Goal: Task Accomplishment & Management: Manage account settings

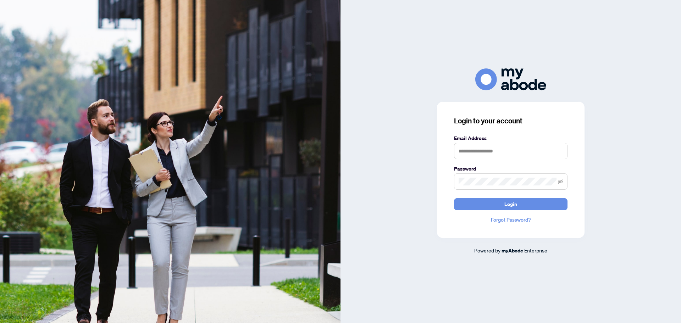
type input "**********"
click at [511, 203] on span "Login" at bounding box center [511, 204] width 13 height 11
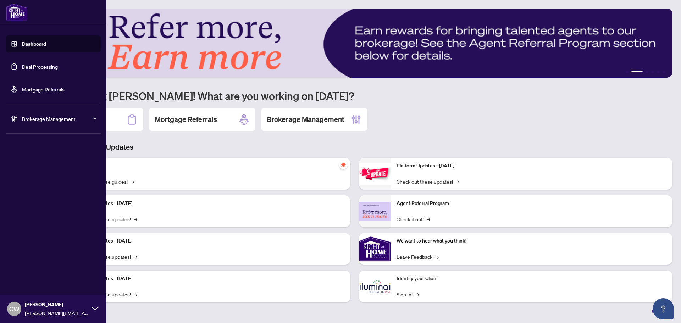
click at [22, 66] on link "Deal Processing" at bounding box center [40, 67] width 36 height 6
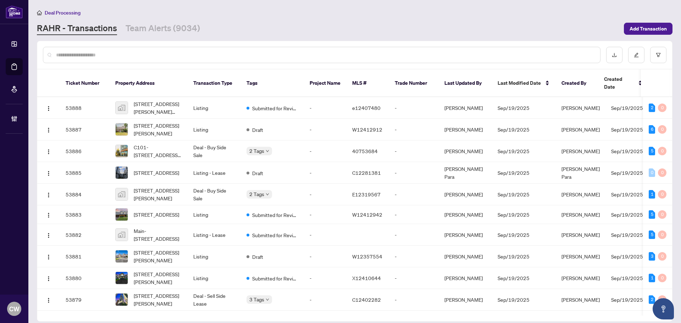
click at [144, 53] on input "text" at bounding box center [325, 55] width 539 height 8
click at [81, 57] on input "text" at bounding box center [325, 55] width 539 height 8
paste input "*******"
type input "*******"
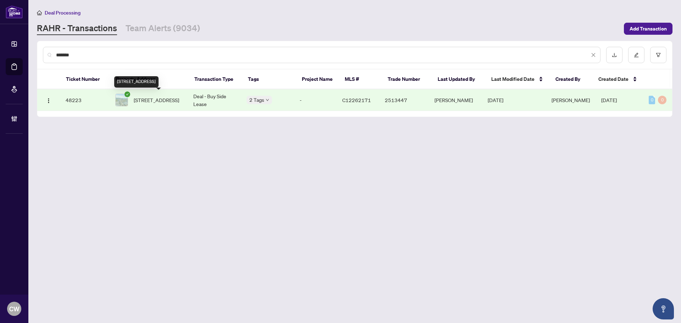
click at [142, 103] on span "[STREET_ADDRESS]" at bounding box center [156, 100] width 45 height 8
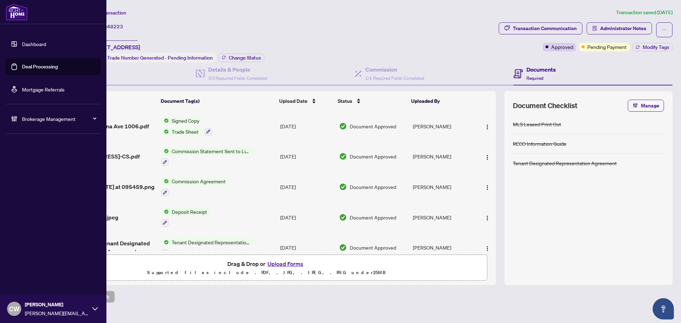
click at [22, 68] on link "Deal Processing" at bounding box center [40, 67] width 36 height 6
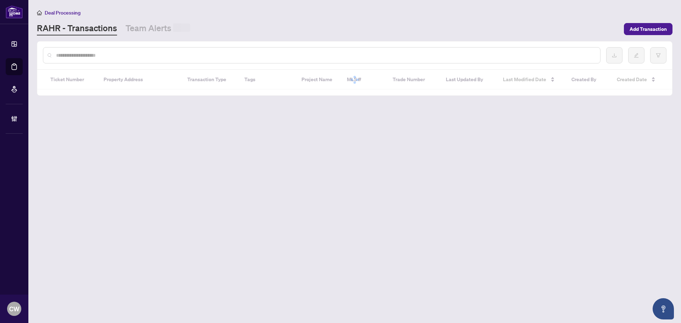
click at [125, 53] on input "text" at bounding box center [325, 55] width 539 height 8
paste input "*******"
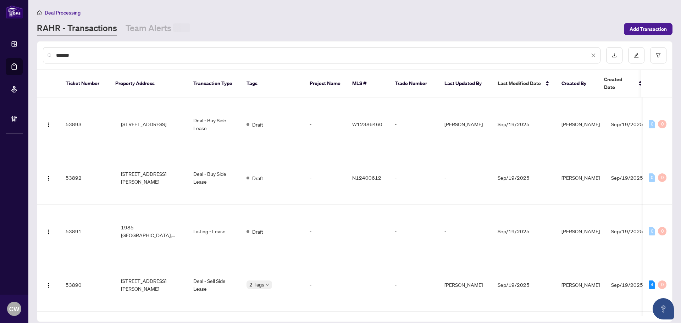
type input "*******"
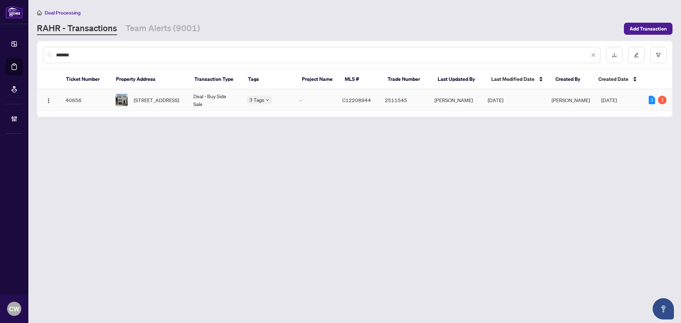
click at [162, 99] on span "[STREET_ADDRESS]" at bounding box center [156, 100] width 45 height 8
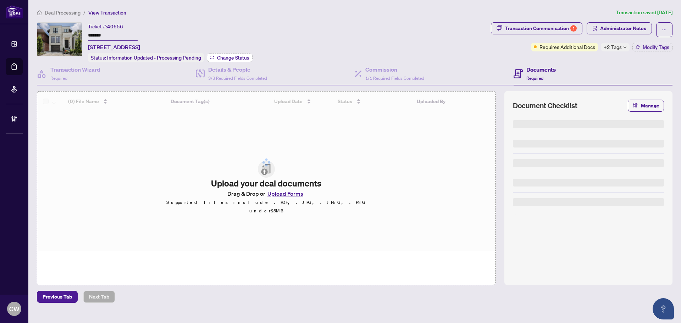
click at [229, 58] on span "Change Status" at bounding box center [233, 57] width 32 height 5
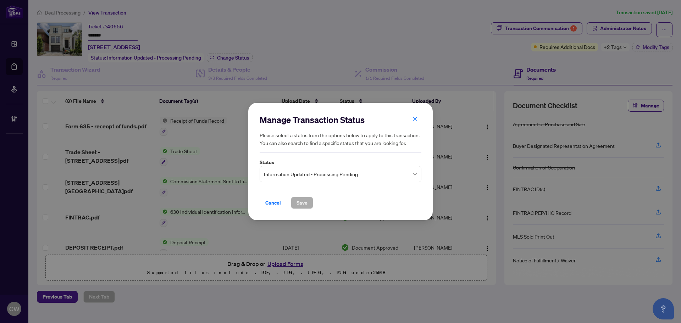
click at [294, 171] on span "Information Updated - Processing Pending" at bounding box center [340, 173] width 153 height 13
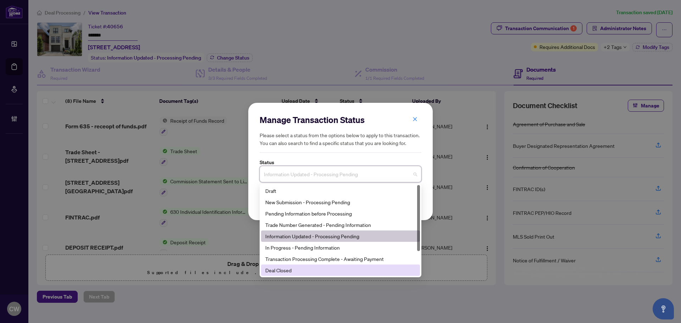
click at [293, 268] on div "Deal Closed" at bounding box center [340, 270] width 150 height 8
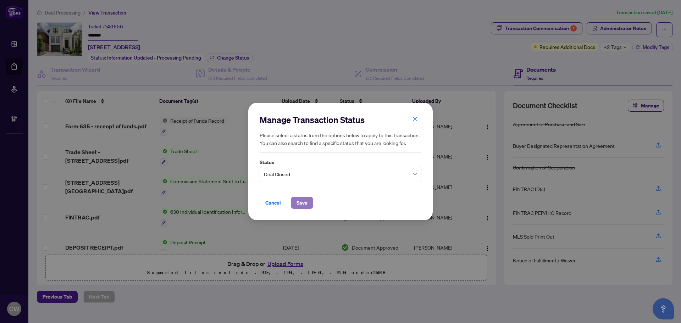
click at [306, 198] on span "Save" at bounding box center [302, 202] width 11 height 11
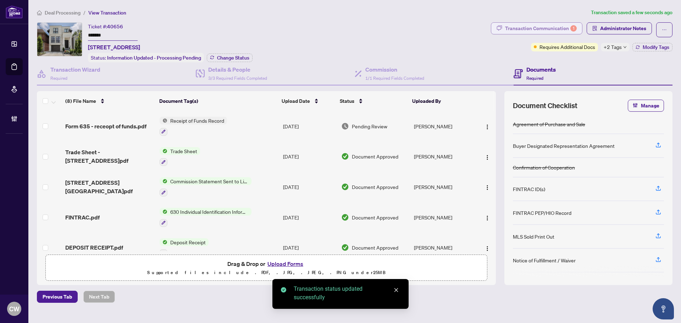
click at [557, 30] on div "Transaction Communication 1" at bounding box center [541, 28] width 72 height 11
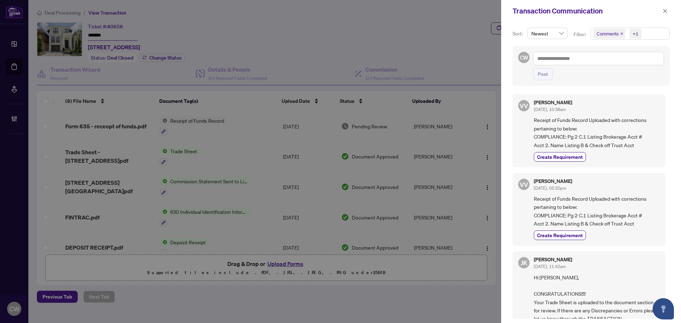
click at [620, 32] on icon "close" at bounding box center [622, 34] width 4 height 4
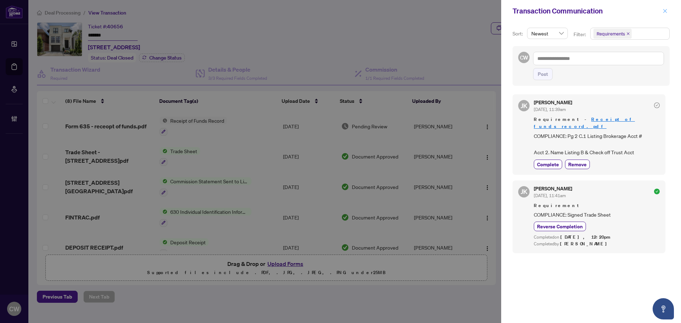
click at [665, 10] on icon "close" at bounding box center [665, 11] width 5 height 5
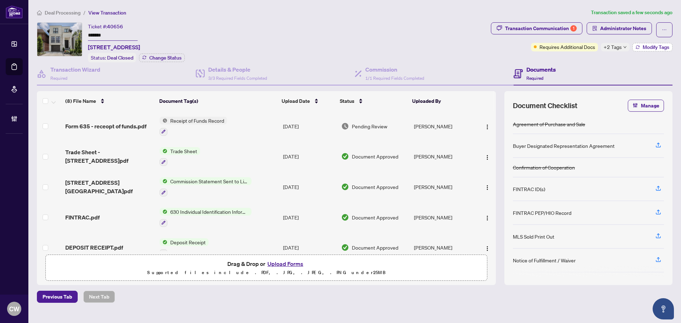
click at [639, 44] on button "Modify Tags" at bounding box center [653, 47] width 40 height 9
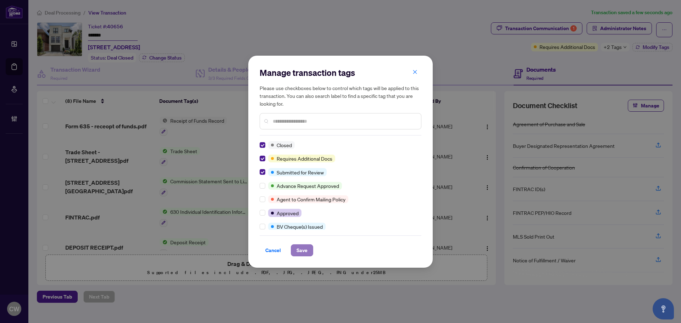
click at [299, 256] on span "Save" at bounding box center [302, 250] width 11 height 11
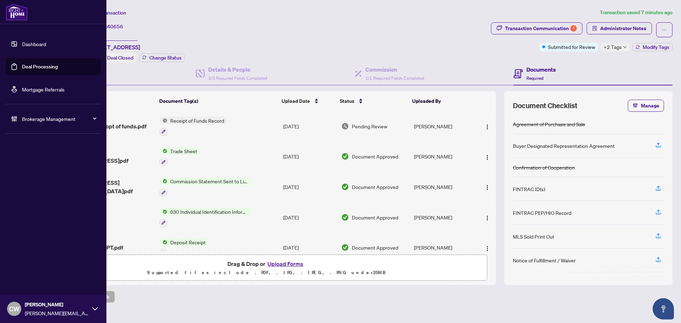
click at [22, 70] on link "Deal Processing" at bounding box center [40, 67] width 36 height 6
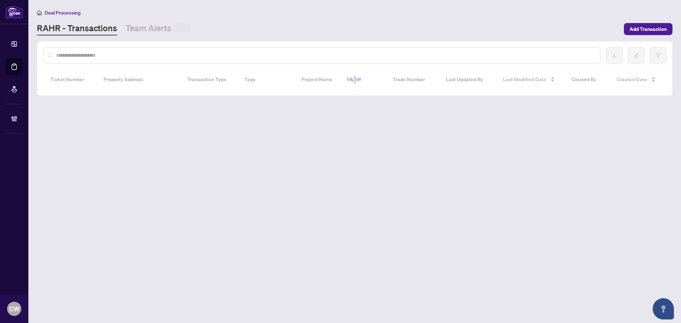
click at [120, 56] on input "text" at bounding box center [325, 55] width 539 height 8
paste input "**********"
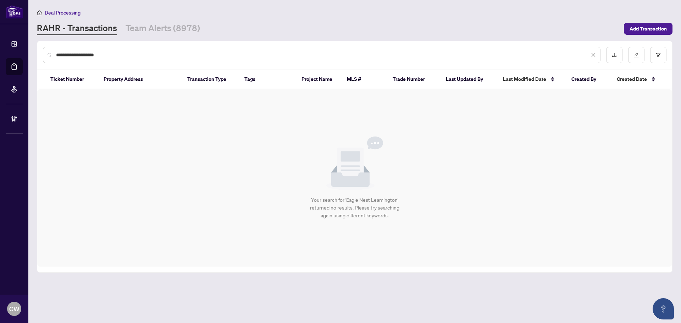
drag, startPoint x: 119, startPoint y: 56, endPoint x: 106, endPoint y: 55, distance: 12.9
click at [106, 55] on input "**********" at bounding box center [323, 55] width 534 height 8
drag, startPoint x: 111, startPoint y: 56, endPoint x: 34, endPoint y: 51, distance: 77.1
click at [34, 51] on main "**********" at bounding box center [354, 161] width 653 height 323
paste input "text"
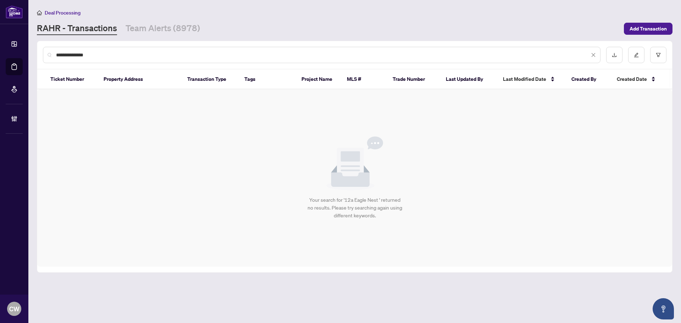
click at [62, 54] on input "**********" at bounding box center [323, 55] width 534 height 8
click at [101, 57] on input "**********" at bounding box center [323, 55] width 534 height 8
drag, startPoint x: 124, startPoint y: 54, endPoint x: 41, endPoint y: 54, distance: 82.7
click at [41, 54] on div "**********" at bounding box center [354, 55] width 635 height 28
paste input "text"
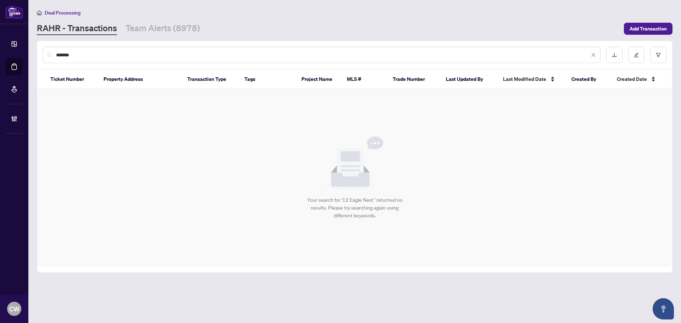
type input "*******"
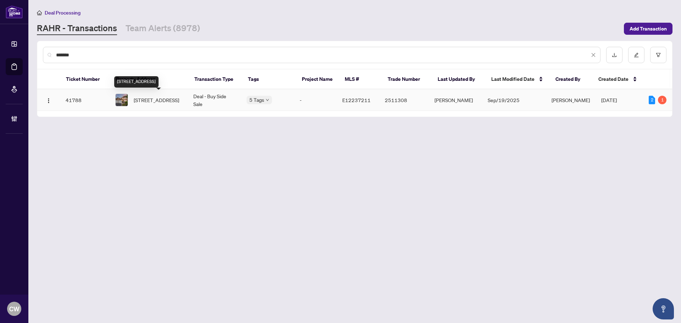
click at [145, 101] on span "[STREET_ADDRESS]" at bounding box center [156, 100] width 45 height 8
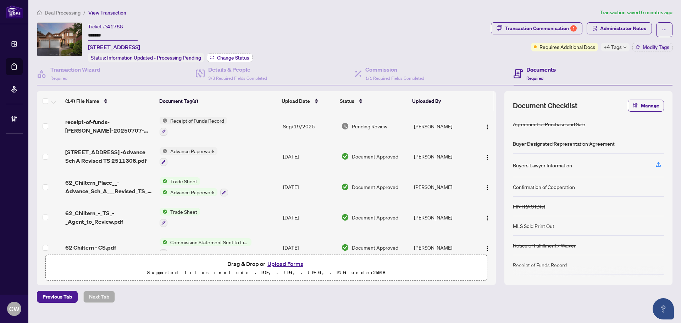
click at [233, 59] on span "Change Status" at bounding box center [233, 57] width 32 height 5
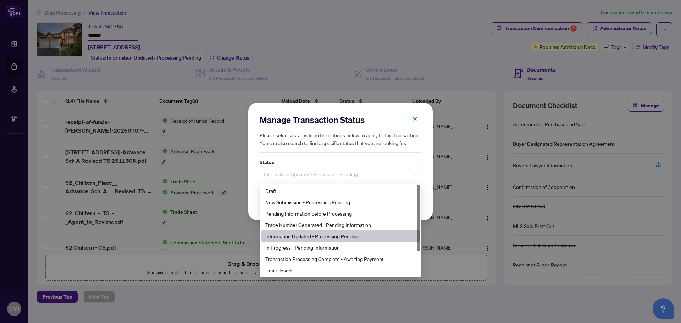
click at [297, 176] on span "Information Updated - Processing Pending" at bounding box center [340, 173] width 153 height 13
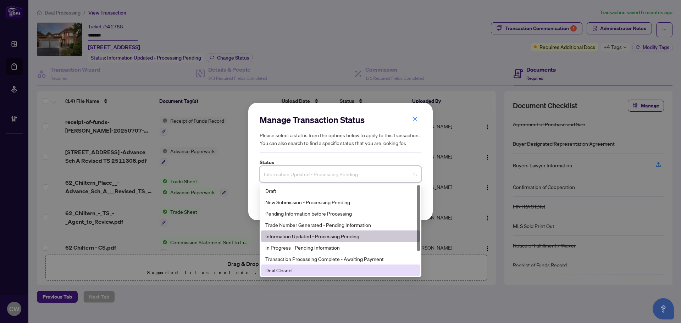
click at [328, 271] on div "Deal Closed" at bounding box center [340, 270] width 150 height 8
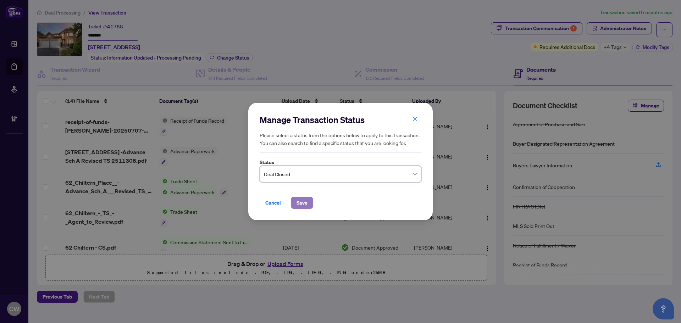
click at [309, 204] on button "Save" at bounding box center [302, 203] width 22 height 12
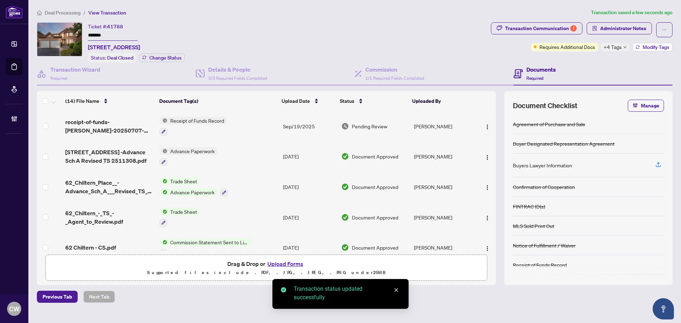
click at [650, 46] on span "Modify Tags" at bounding box center [656, 47] width 27 height 5
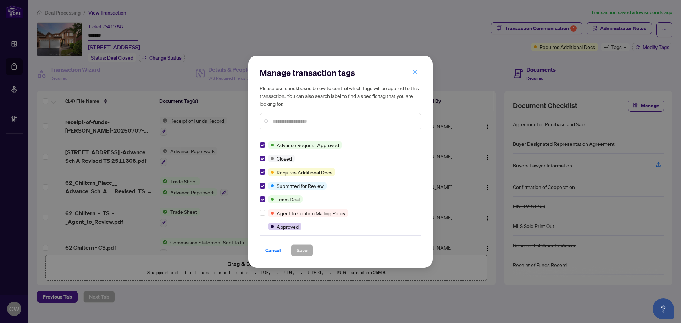
click at [414, 72] on icon "close" at bounding box center [415, 72] width 5 height 5
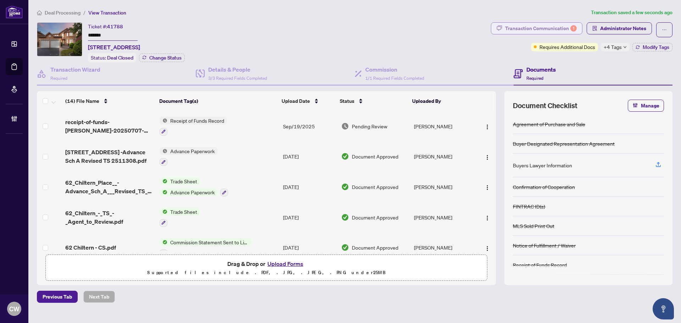
click at [517, 30] on div "Transaction Communication 1" at bounding box center [541, 28] width 72 height 11
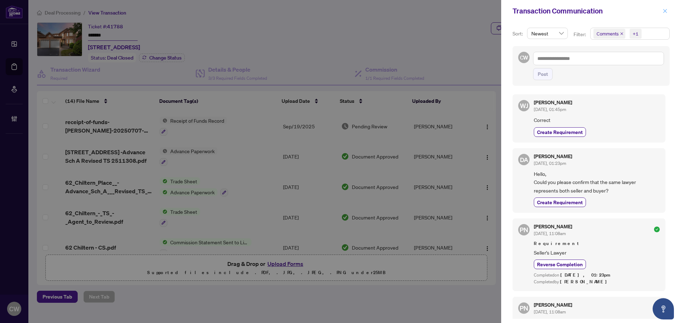
click at [666, 13] on icon "close" at bounding box center [665, 11] width 5 height 5
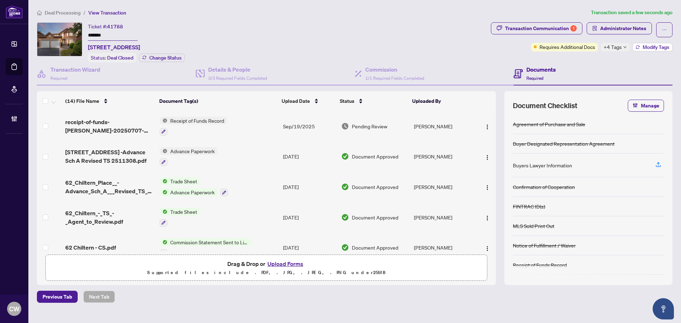
click at [656, 43] on button "Modify Tags" at bounding box center [653, 47] width 40 height 9
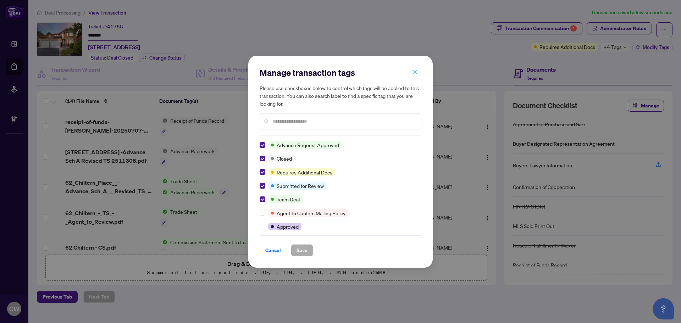
click at [413, 74] on icon "close" at bounding box center [415, 72] width 5 height 5
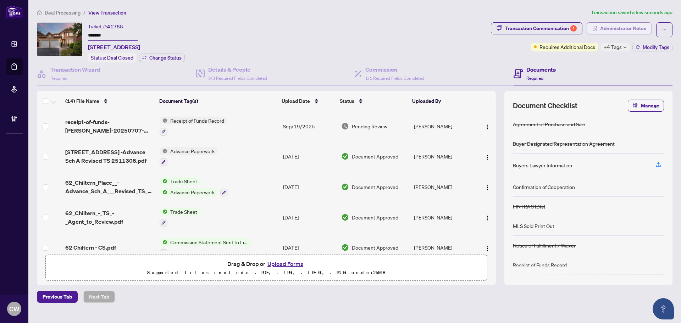
click at [633, 27] on span "Administrator Notes" at bounding box center [623, 28] width 46 height 11
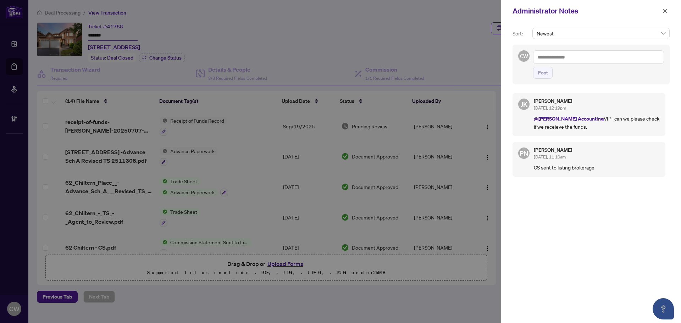
click at [562, 58] on textarea at bounding box center [598, 56] width 131 height 13
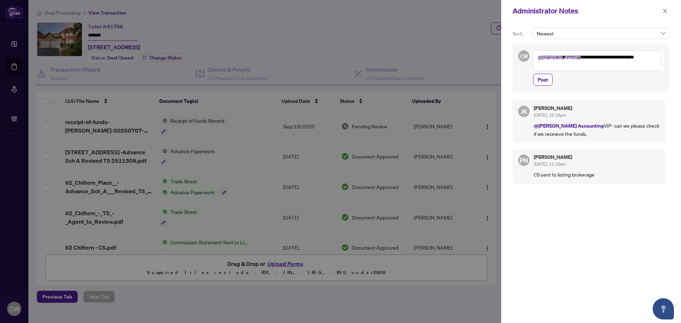
click at [635, 57] on textarea "**********" at bounding box center [597, 60] width 129 height 21
type textarea "**********"
click at [546, 82] on span "Post" at bounding box center [543, 79] width 10 height 11
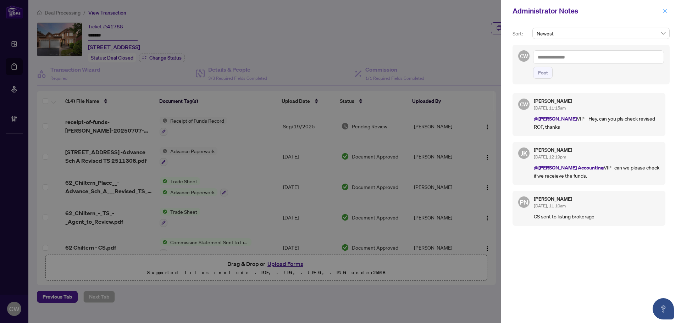
click at [667, 10] on icon "close" at bounding box center [665, 11] width 5 height 5
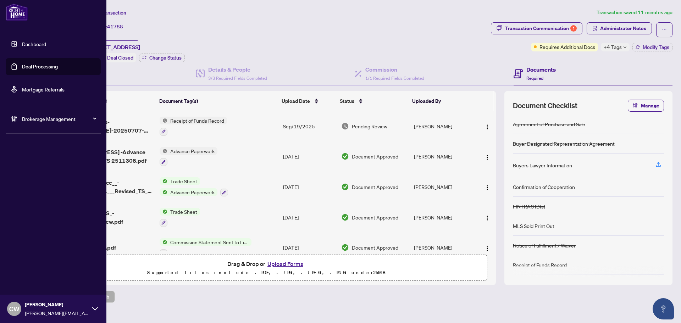
drag, startPoint x: 29, startPoint y: 62, endPoint x: 87, endPoint y: 62, distance: 57.8
click at [29, 64] on link "Deal Processing" at bounding box center [40, 67] width 36 height 6
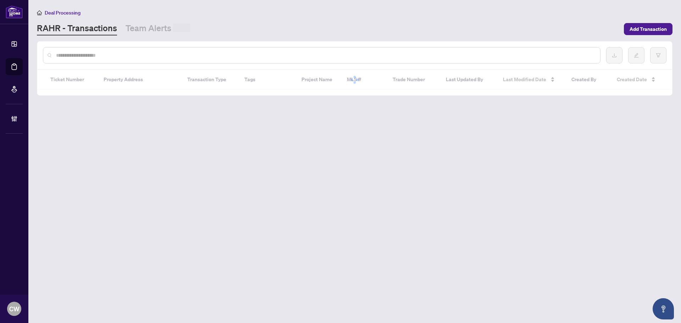
click at [144, 54] on input "text" at bounding box center [325, 55] width 539 height 8
paste input "*******"
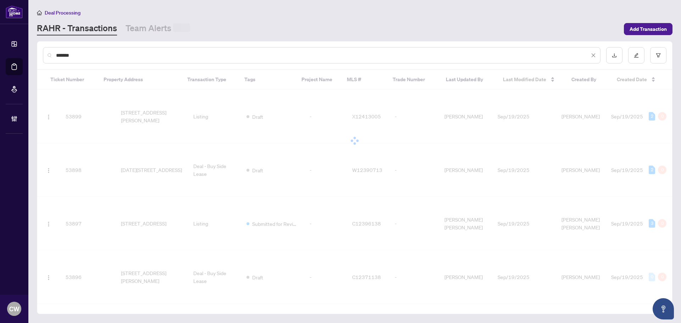
type input "*******"
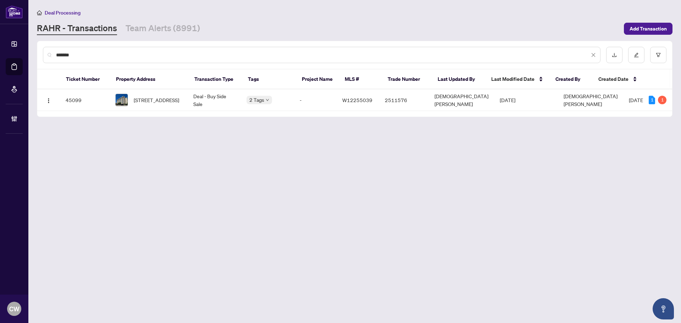
drag, startPoint x: 616, startPoint y: 200, endPoint x: 593, endPoint y: 211, distance: 25.7
click at [616, 200] on main "Deal Processing [PERSON_NAME] - Transactions Team Alerts (8991) Add Transaction…" at bounding box center [354, 161] width 653 height 323
click at [160, 98] on span "[STREET_ADDRESS]" at bounding box center [156, 100] width 45 height 8
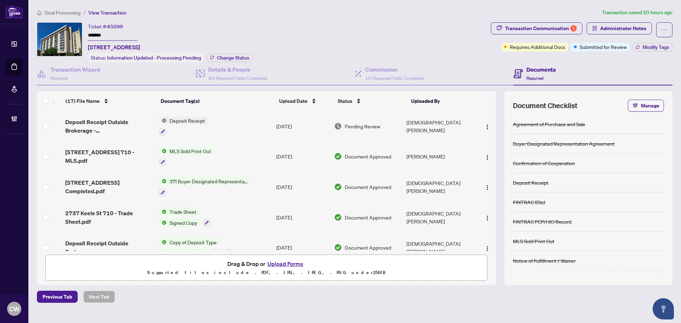
click at [633, 187] on div "Deposit Receipt" at bounding box center [588, 183] width 151 height 20
drag, startPoint x: 236, startPoint y: 56, endPoint x: 241, endPoint y: 56, distance: 5.0
click at [241, 56] on span "Change Status" at bounding box center [233, 57] width 32 height 5
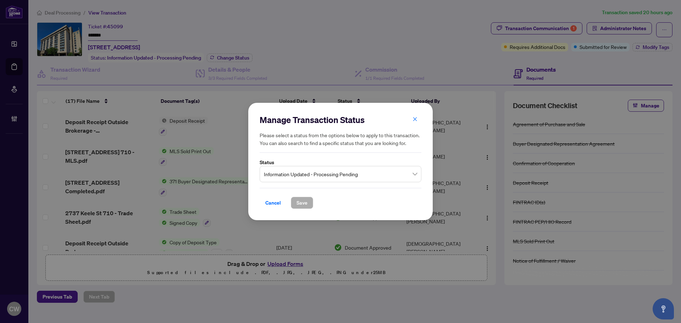
drag, startPoint x: 315, startPoint y: 178, endPoint x: 317, endPoint y: 182, distance: 4.3
click at [315, 178] on span "Information Updated - Processing Pending" at bounding box center [340, 173] width 153 height 13
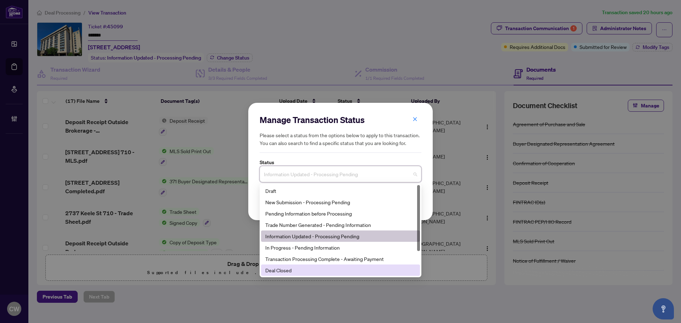
click at [313, 270] on div "Deal Closed" at bounding box center [340, 270] width 150 height 8
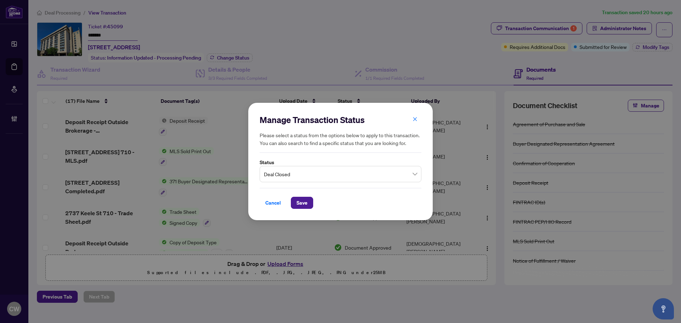
click at [304, 196] on div "Cancel Save" at bounding box center [341, 198] width 162 height 21
click at [304, 202] on span "Save" at bounding box center [302, 202] width 11 height 11
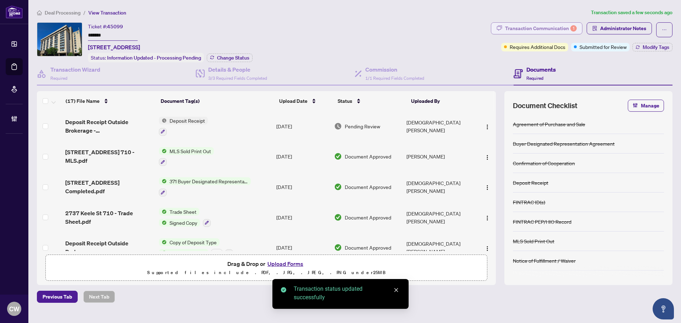
click at [560, 26] on div "Transaction Communication 1" at bounding box center [541, 28] width 72 height 11
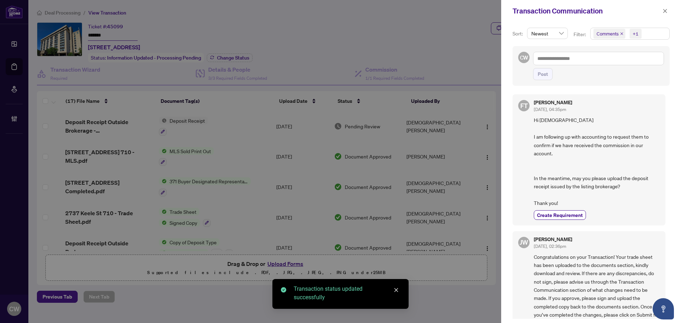
click at [622, 34] on icon "close" at bounding box center [622, 34] width 4 height 4
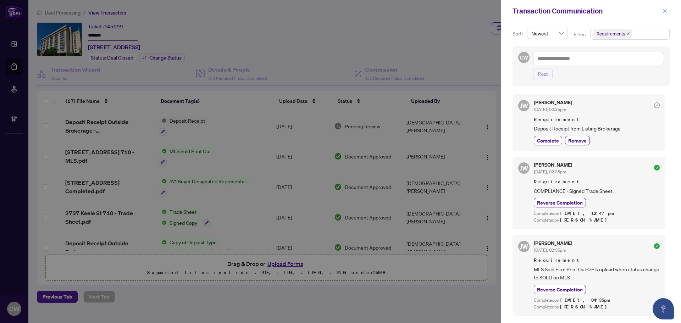
click at [663, 9] on icon "close" at bounding box center [665, 11] width 5 height 5
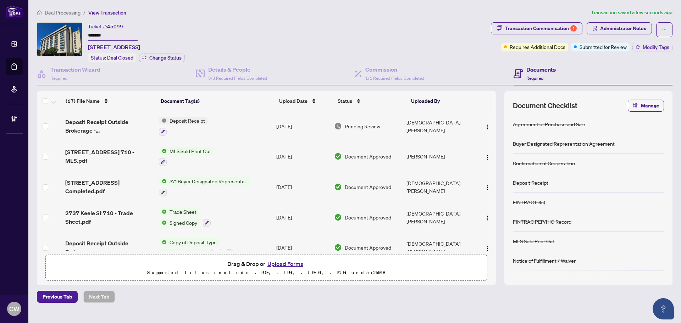
click at [651, 52] on div "Transaction Communication 1 Administrator Notes Requires Additional Docs Submit…" at bounding box center [582, 42] width 185 height 40
click at [653, 46] on span "Modify Tags" at bounding box center [656, 47] width 27 height 5
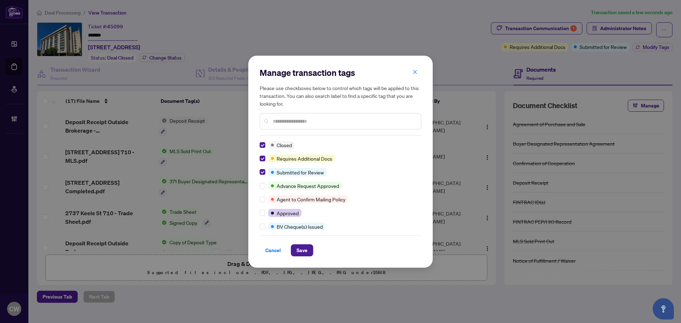
drag, startPoint x: 303, startPoint y: 248, endPoint x: 309, endPoint y: 242, distance: 8.3
click at [303, 248] on span "Save" at bounding box center [302, 250] width 11 height 11
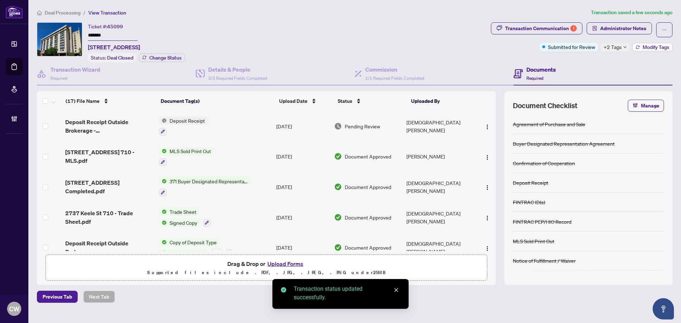
click at [660, 50] on button "Modify Tags" at bounding box center [653, 47] width 40 height 9
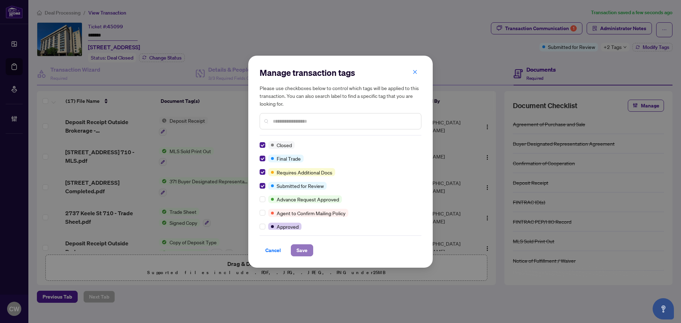
click at [303, 245] on span "Save" at bounding box center [302, 250] width 11 height 11
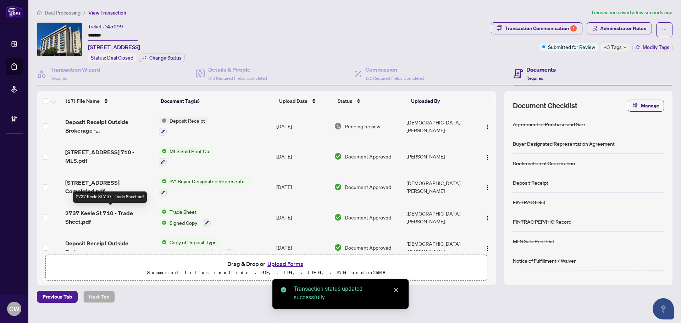
click at [98, 209] on span "2737 Keele St 710 - Trade Sheet.pdf" at bounding box center [109, 217] width 88 height 17
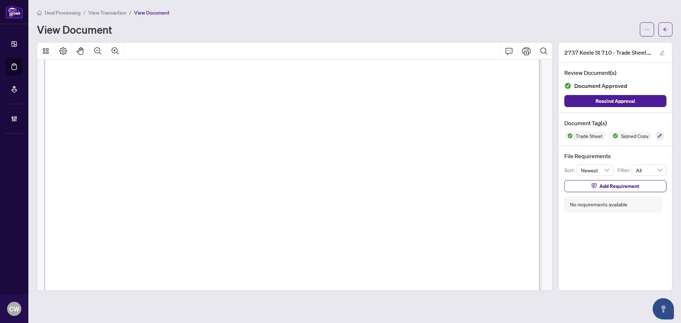
scroll to position [248, 0]
click at [663, 27] on button "button" at bounding box center [666, 29] width 14 height 14
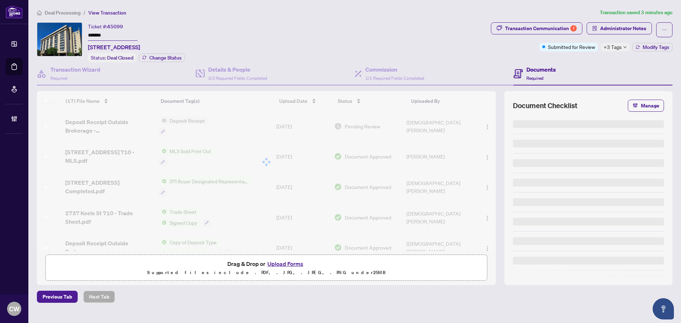
click at [296, 261] on button "Upload Forms" at bounding box center [285, 263] width 40 height 9
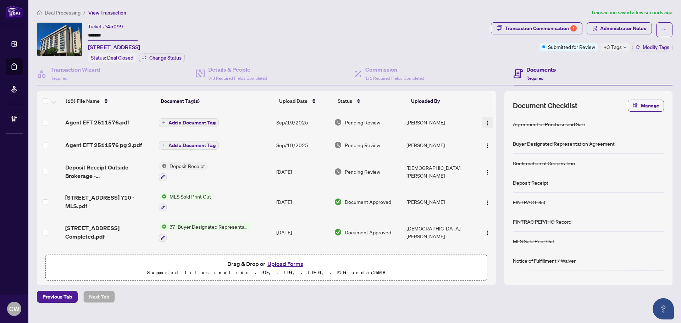
click at [485, 122] on img "button" at bounding box center [488, 123] width 6 height 6
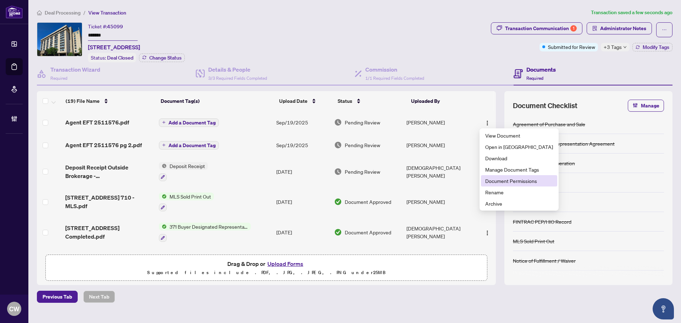
click at [508, 182] on span "Document Permissions" at bounding box center [519, 181] width 68 height 8
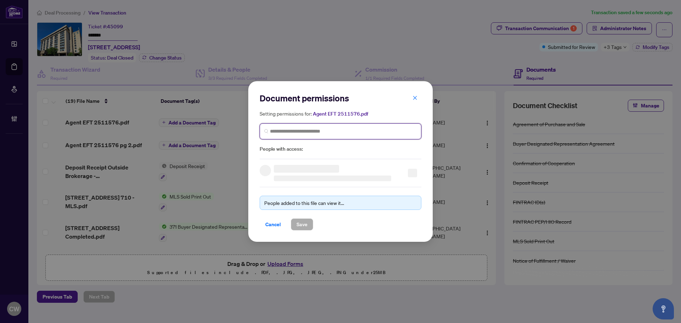
click at [352, 132] on input "search" at bounding box center [343, 131] width 147 height 7
paste input "**********"
type input "**********"
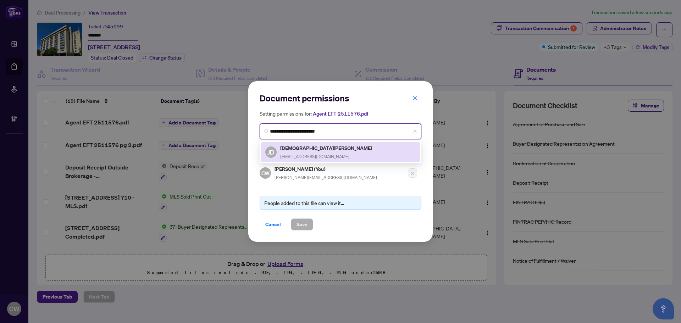
click at [303, 151] on h5 "[DEMOGRAPHIC_DATA][PERSON_NAME]" at bounding box center [326, 148] width 93 height 8
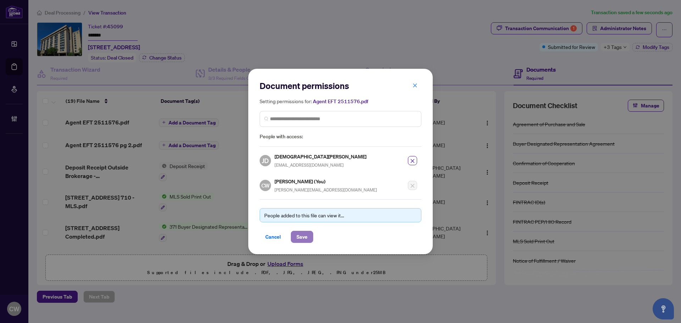
click at [301, 240] on span "Save" at bounding box center [302, 236] width 11 height 11
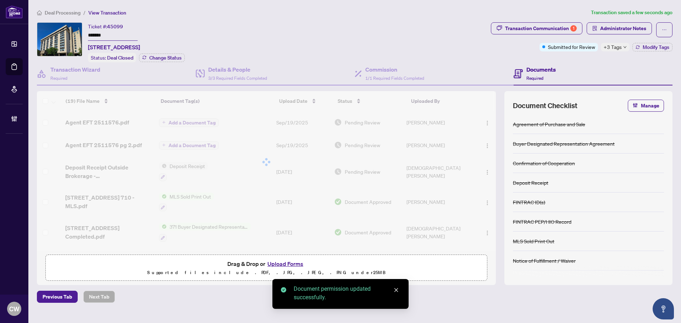
click at [484, 144] on div at bounding box center [266, 162] width 459 height 142
click at [486, 146] on div at bounding box center [266, 162] width 459 height 142
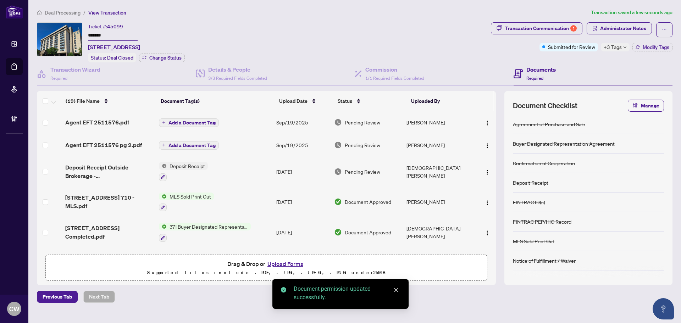
click at [486, 146] on img "button" at bounding box center [488, 146] width 6 height 6
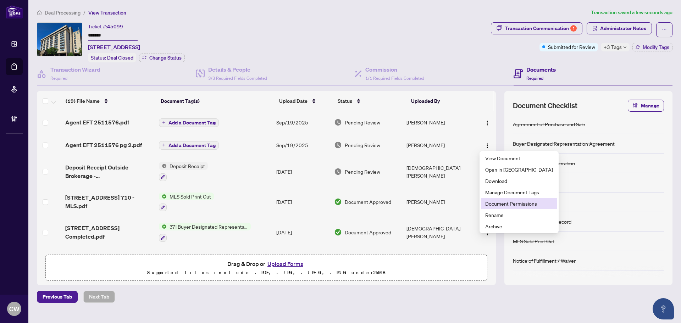
click at [497, 203] on span "Document Permissions" at bounding box center [519, 204] width 68 height 8
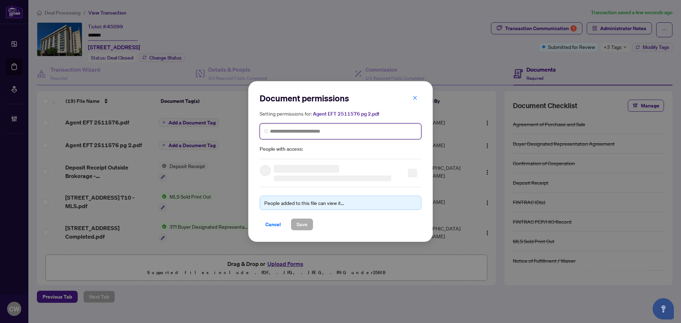
click at [337, 134] on input "search" at bounding box center [343, 131] width 147 height 7
paste input "**********"
type input "**********"
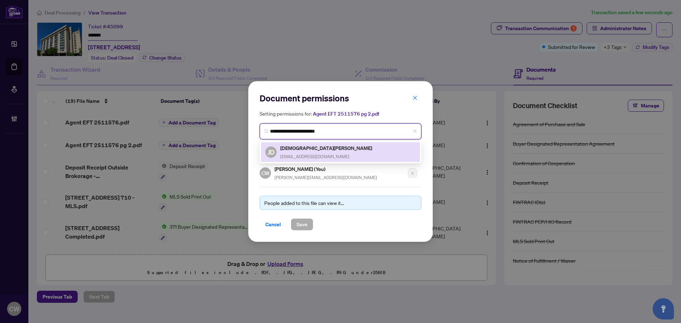
click at [313, 148] on h5 "[DEMOGRAPHIC_DATA][PERSON_NAME]" at bounding box center [326, 148] width 93 height 8
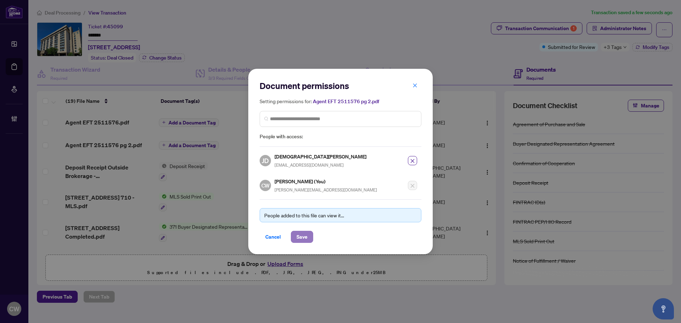
click at [304, 238] on span "Save" at bounding box center [302, 236] width 11 height 11
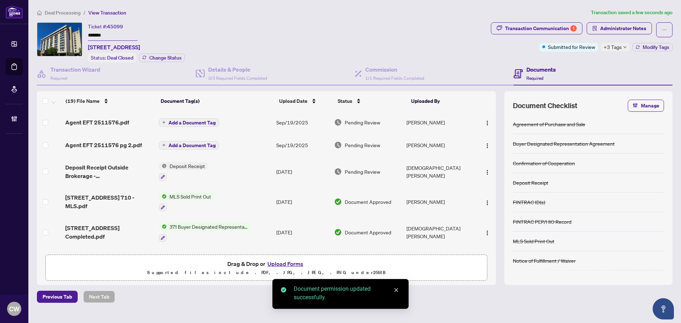
click at [112, 121] on span "Agent EFT 2511576.pdf" at bounding box center [97, 122] width 64 height 9
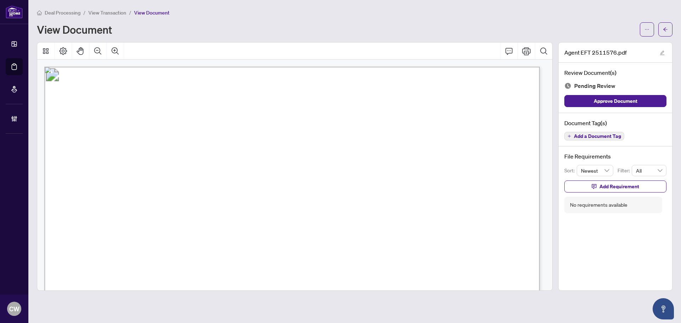
click at [673, 29] on main "Deal Processing / View Transaction / View Document View Document Agent EFT 2511…" at bounding box center [354, 161] width 653 height 323
click at [666, 30] on icon "arrow-left" at bounding box center [665, 29] width 5 height 5
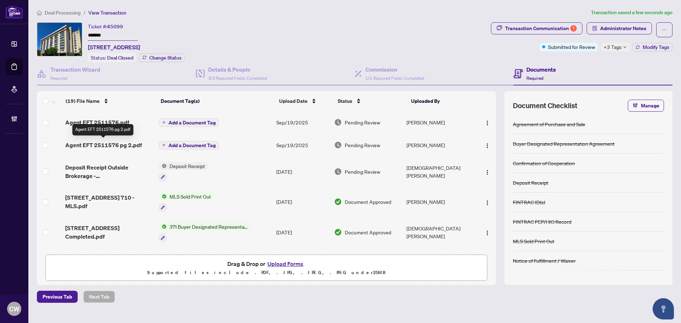
click at [111, 146] on span "Agent EFT 2511576 pg 2.pdf" at bounding box center [103, 145] width 77 height 9
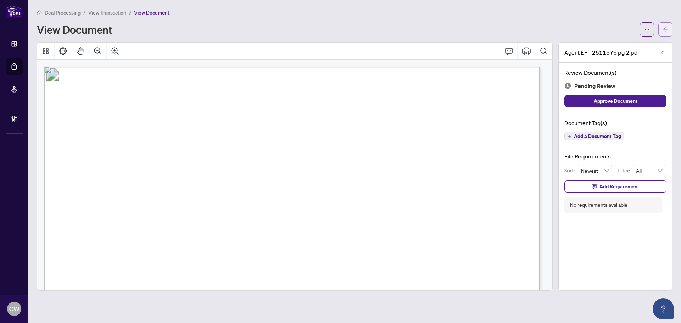
click at [669, 29] on button "button" at bounding box center [666, 29] width 14 height 14
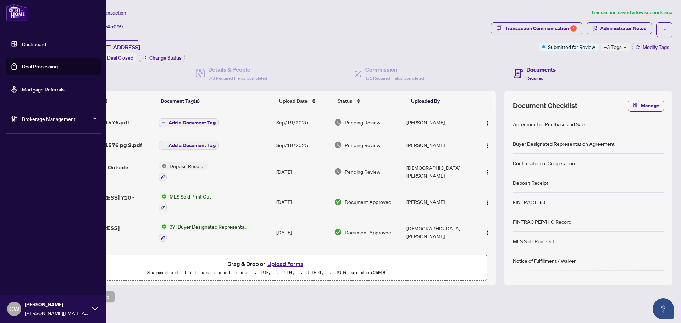
drag, startPoint x: 26, startPoint y: 67, endPoint x: 92, endPoint y: 64, distance: 66.1
click at [26, 67] on link "Deal Processing" at bounding box center [40, 67] width 36 height 6
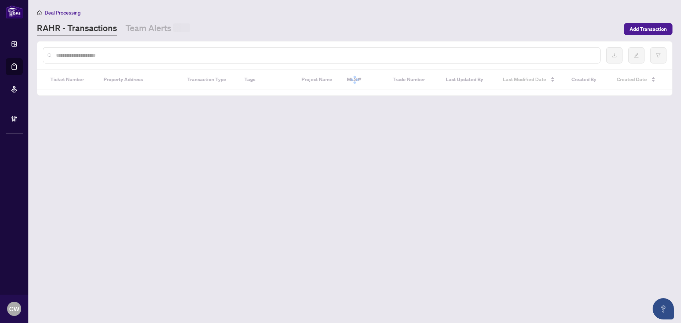
click at [131, 55] on input "text" at bounding box center [325, 55] width 539 height 8
paste input "*******"
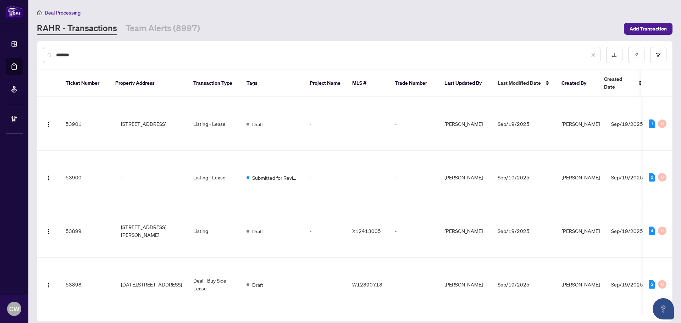
type input "*******"
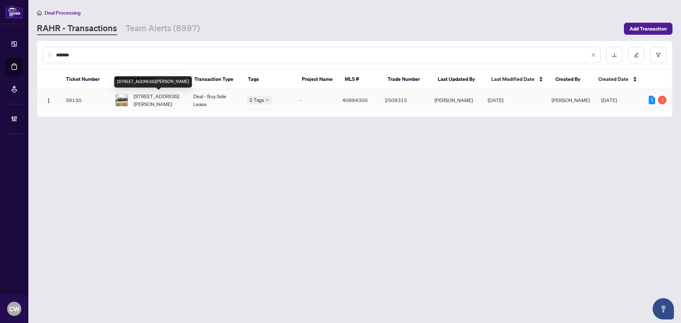
click at [156, 103] on span "[STREET_ADDRESS][PERSON_NAME]" at bounding box center [158, 100] width 48 height 16
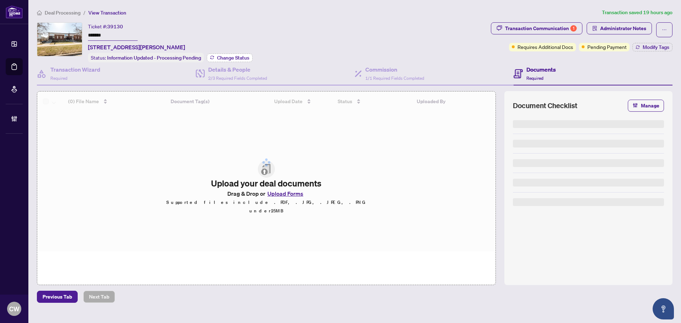
click at [246, 56] on span "Change Status" at bounding box center [233, 57] width 32 height 5
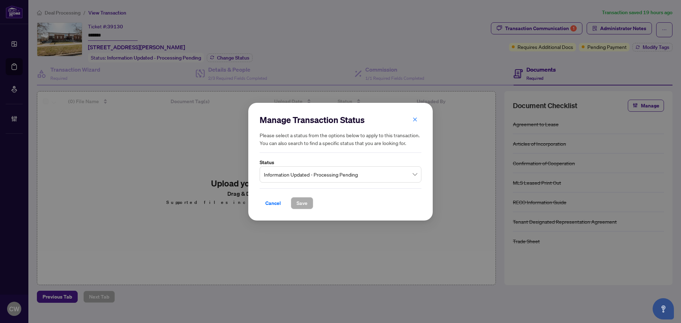
click at [374, 170] on span "Information Updated - Processing Pending" at bounding box center [340, 173] width 153 height 13
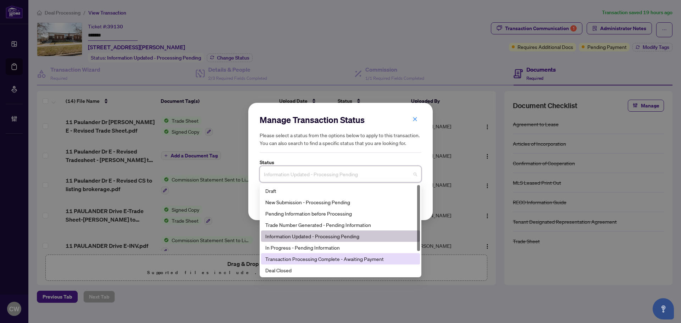
click at [325, 271] on div "Deal Closed" at bounding box center [340, 270] width 150 height 8
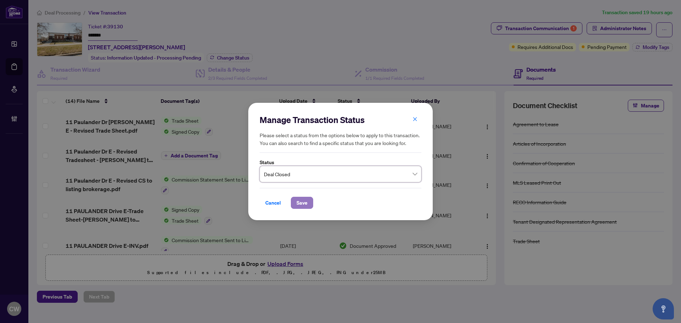
drag, startPoint x: 300, startPoint y: 207, endPoint x: 304, endPoint y: 204, distance: 4.8
click at [300, 207] on span "Save" at bounding box center [302, 202] width 11 height 11
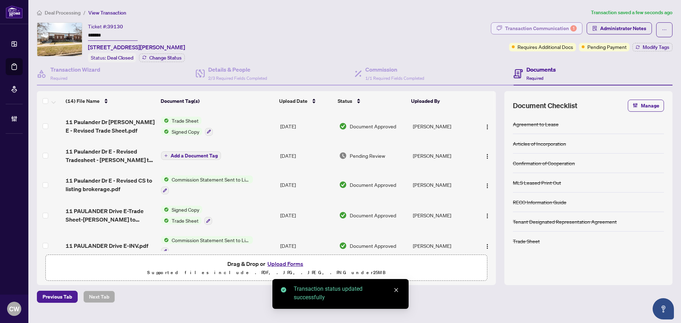
click at [564, 26] on div "Transaction Communication 1" at bounding box center [541, 28] width 72 height 11
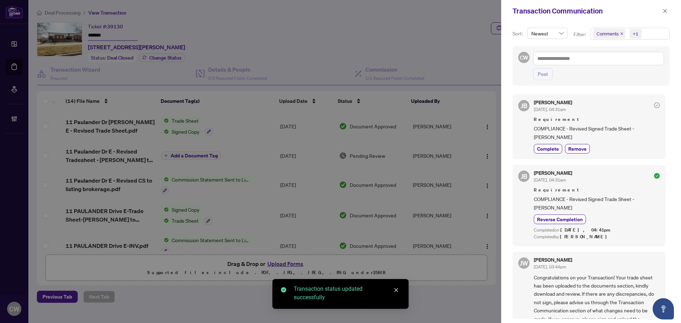
click at [621, 34] on icon "close" at bounding box center [622, 34] width 4 height 4
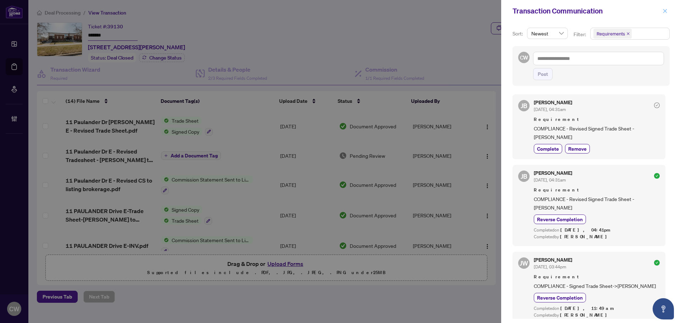
click at [666, 9] on icon "close" at bounding box center [665, 11] width 5 height 5
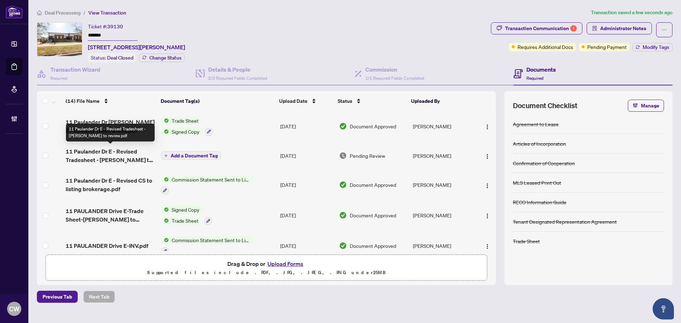
click at [121, 153] on span "11 Paulander Dr E - Revised Tradesheet - [PERSON_NAME] to review.pdf" at bounding box center [111, 155] width 90 height 17
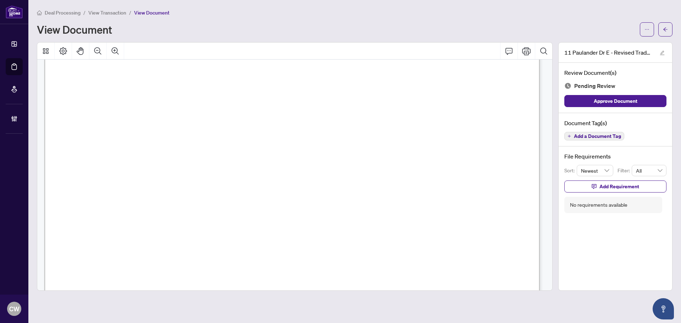
scroll to position [141, 0]
click at [671, 30] on button "button" at bounding box center [666, 29] width 14 height 14
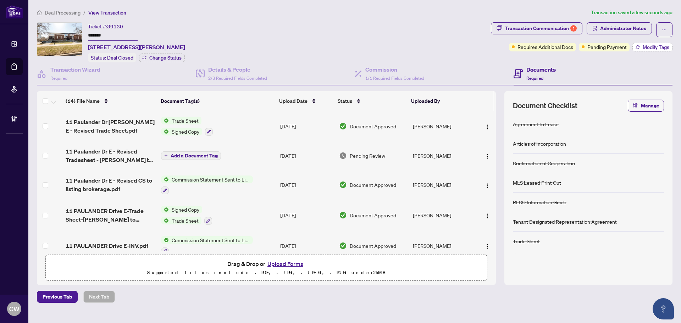
click at [647, 47] on span "Modify Tags" at bounding box center [656, 47] width 27 height 5
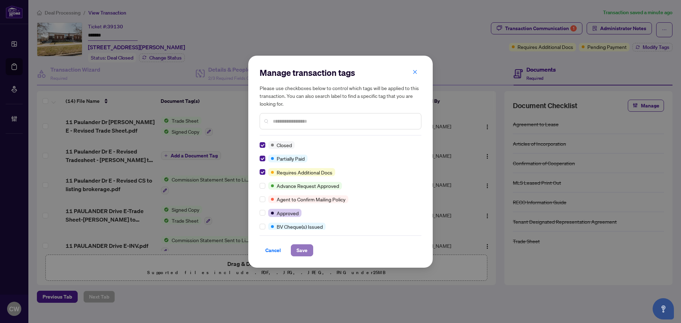
click at [302, 252] on span "Save" at bounding box center [302, 250] width 11 height 11
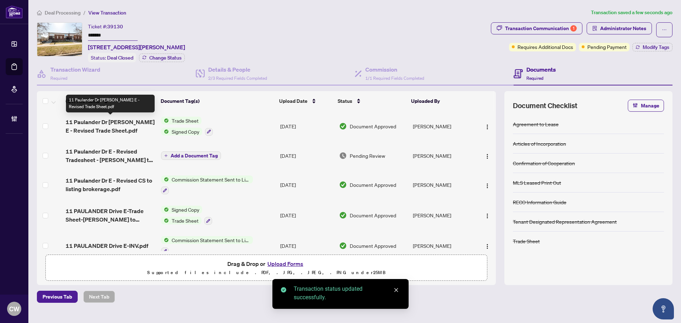
click at [111, 126] on span "11 Paulander Dr [PERSON_NAME] E - Revised Trade Sheet.pdf" at bounding box center [111, 126] width 90 height 17
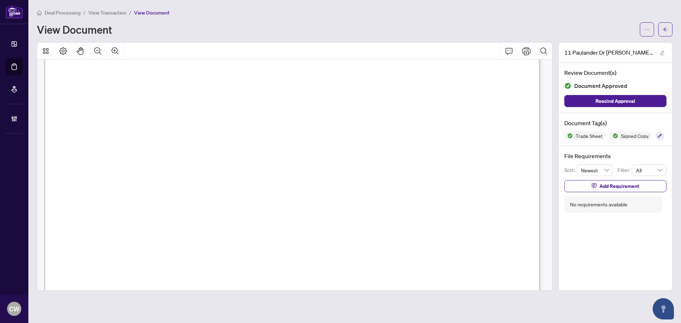
scroll to position [213, 0]
click at [662, 32] on button "button" at bounding box center [666, 29] width 14 height 14
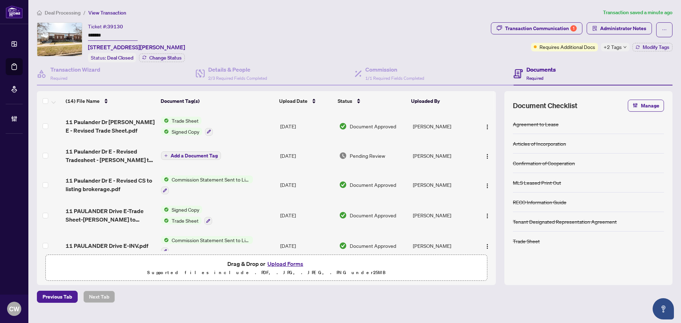
click at [296, 262] on button "Upload Forms" at bounding box center [285, 263] width 40 height 9
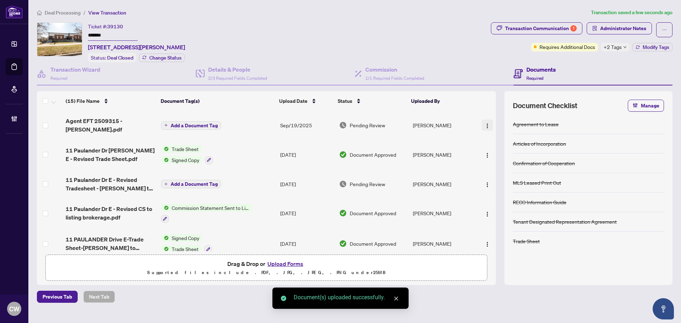
click at [486, 123] on img "button" at bounding box center [488, 126] width 6 height 6
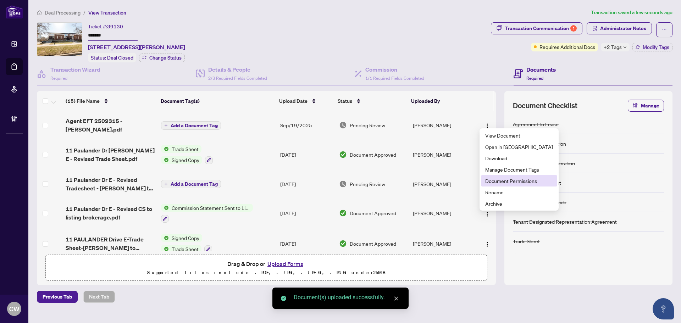
click at [502, 182] on span "Document Permissions" at bounding box center [519, 181] width 68 height 8
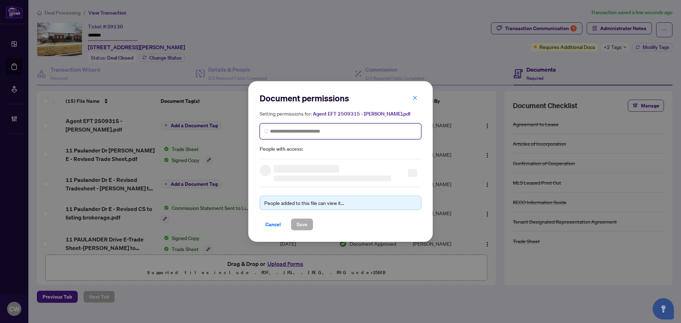
click at [326, 132] on input "search" at bounding box center [343, 131] width 147 height 7
paste input "**********"
type input "**********"
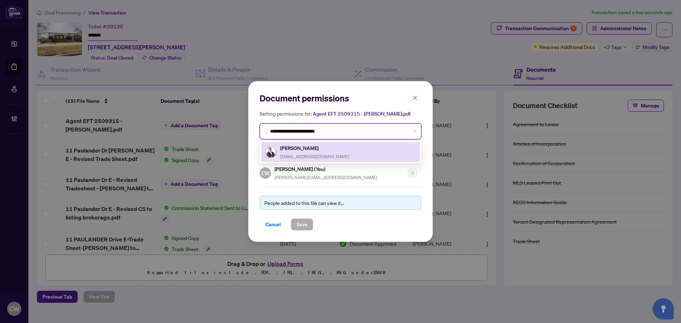
click at [302, 151] on div "[PERSON_NAME] [EMAIL_ADDRESS][DOMAIN_NAME]" at bounding box center [314, 152] width 69 height 16
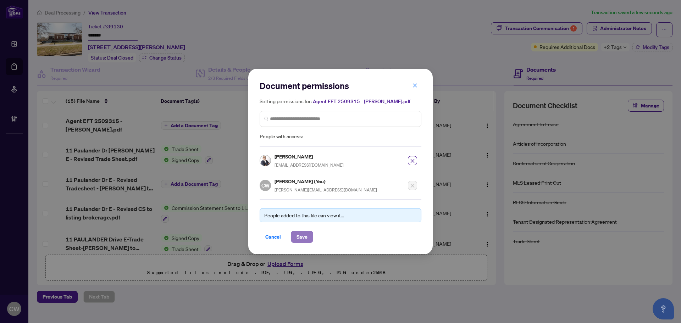
click at [303, 238] on span "Save" at bounding box center [302, 236] width 11 height 11
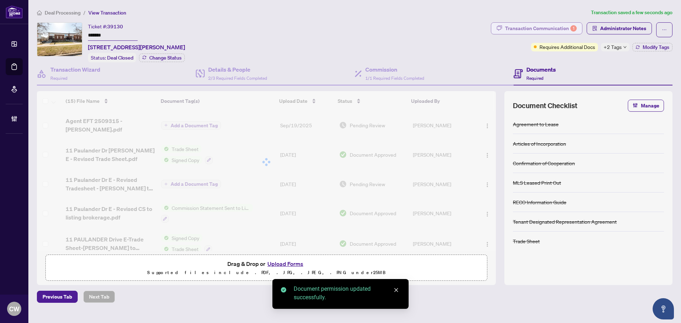
click at [565, 26] on div "Transaction Communication 1" at bounding box center [541, 28] width 72 height 11
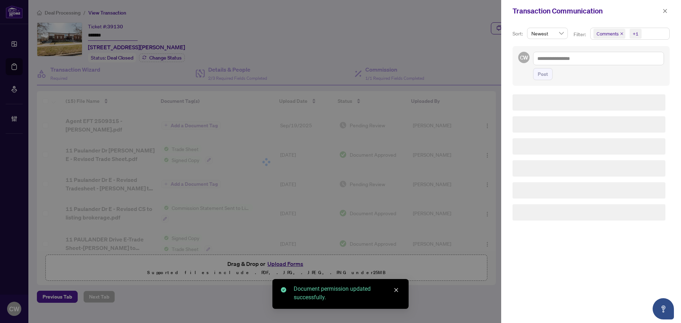
click at [620, 34] on icon "close" at bounding box center [622, 34] width 4 height 4
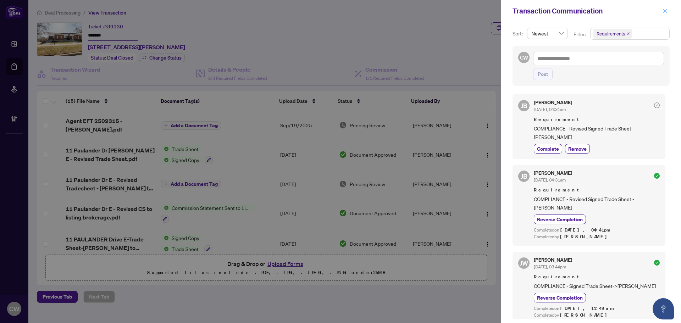
click at [665, 10] on icon "close" at bounding box center [666, 11] width 4 height 4
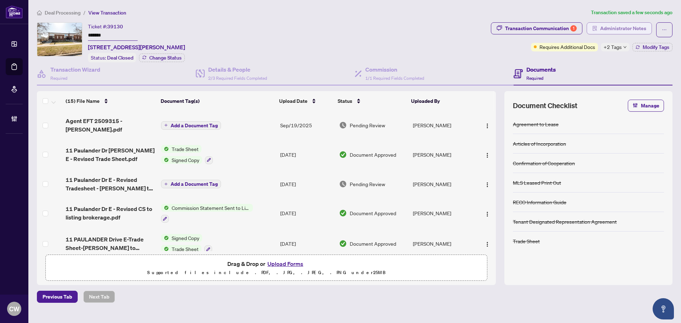
click at [622, 28] on span "Administrator Notes" at bounding box center [623, 28] width 46 height 11
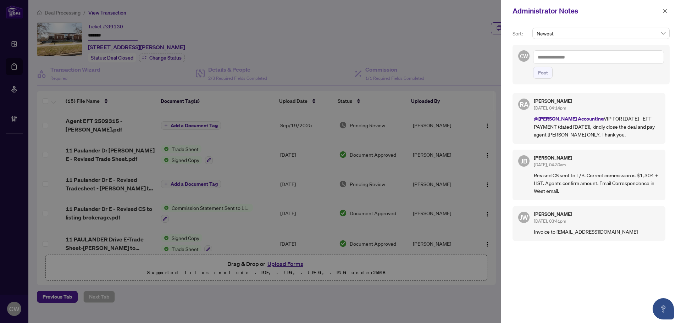
click at [585, 54] on textarea at bounding box center [598, 56] width 131 height 13
paste textarea "**********"
type textarea "**********"
click at [538, 71] on span "Post" at bounding box center [543, 72] width 10 height 11
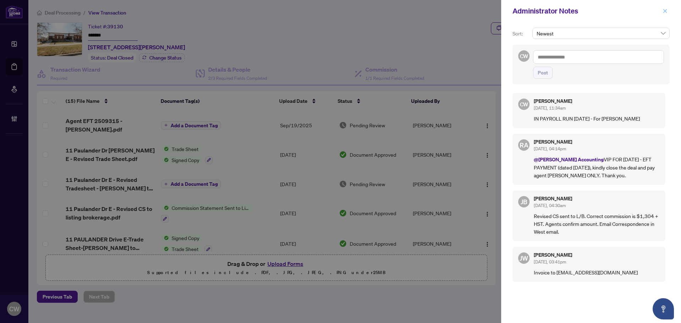
click at [666, 11] on icon "close" at bounding box center [665, 11] width 5 height 5
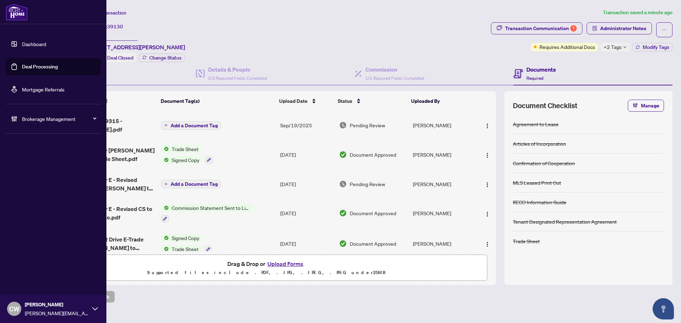
click at [22, 64] on link "Deal Processing" at bounding box center [40, 67] width 36 height 6
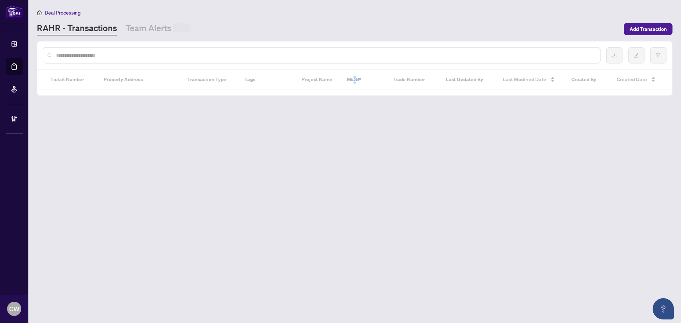
click at [143, 46] on div at bounding box center [354, 56] width 635 height 28
click at [138, 53] on input "text" at bounding box center [325, 55] width 539 height 8
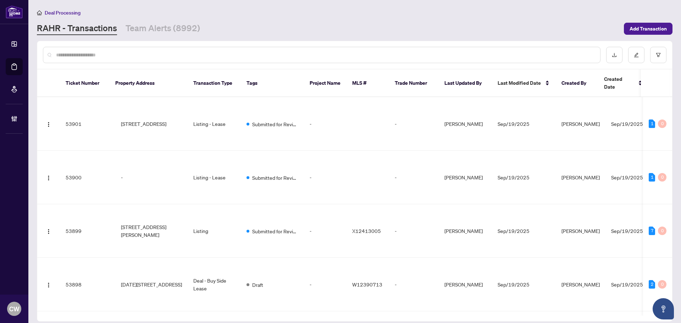
paste input "*******"
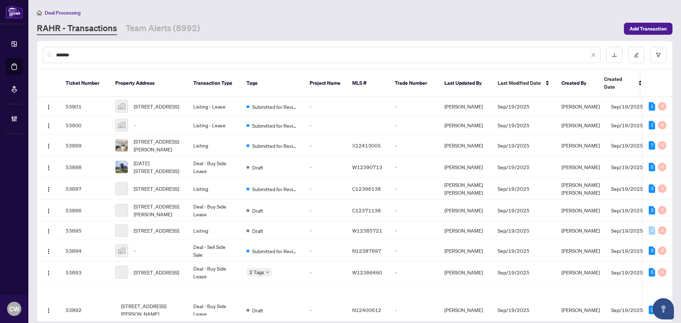
type input "*******"
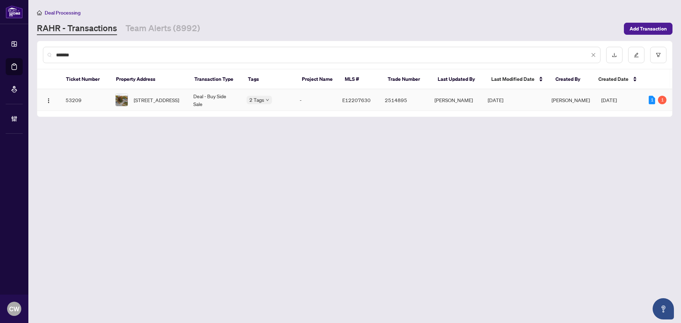
click at [156, 99] on span "[STREET_ADDRESS]" at bounding box center [156, 100] width 45 height 8
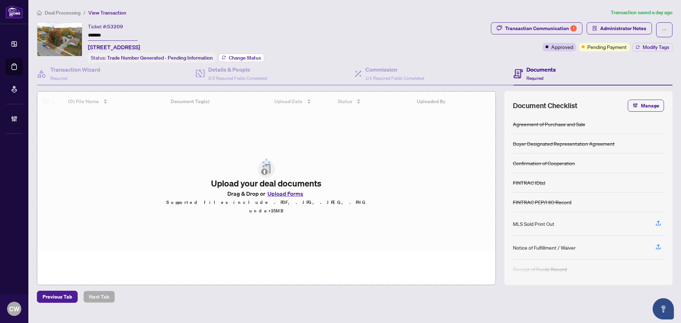
click at [243, 54] on button "Change Status" at bounding box center [242, 58] width 46 height 9
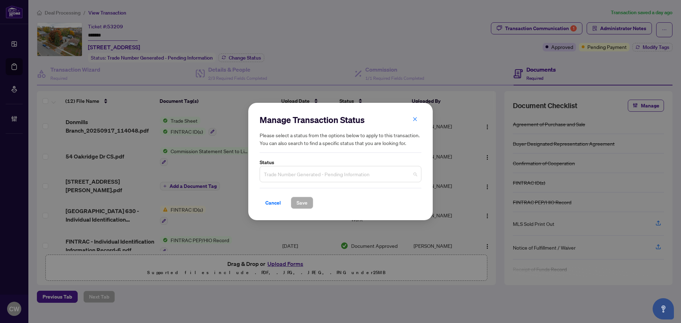
click at [346, 176] on span "Trade Number Generated - Pending Information" at bounding box center [340, 173] width 153 height 13
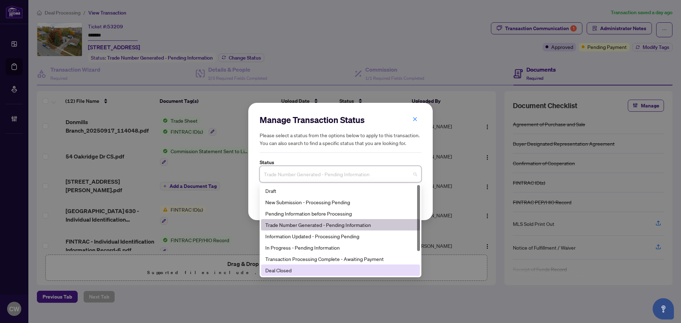
click at [326, 269] on div "Deal Closed" at bounding box center [340, 270] width 150 height 8
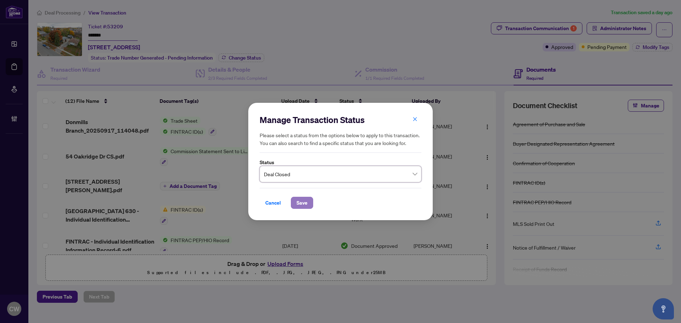
click at [298, 202] on span "Save" at bounding box center [302, 202] width 11 height 11
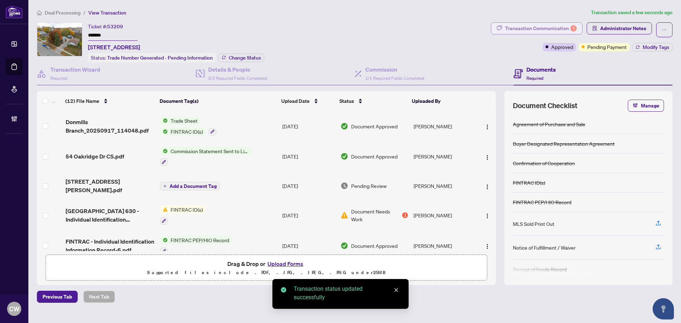
click at [562, 31] on div "Transaction Communication 1" at bounding box center [541, 28] width 72 height 11
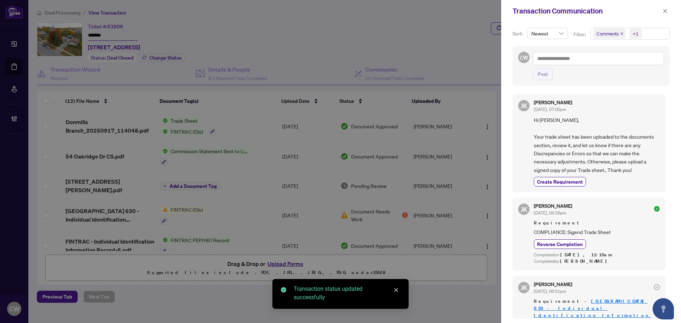
click at [621, 33] on icon "close" at bounding box center [622, 33] width 3 height 3
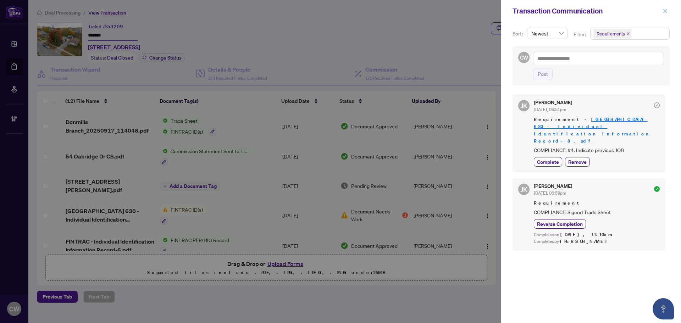
click at [666, 11] on icon "close" at bounding box center [665, 11] width 5 height 5
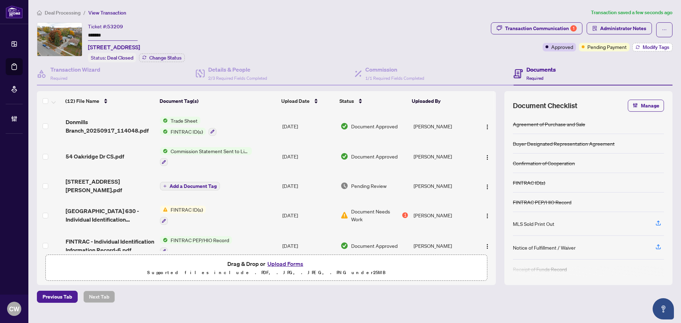
click at [665, 46] on span "Modify Tags" at bounding box center [656, 47] width 27 height 5
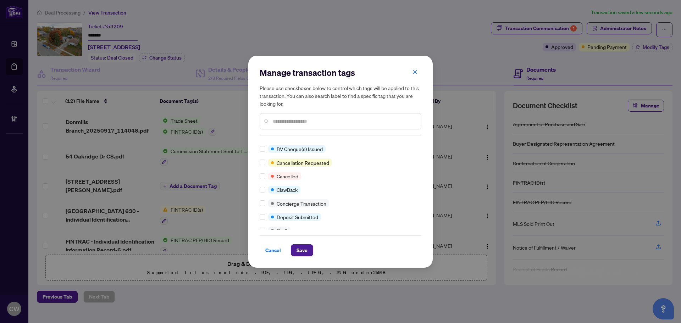
scroll to position [106, 0]
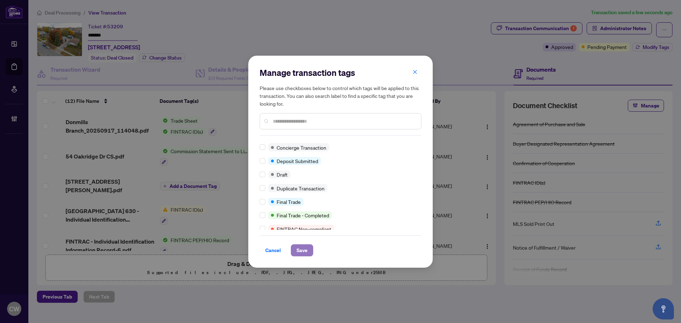
click at [307, 250] on span "Save" at bounding box center [302, 250] width 11 height 11
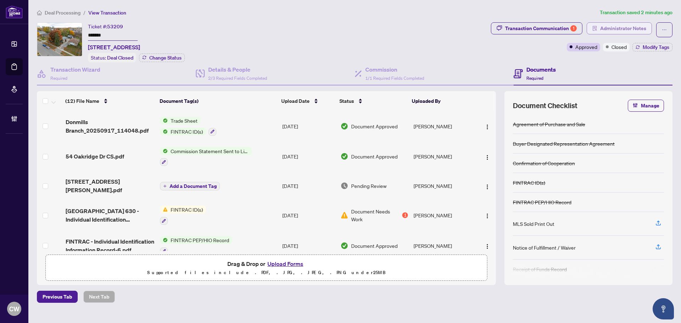
click at [634, 31] on span "Administrator Notes" at bounding box center [623, 28] width 46 height 11
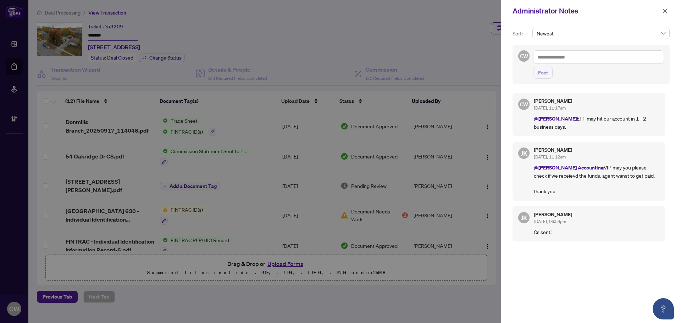
click at [574, 56] on textarea at bounding box center [598, 56] width 131 height 13
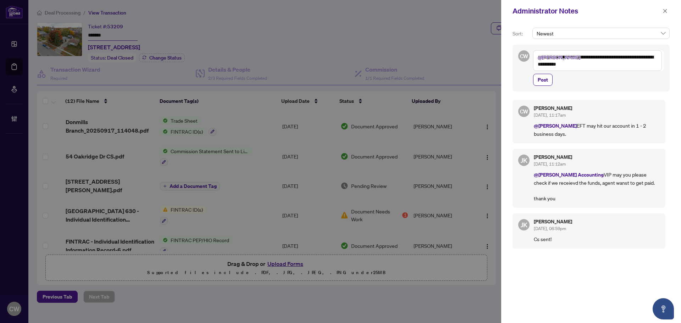
click at [574, 55] on textarea "**********" at bounding box center [597, 60] width 129 height 21
type textarea "**********"
click at [548, 77] on span "Post" at bounding box center [543, 79] width 10 height 11
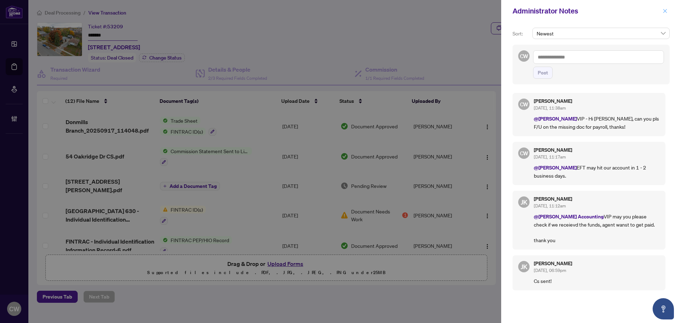
click at [666, 10] on icon "close" at bounding box center [666, 11] width 4 height 4
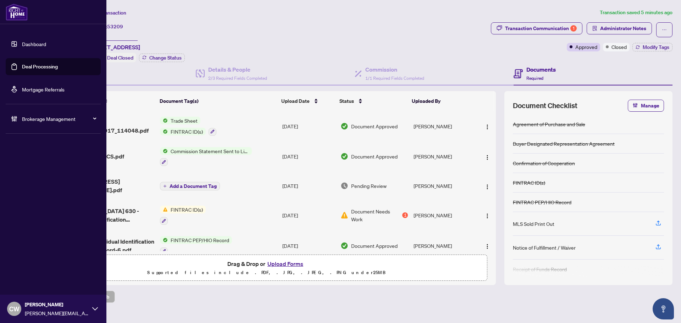
click at [31, 67] on link "Deal Processing" at bounding box center [40, 67] width 36 height 6
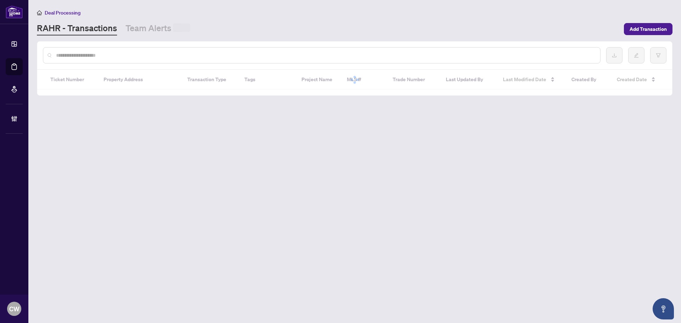
click at [120, 51] on div at bounding box center [322, 55] width 558 height 16
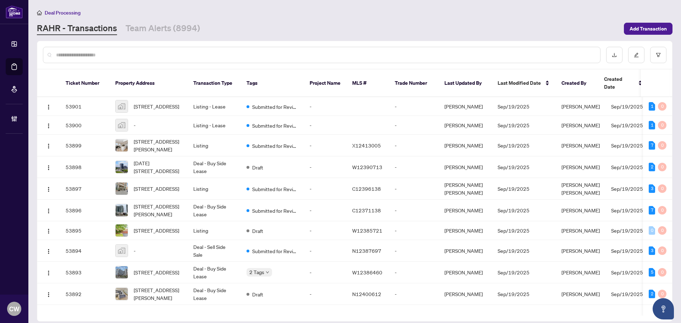
click at [121, 53] on input "text" at bounding box center [325, 55] width 539 height 8
paste input "*******"
type input "*******"
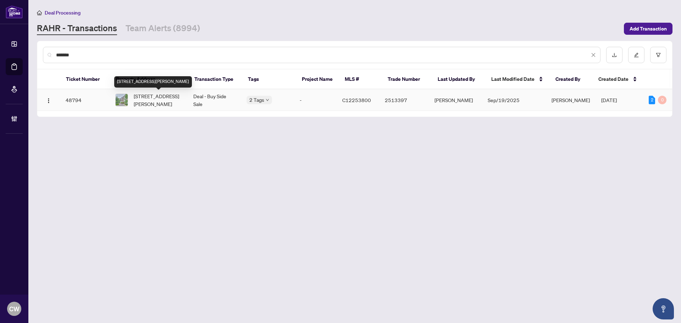
click at [154, 99] on span "[STREET_ADDRESS][PERSON_NAME]" at bounding box center [158, 100] width 48 height 16
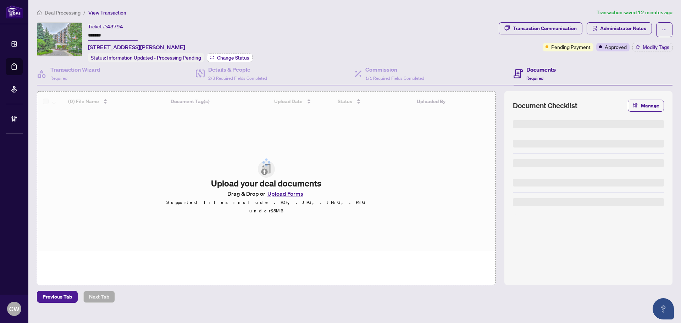
click at [233, 56] on span "Change Status" at bounding box center [233, 57] width 32 height 5
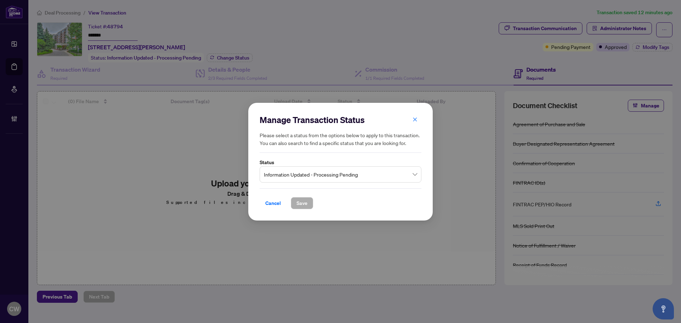
click at [348, 170] on span "Information Updated - Processing Pending" at bounding box center [340, 173] width 153 height 13
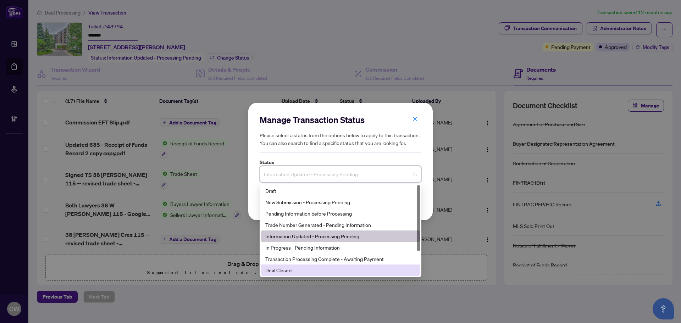
click at [311, 271] on div "Deal Closed" at bounding box center [340, 270] width 150 height 8
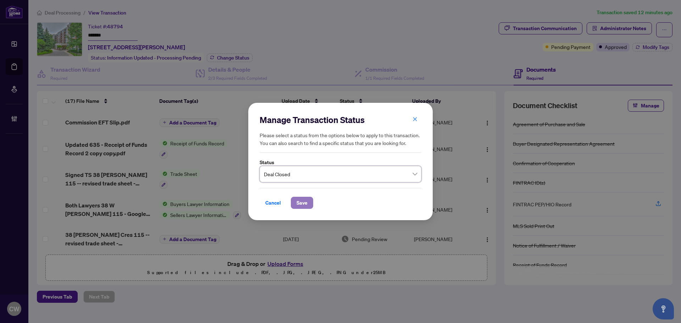
click at [300, 205] on span "Save" at bounding box center [302, 202] width 11 height 11
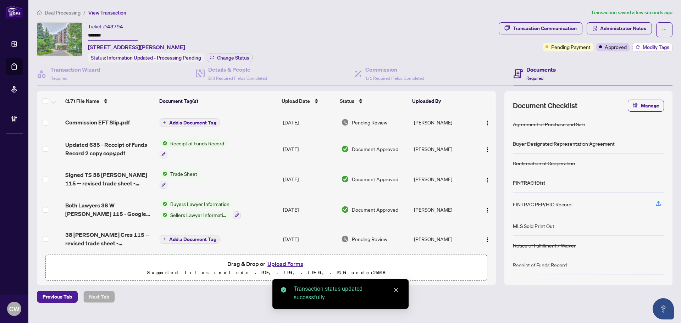
click at [642, 49] on button "Modify Tags" at bounding box center [653, 47] width 40 height 9
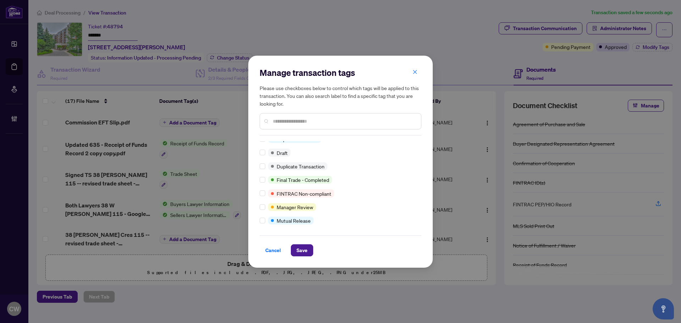
scroll to position [6, 0]
click at [298, 248] on span "Save" at bounding box center [302, 250] width 11 height 11
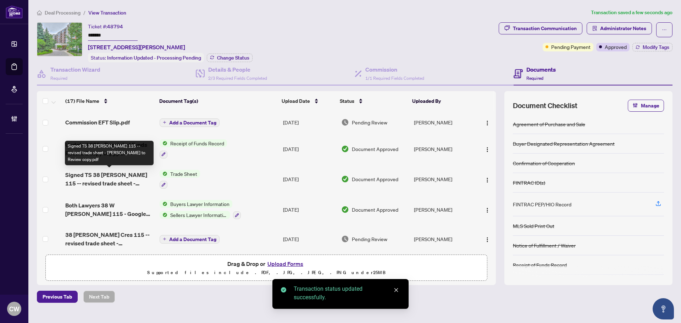
click at [120, 177] on span "Signed TS 38 [PERSON_NAME] 115 -- revised trade sheet - [PERSON_NAME] to Review…" at bounding box center [109, 179] width 89 height 17
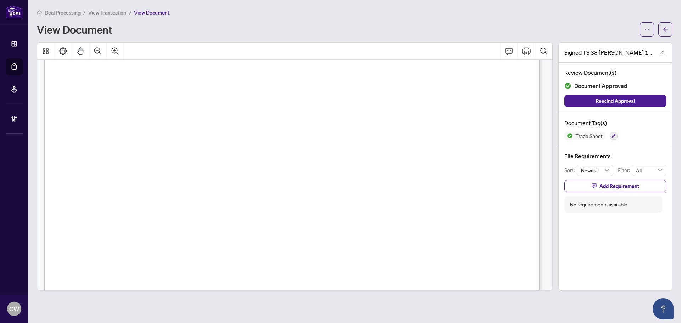
scroll to position [213, 0]
click at [670, 30] on button "button" at bounding box center [666, 29] width 14 height 14
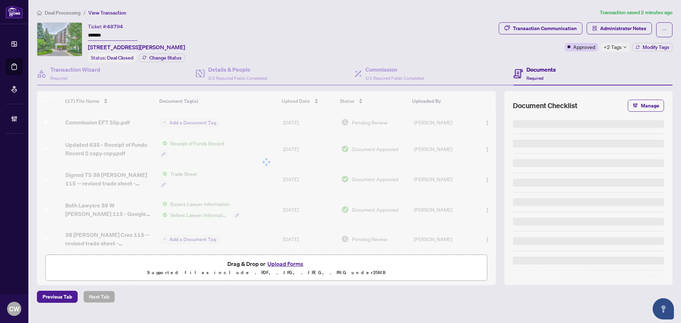
click at [297, 264] on button "Upload Forms" at bounding box center [285, 263] width 40 height 9
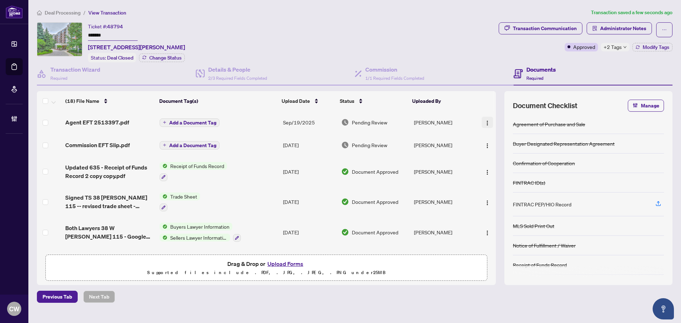
click at [486, 122] on img "button" at bounding box center [488, 123] width 6 height 6
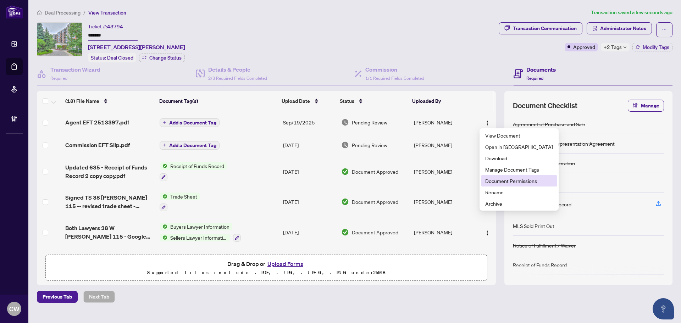
click at [501, 183] on span "Document Permissions" at bounding box center [519, 181] width 68 height 8
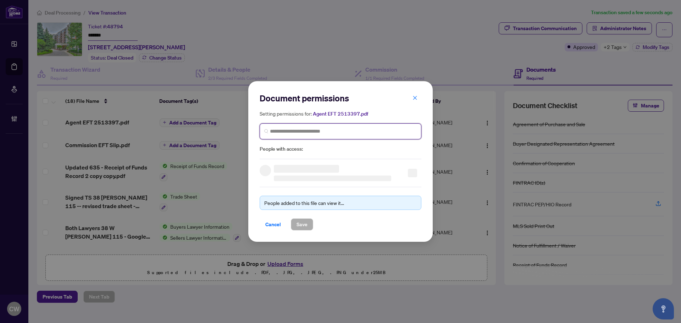
paste input "**********"
click at [324, 130] on input "search" at bounding box center [343, 131] width 147 height 7
type input "**********"
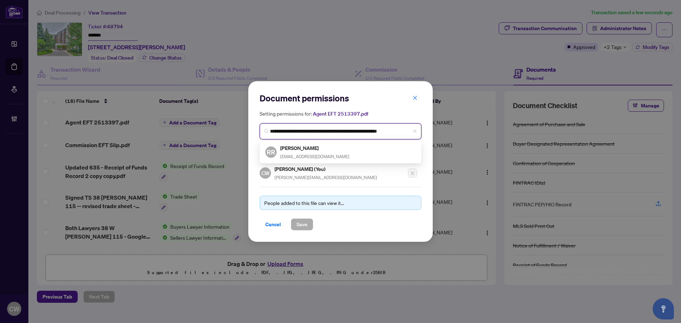
click at [309, 152] on div "[PERSON_NAME] [EMAIL_ADDRESS][DOMAIN_NAME]" at bounding box center [314, 152] width 69 height 16
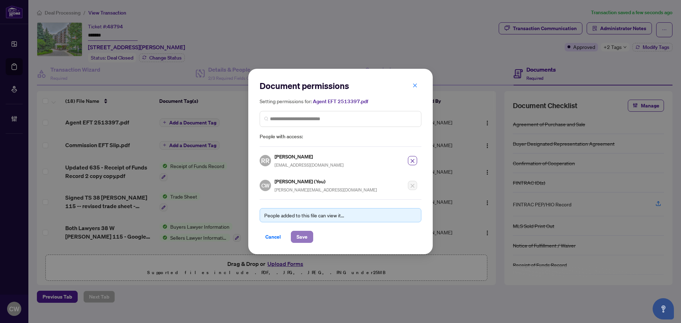
click at [304, 236] on span "Save" at bounding box center [302, 236] width 11 height 11
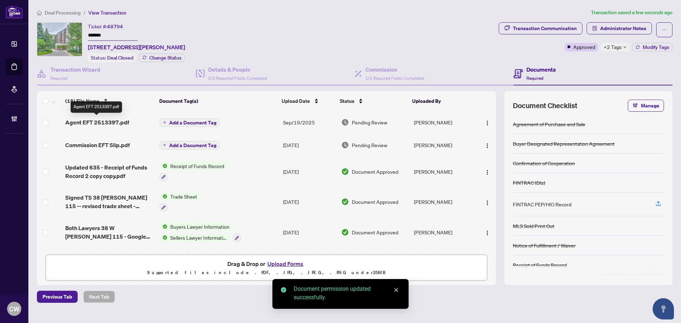
click at [115, 120] on span "Agent EFT 2513397.pdf" at bounding box center [97, 122] width 64 height 9
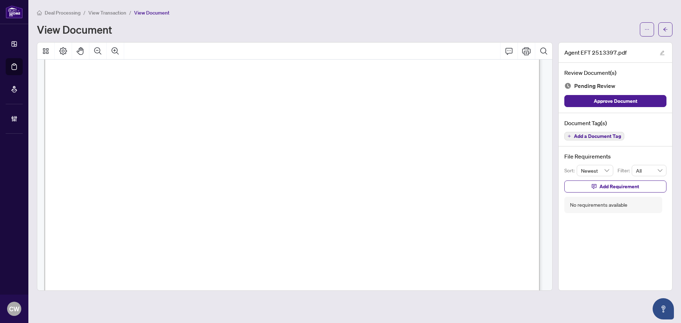
scroll to position [248, 0]
click at [668, 31] on button "button" at bounding box center [666, 29] width 14 height 14
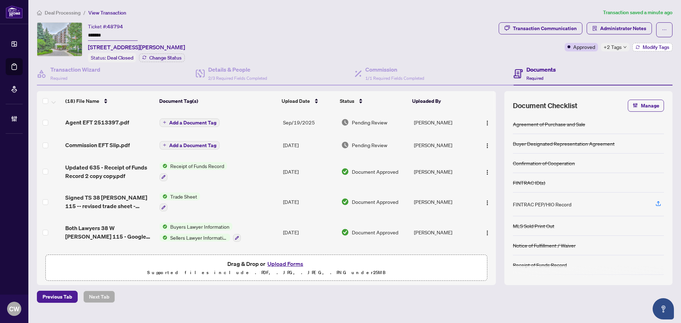
click at [650, 45] on span "Modify Tags" at bounding box center [656, 47] width 27 height 5
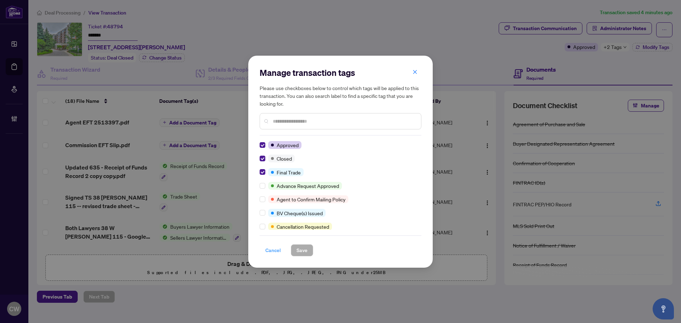
click at [282, 251] on button "Cancel" at bounding box center [273, 250] width 27 height 12
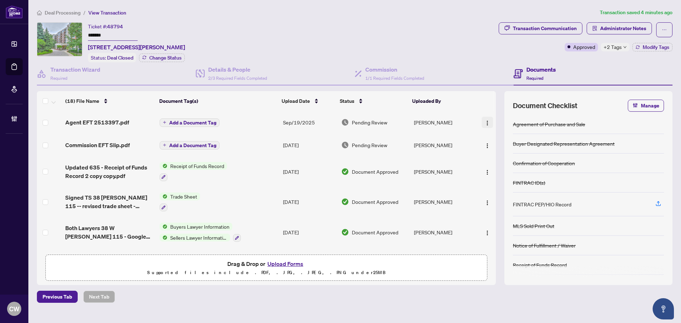
click at [485, 123] on img "button" at bounding box center [488, 123] width 6 height 6
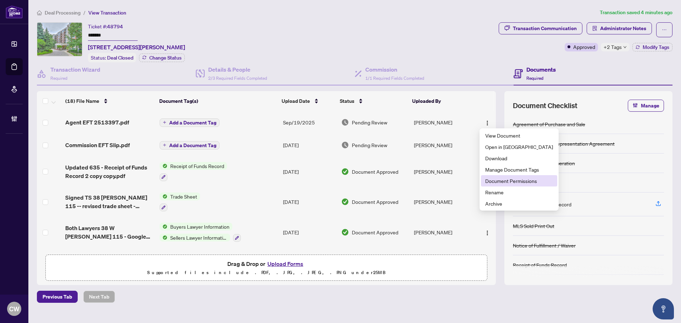
click at [494, 183] on span "Document Permissions" at bounding box center [519, 181] width 68 height 8
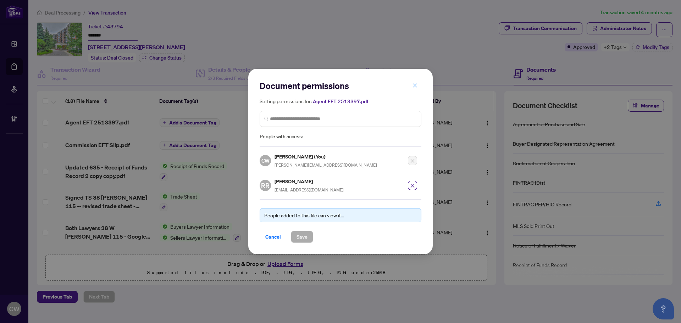
click at [417, 87] on icon "close" at bounding box center [415, 85] width 4 height 4
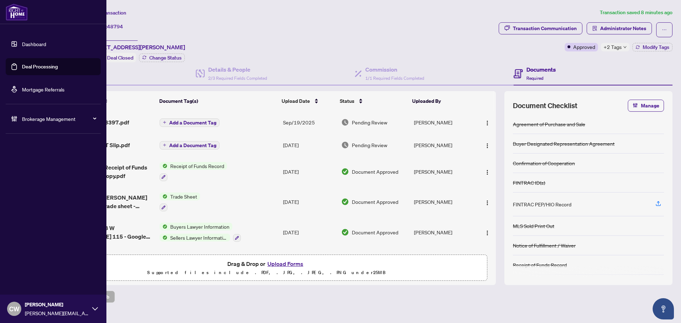
click at [24, 64] on link "Deal Processing" at bounding box center [40, 67] width 36 height 6
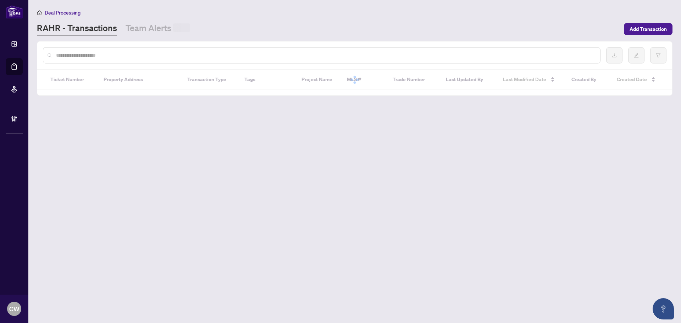
click at [141, 53] on input "text" at bounding box center [325, 55] width 539 height 8
paste input "*******"
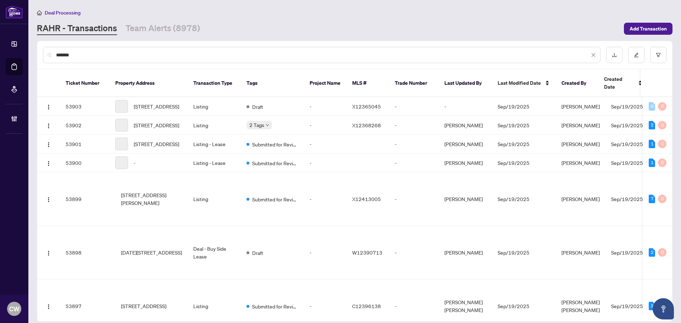
type input "*******"
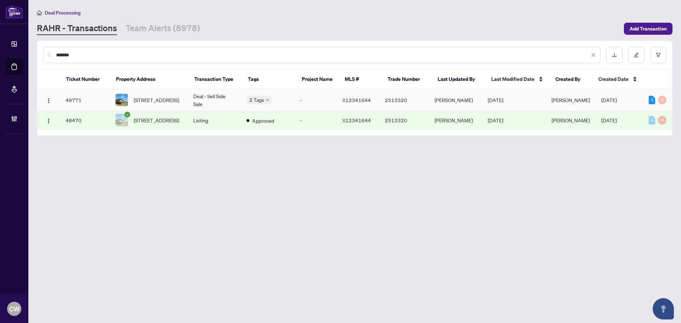
click at [138, 100] on span "[STREET_ADDRESS]" at bounding box center [156, 100] width 45 height 8
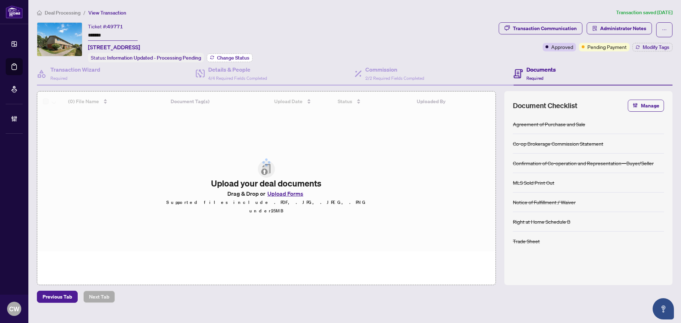
click at [233, 55] on span "Change Status" at bounding box center [233, 57] width 32 height 5
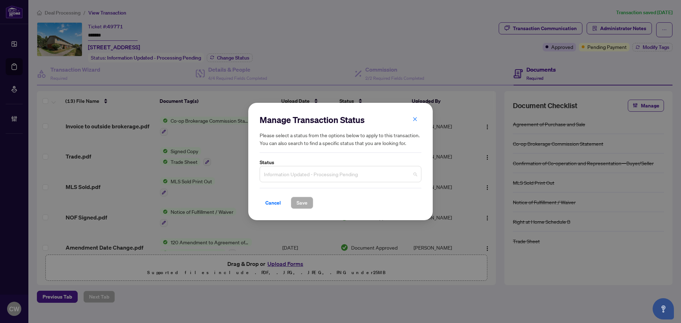
click at [367, 178] on span "Information Updated - Processing Pending" at bounding box center [340, 173] width 153 height 13
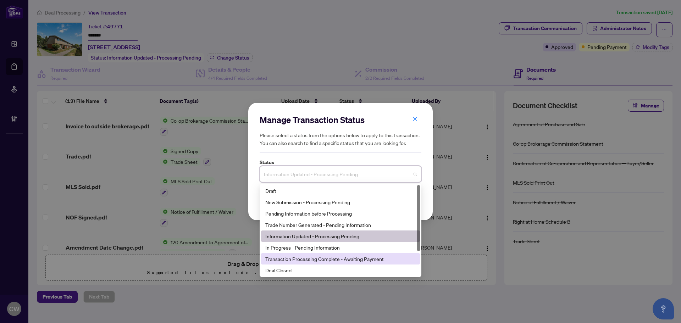
click at [329, 266] on div "Deal Closed" at bounding box center [340, 270] width 159 height 11
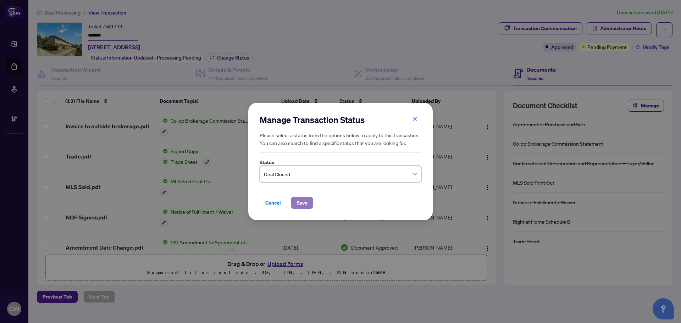
click at [305, 201] on span "Save" at bounding box center [302, 202] width 11 height 11
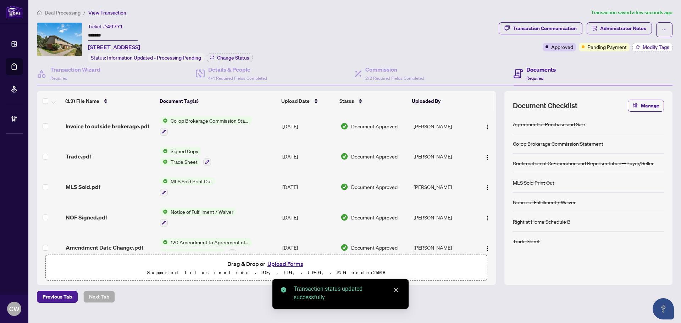
click at [656, 48] on span "Modify Tags" at bounding box center [656, 47] width 27 height 5
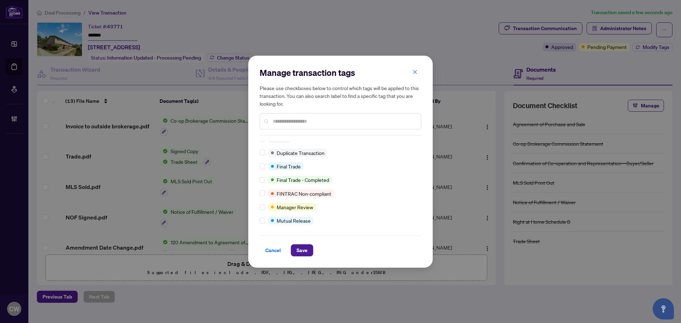
scroll to position [6, 0]
click at [300, 249] on span "Save" at bounding box center [302, 250] width 11 height 11
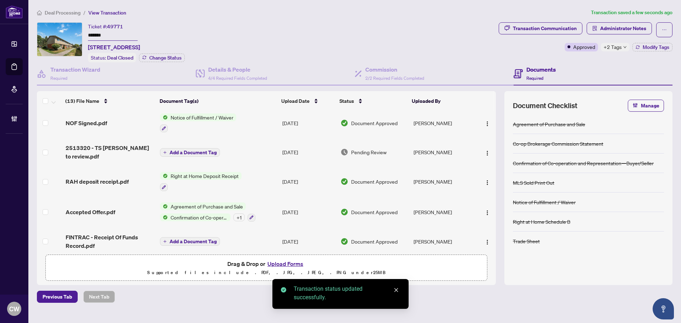
scroll to position [239, 0]
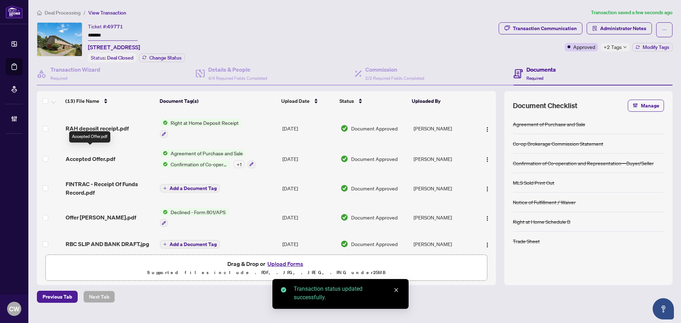
click at [88, 155] on span "Accepted Offer.pdf" at bounding box center [91, 159] width 50 height 9
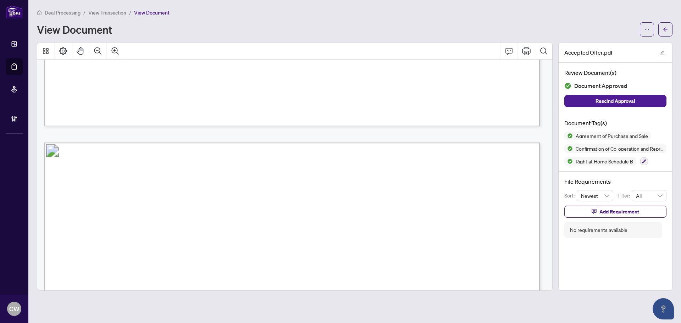
scroll to position [2803, 0]
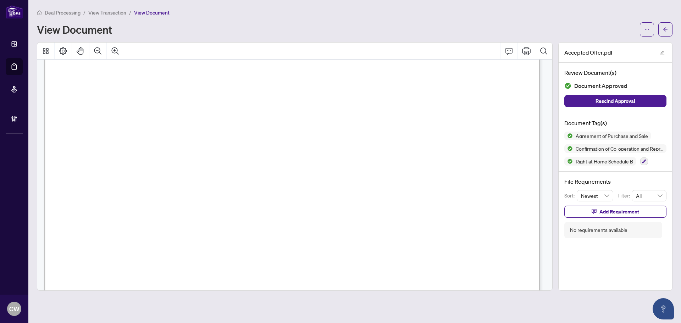
drag, startPoint x: 664, startPoint y: 28, endPoint x: 21, endPoint y: 84, distance: 645.1
click at [664, 28] on icon "arrow-left" at bounding box center [665, 29] width 5 height 5
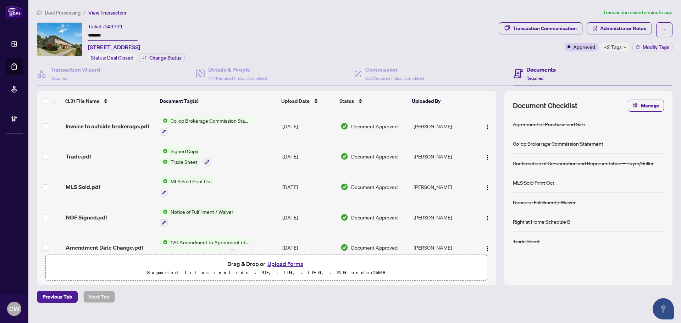
click at [83, 157] on span "Trade.pdf" at bounding box center [79, 156] width 26 height 9
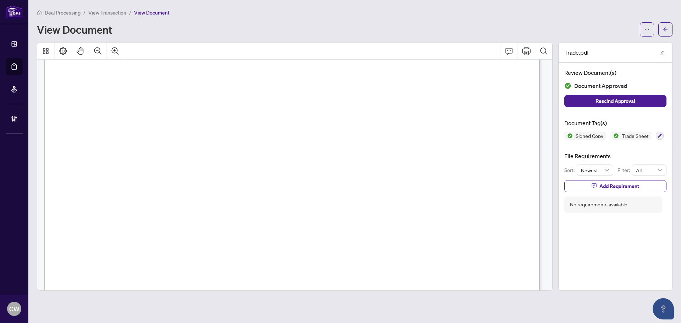
scroll to position [248, 0]
click at [669, 32] on button "button" at bounding box center [666, 29] width 14 height 14
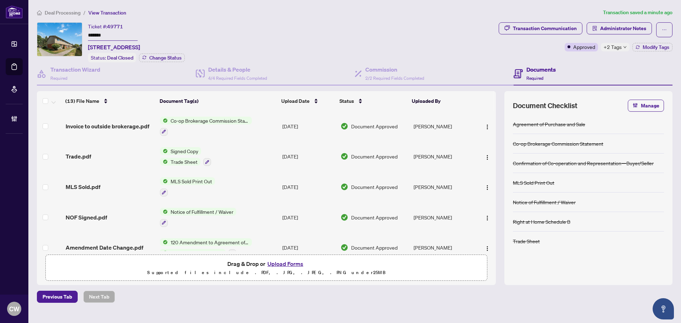
click at [287, 263] on button "Upload Forms" at bounding box center [285, 263] width 40 height 9
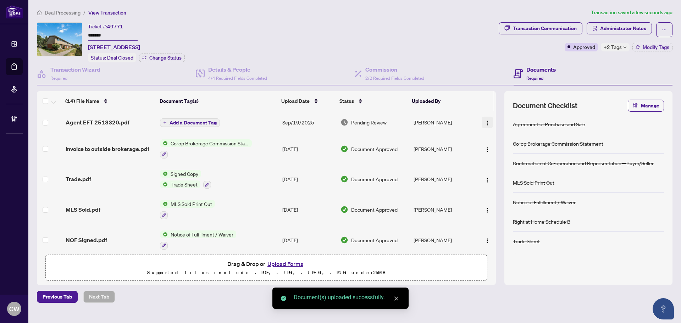
click at [487, 120] on img "button" at bounding box center [488, 123] width 6 height 6
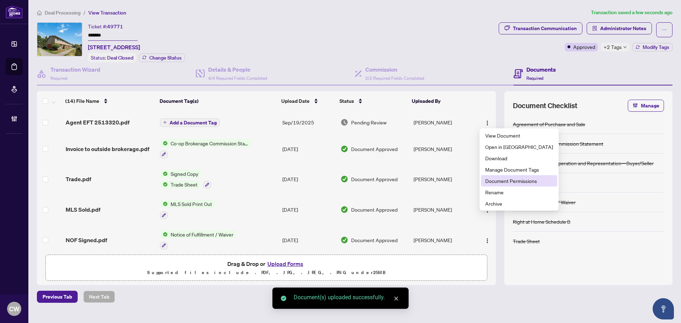
click at [501, 180] on span "Document Permissions" at bounding box center [519, 181] width 68 height 8
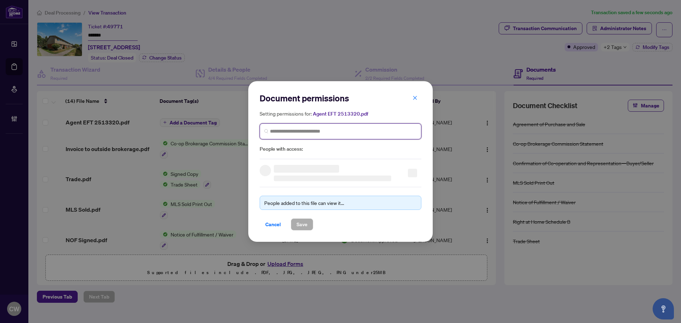
click at [334, 128] on input "search" at bounding box center [343, 131] width 147 height 7
paste input "**********"
type input "**********"
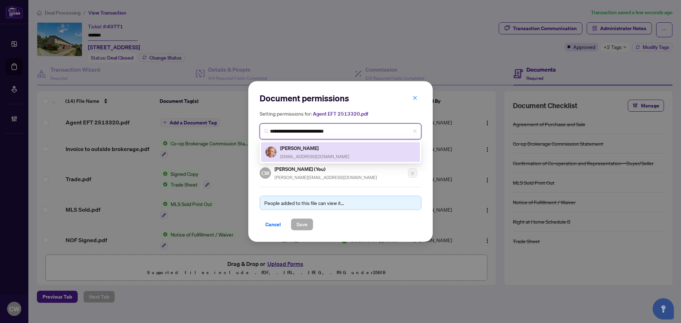
click at [298, 155] on span "[EMAIL_ADDRESS][DOMAIN_NAME]" at bounding box center [314, 156] width 69 height 5
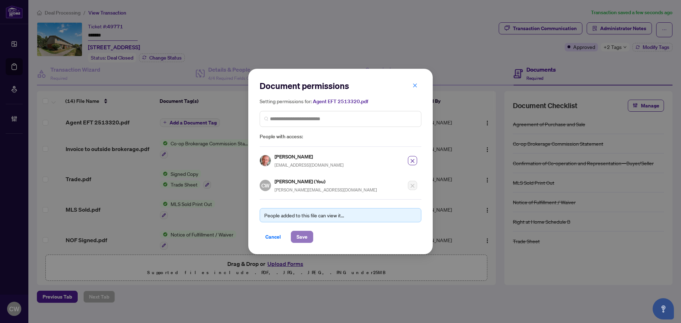
click at [304, 233] on span "Save" at bounding box center [302, 236] width 11 height 11
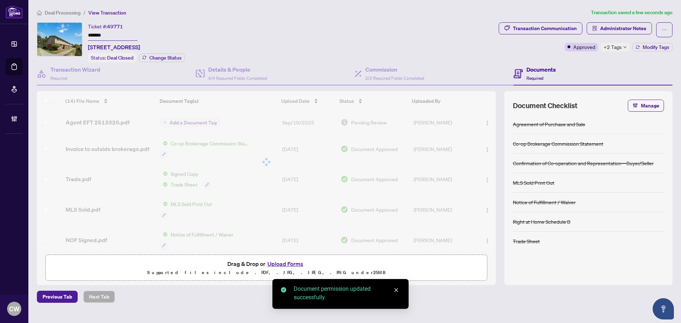
click at [103, 150] on div at bounding box center [266, 162] width 459 height 142
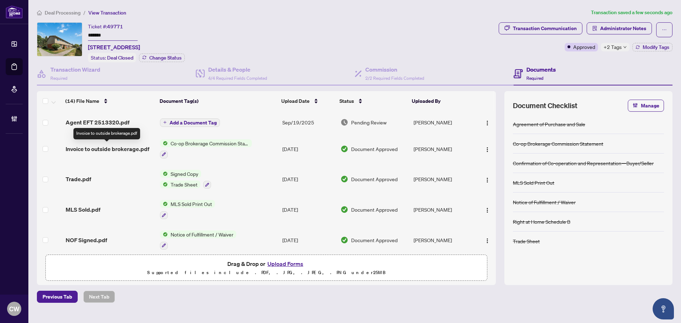
click at [115, 146] on span "Invoice to outside brokerage.pdf" at bounding box center [108, 149] width 84 height 9
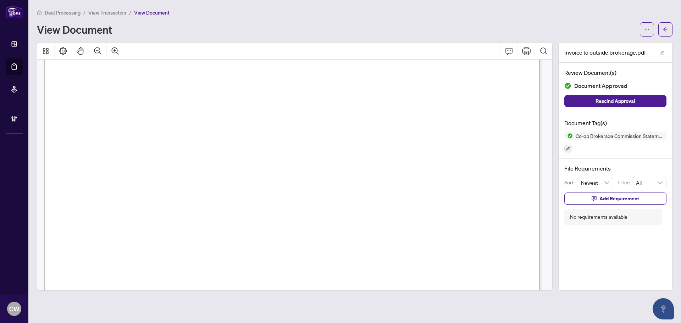
scroll to position [35, 0]
click at [669, 26] on button "button" at bounding box center [666, 29] width 14 height 14
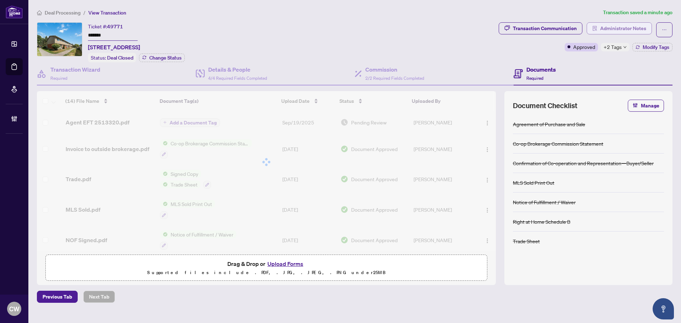
click at [610, 28] on span "Administrator Notes" at bounding box center [623, 28] width 46 height 11
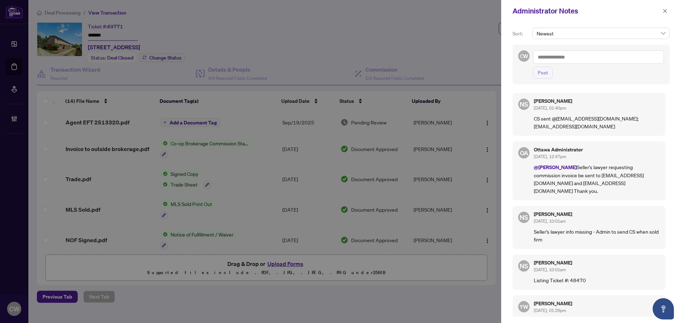
click at [596, 54] on textarea at bounding box center [598, 56] width 131 height 13
paste textarea "**********"
type textarea "**********"
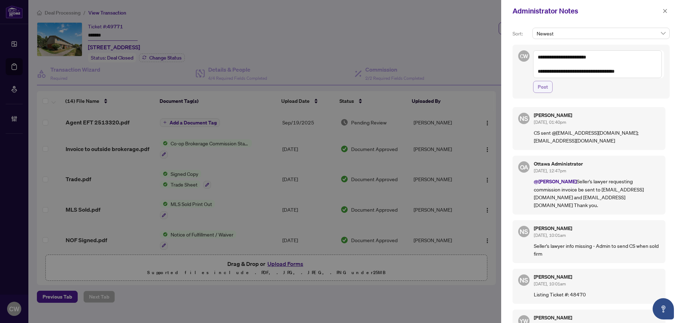
click at [545, 83] on span "Post" at bounding box center [543, 86] width 10 height 11
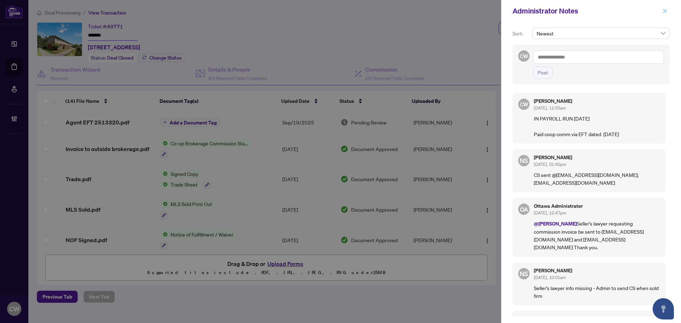
click at [664, 12] on icon "close" at bounding box center [665, 11] width 5 height 5
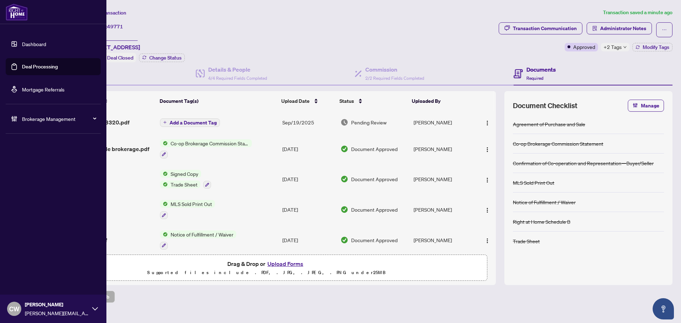
click at [22, 67] on link "Deal Processing" at bounding box center [40, 67] width 36 height 6
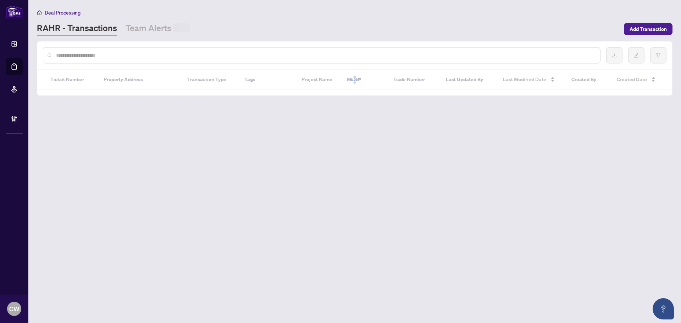
click at [142, 58] on input "text" at bounding box center [325, 55] width 539 height 8
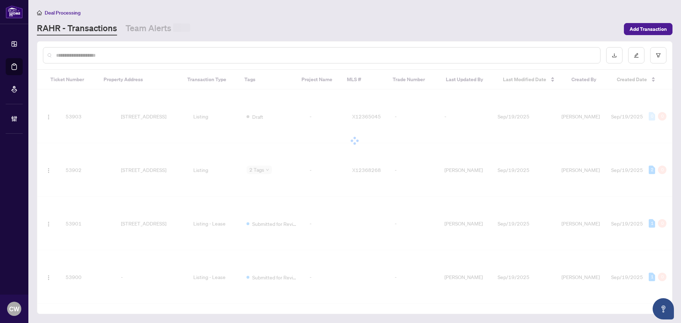
paste input "*******"
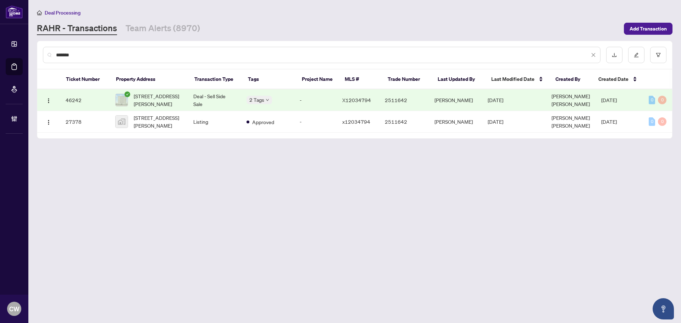
type input "*******"
click at [168, 100] on span "[STREET_ADDRESS][PERSON_NAME]" at bounding box center [158, 100] width 48 height 16
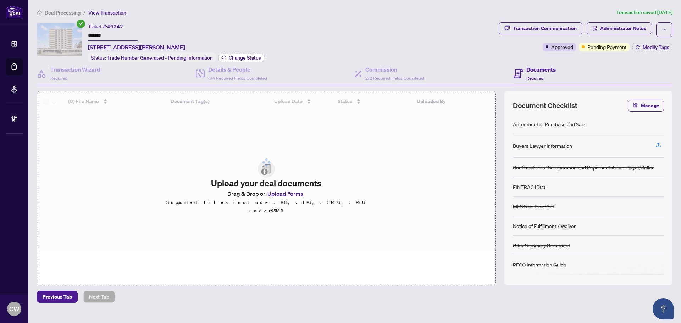
click at [229, 52] on div "Ticket #: 46242 ******* [STREET_ADDRESS][PERSON_NAME] Status: Trade Number Gene…" at bounding box center [176, 42] width 176 height 40
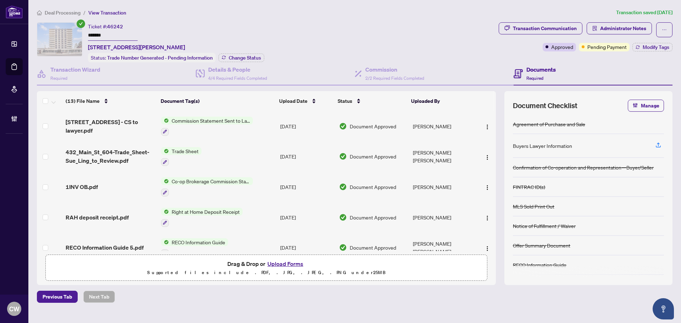
click at [246, 49] on div "Ticket #: 46242 ******* [STREET_ADDRESS][PERSON_NAME] Status: Trade Number Gene…" at bounding box center [176, 42] width 176 height 40
click at [252, 55] on span "Change Status" at bounding box center [245, 57] width 32 height 5
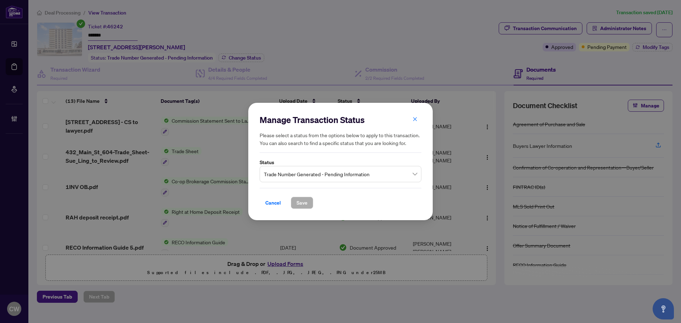
click at [345, 175] on span "Trade Number Generated - Pending Information" at bounding box center [340, 173] width 153 height 13
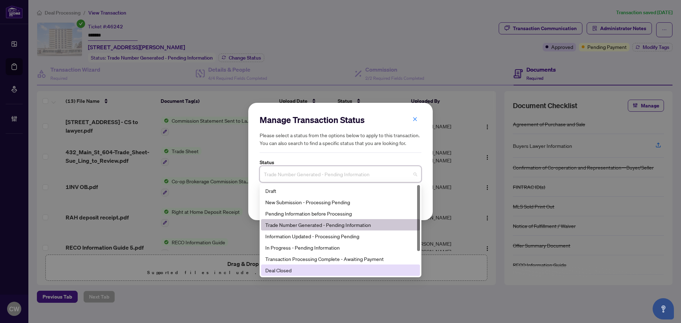
click at [313, 271] on div "Deal Closed" at bounding box center [340, 270] width 150 height 8
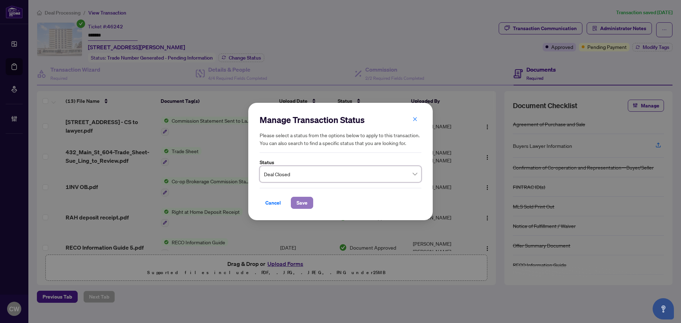
click at [304, 205] on span "Save" at bounding box center [302, 202] width 11 height 11
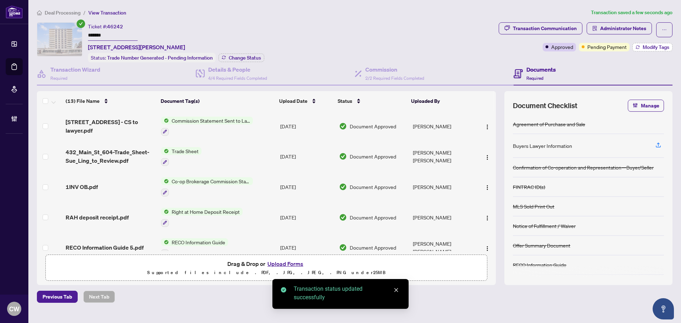
click at [659, 49] on span "Modify Tags" at bounding box center [656, 47] width 27 height 5
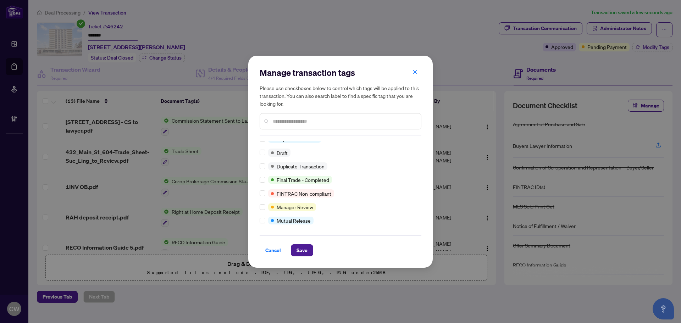
scroll to position [6, 0]
drag, startPoint x: 310, startPoint y: 255, endPoint x: 304, endPoint y: 251, distance: 7.8
click at [310, 255] on button "Save" at bounding box center [302, 250] width 22 height 12
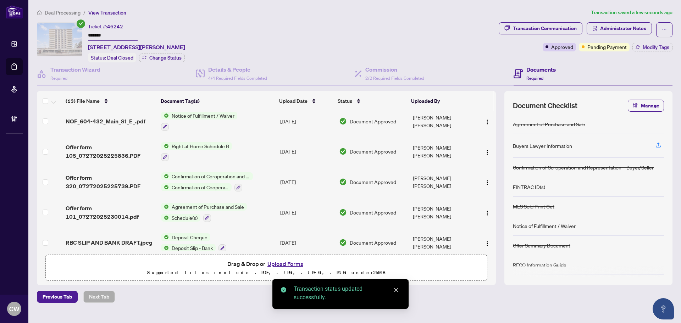
scroll to position [255, 0]
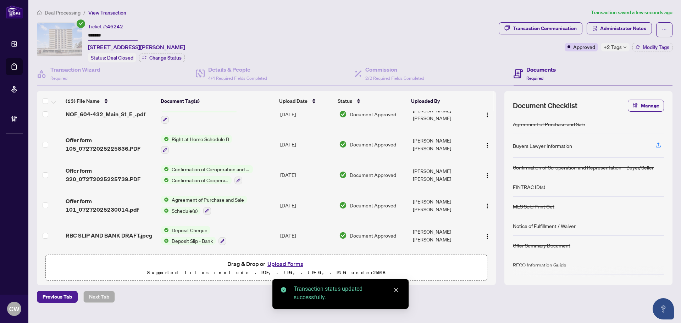
click at [93, 180] on span "Offer form 320_07272025225739.PDF" at bounding box center [111, 174] width 90 height 17
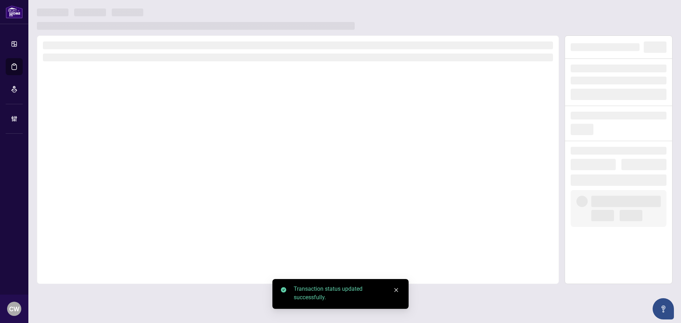
click at [95, 169] on div at bounding box center [298, 159] width 522 height 249
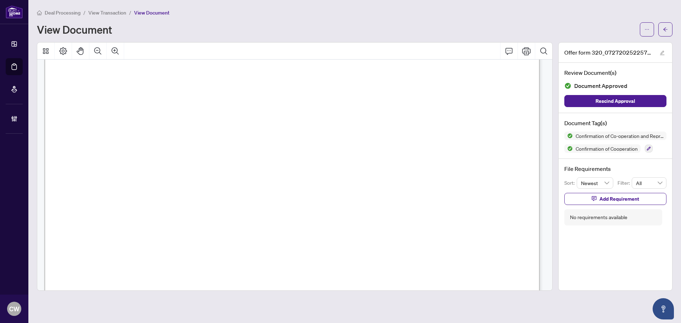
scroll to position [781, 0]
click at [666, 31] on icon "arrow-left" at bounding box center [665, 29] width 5 height 5
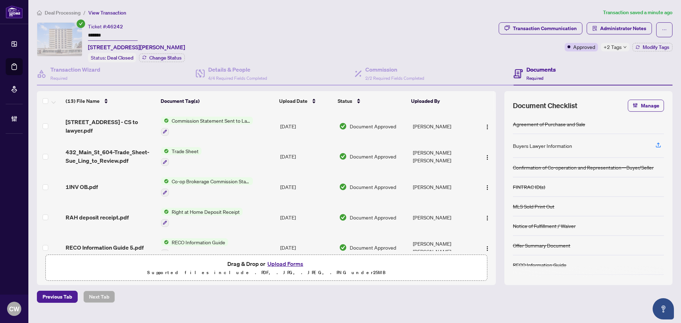
click at [109, 157] on span "432_Main_St_604-Trade_Sheet-Sue_Ling_to_Review.pdf" at bounding box center [111, 156] width 90 height 17
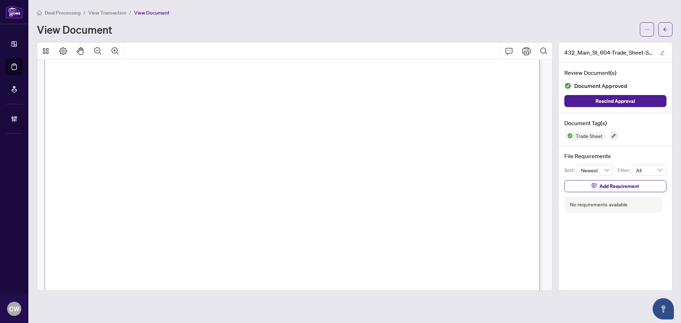
scroll to position [284, 0]
click at [670, 29] on button "button" at bounding box center [666, 29] width 14 height 14
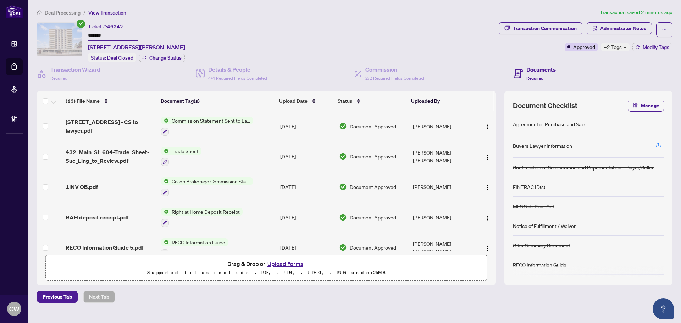
click at [274, 263] on button "Upload Forms" at bounding box center [285, 263] width 40 height 9
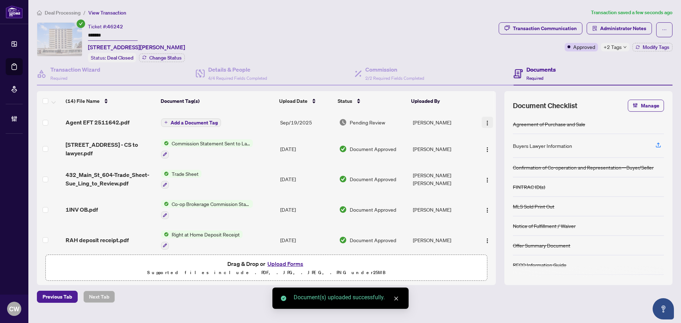
click at [485, 120] on img "button" at bounding box center [488, 123] width 6 height 6
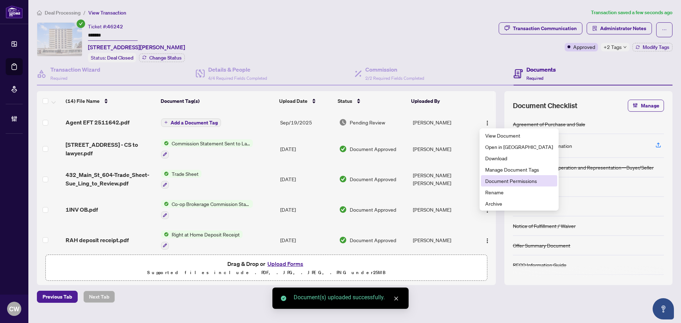
click at [501, 181] on span "Document Permissions" at bounding box center [519, 181] width 68 height 8
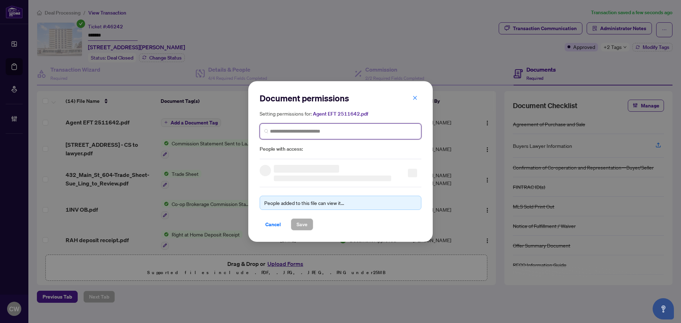
click at [323, 133] on input "search" at bounding box center [343, 131] width 147 height 7
paste input "**********"
type input "**********"
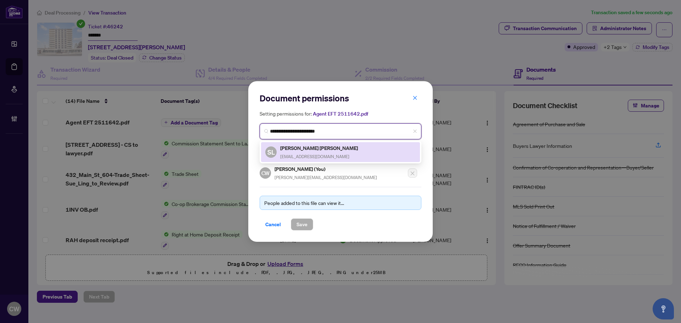
click at [306, 150] on h5 "[PERSON_NAME] [PERSON_NAME]" at bounding box center [319, 148] width 79 height 8
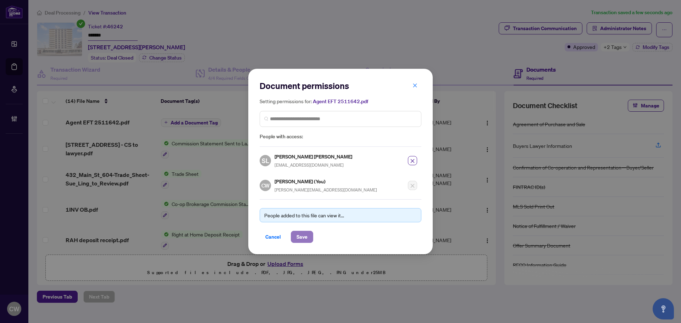
click at [307, 237] on span "Save" at bounding box center [302, 236] width 11 height 11
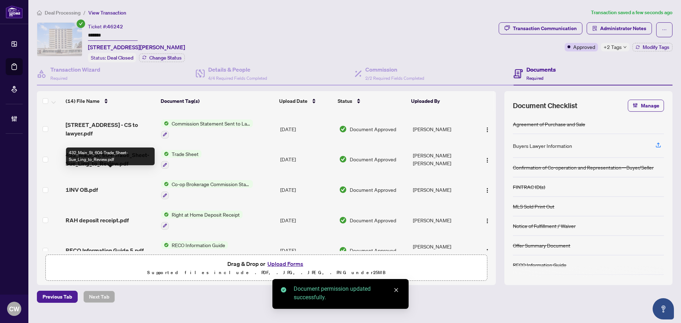
scroll to position [35, 0]
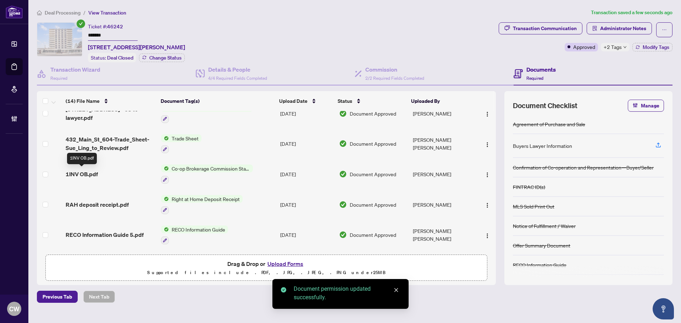
click at [84, 172] on span "1INV OB.pdf" at bounding box center [82, 174] width 32 height 9
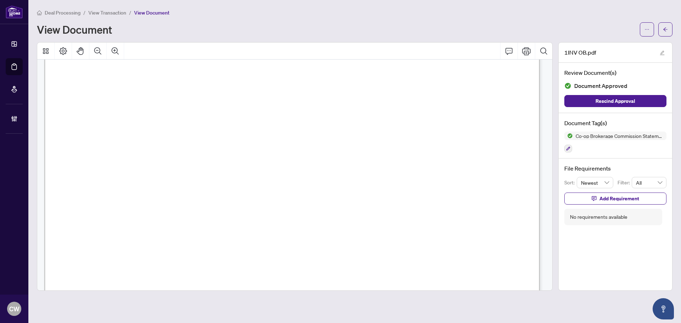
scroll to position [142, 0]
click at [669, 23] on button "button" at bounding box center [666, 29] width 14 height 14
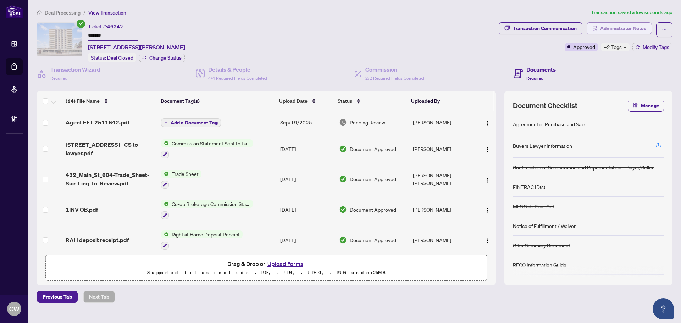
click at [621, 30] on span "Administrator Notes" at bounding box center [623, 28] width 46 height 11
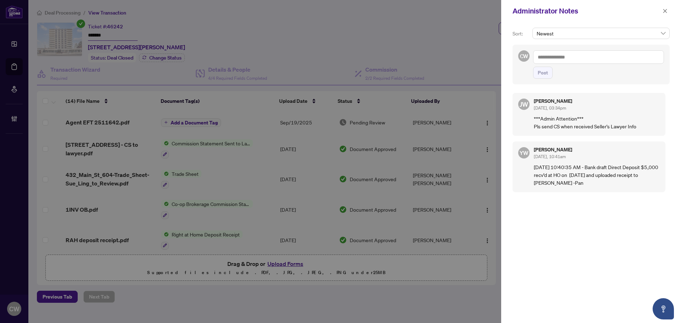
click at [577, 52] on textarea at bounding box center [598, 56] width 131 height 13
paste textarea "**********"
click at [558, 69] on textarea "**********" at bounding box center [597, 64] width 129 height 28
paste textarea "**********"
type textarea "**********"
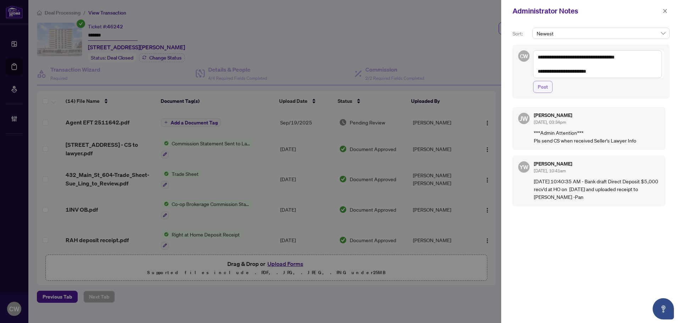
click at [546, 86] on span "Post" at bounding box center [543, 86] width 10 height 11
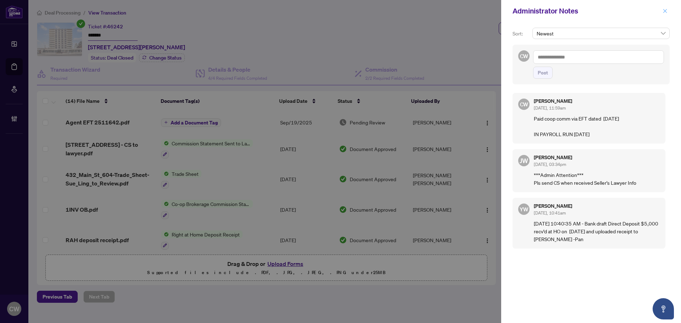
click at [668, 12] on button "button" at bounding box center [665, 11] width 9 height 9
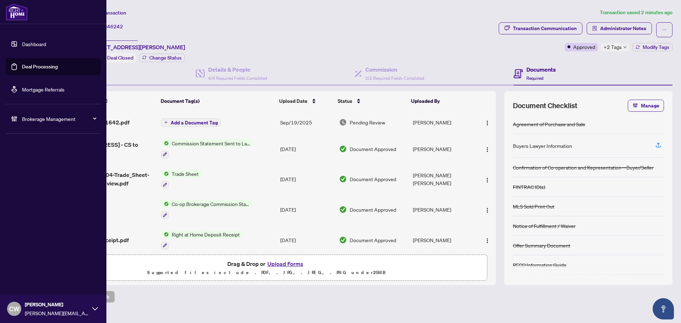
click at [22, 70] on link "Deal Processing" at bounding box center [40, 67] width 36 height 6
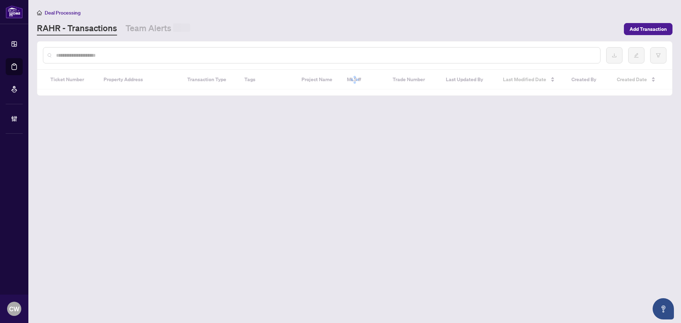
click at [135, 55] on input "text" at bounding box center [325, 55] width 539 height 8
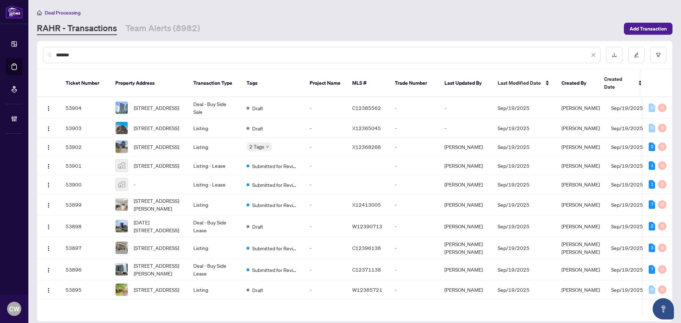
type input "*******"
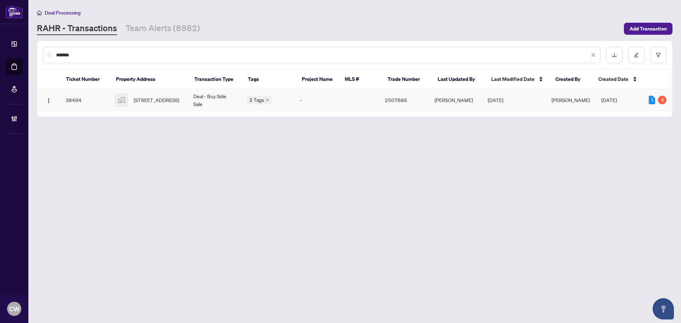
click at [167, 92] on td "[STREET_ADDRESS]" at bounding box center [149, 100] width 78 height 22
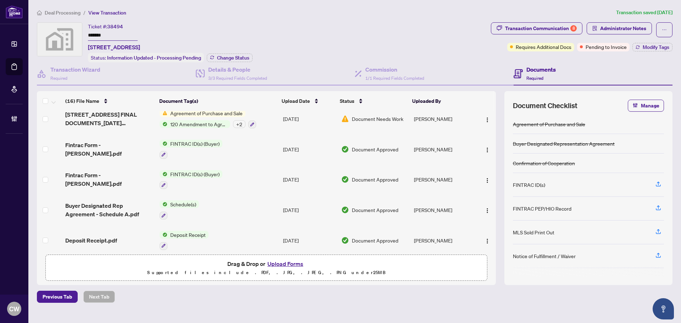
scroll to position [35, 0]
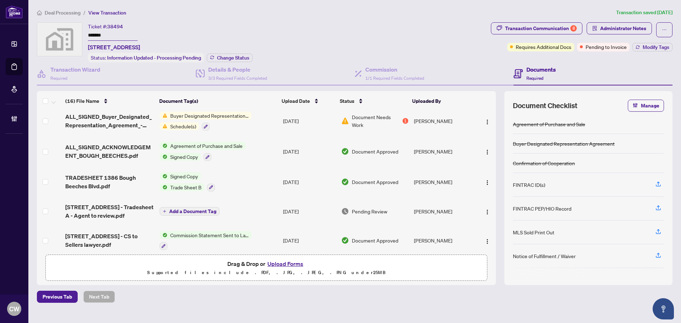
drag, startPoint x: 615, startPoint y: 191, endPoint x: 542, endPoint y: 185, distance: 73.3
click at [615, 191] on div "FINTRAC ID(s)" at bounding box center [588, 185] width 151 height 24
click at [236, 57] on span "Change Status" at bounding box center [233, 57] width 32 height 5
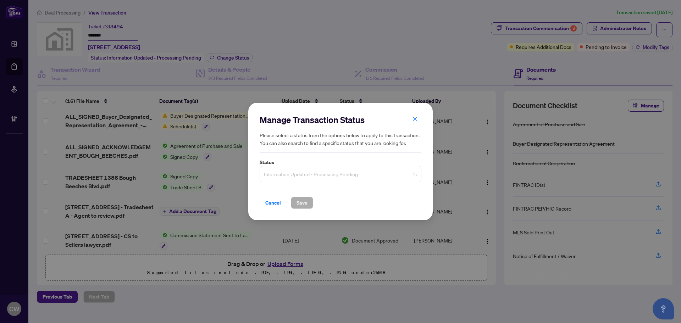
click at [317, 173] on span "Information Updated - Processing Pending" at bounding box center [340, 173] width 153 height 13
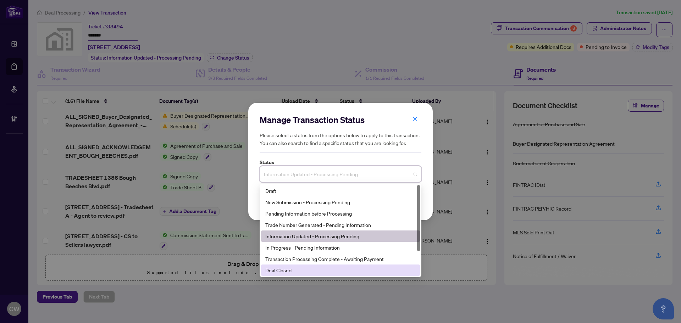
drag, startPoint x: 298, startPoint y: 274, endPoint x: 300, endPoint y: 233, distance: 41.2
click at [298, 274] on div "Deal Closed" at bounding box center [340, 270] width 150 height 8
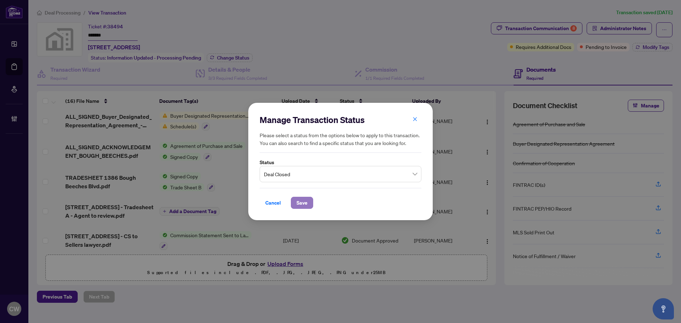
click at [303, 203] on span "Save" at bounding box center [302, 202] width 11 height 11
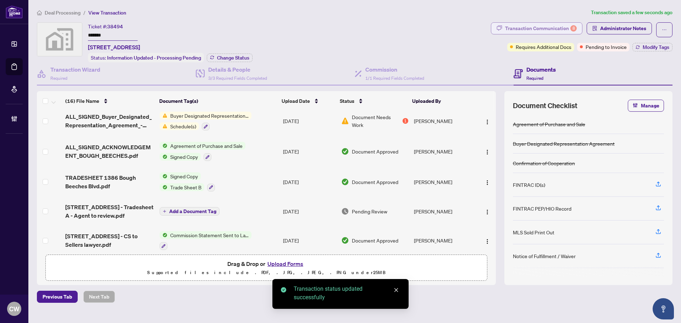
click at [553, 27] on div "Transaction Communication 8" at bounding box center [541, 28] width 72 height 11
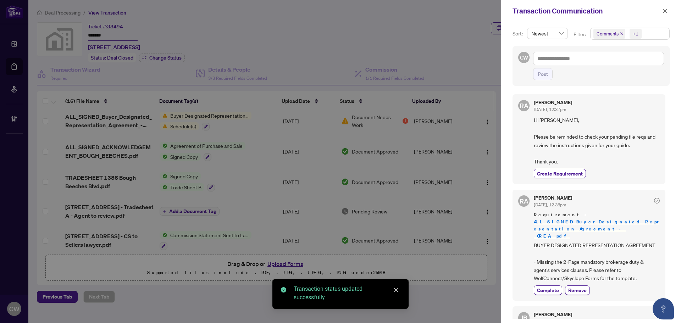
click at [620, 34] on icon "close" at bounding box center [622, 34] width 4 height 4
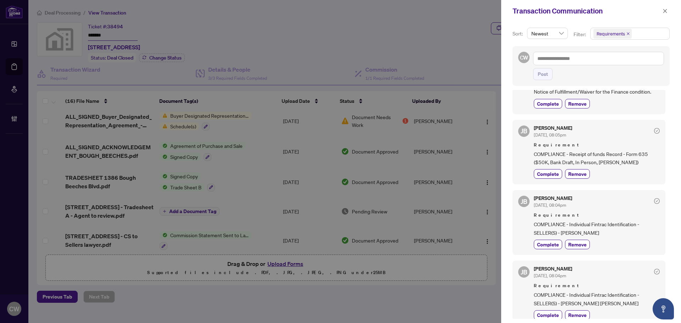
scroll to position [355, 0]
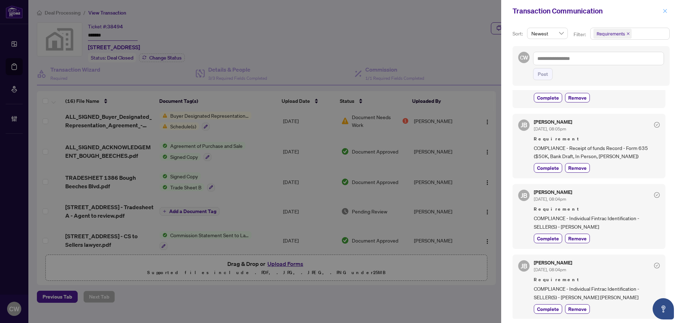
click at [664, 13] on icon "close" at bounding box center [665, 11] width 5 height 5
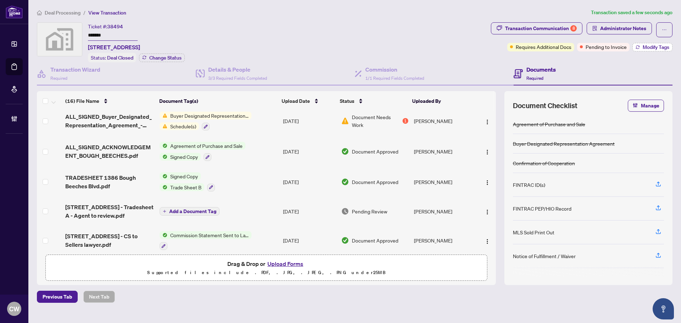
click at [647, 48] on span "Modify Tags" at bounding box center [656, 47] width 27 height 5
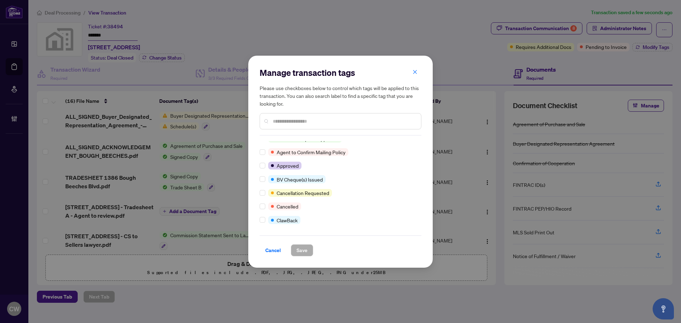
scroll to position [71, 0]
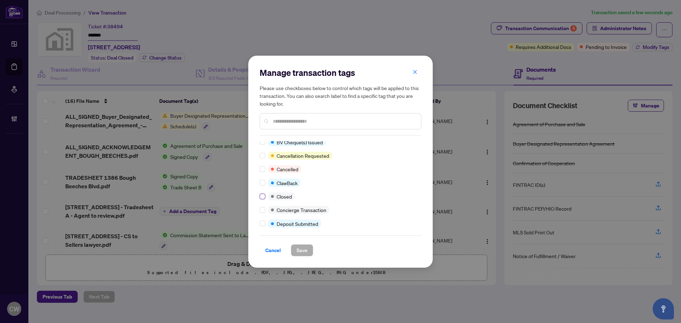
click at [263, 193] on label at bounding box center [263, 197] width 6 height 8
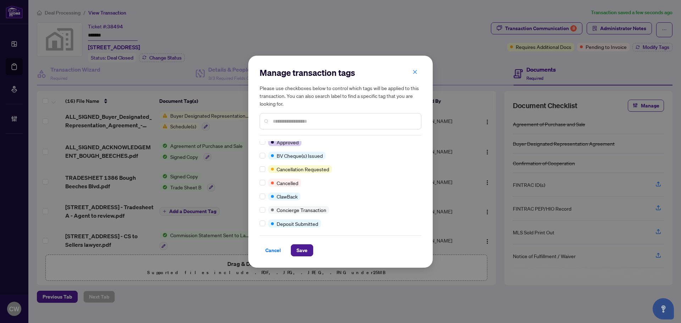
scroll to position [0, 0]
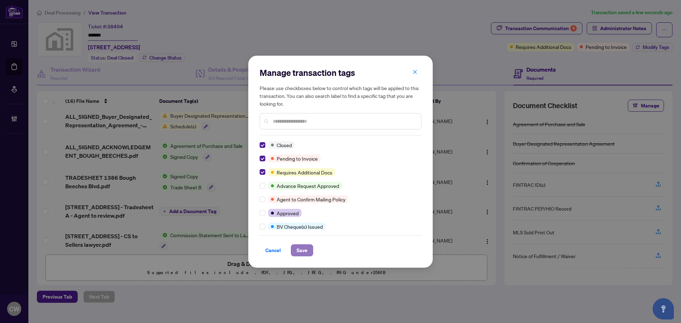
click at [306, 255] on span "Save" at bounding box center [302, 250] width 11 height 11
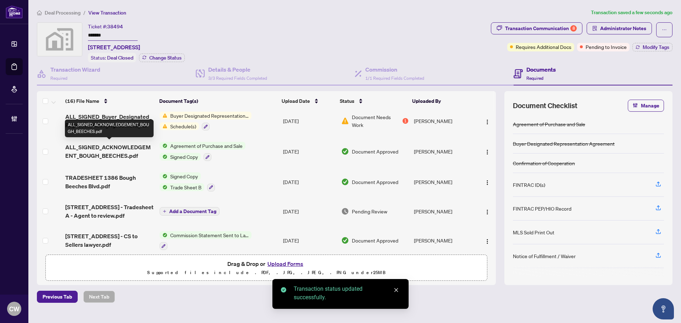
click at [116, 152] on span "ALL_SIGNED_ACKNOWLEDGEMENT_BOUGH_BEECHES.pdf" at bounding box center [109, 151] width 89 height 17
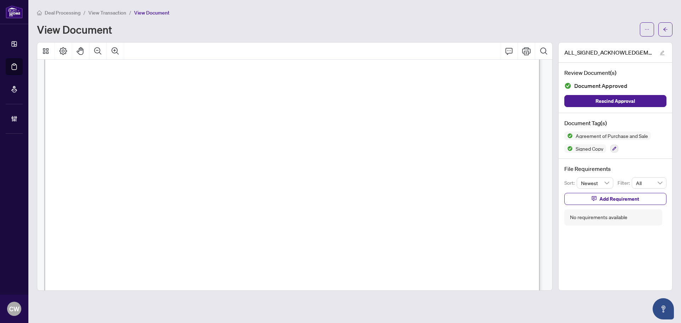
scroll to position [2839, 0]
click at [667, 31] on icon "arrow-left" at bounding box center [665, 29] width 5 height 5
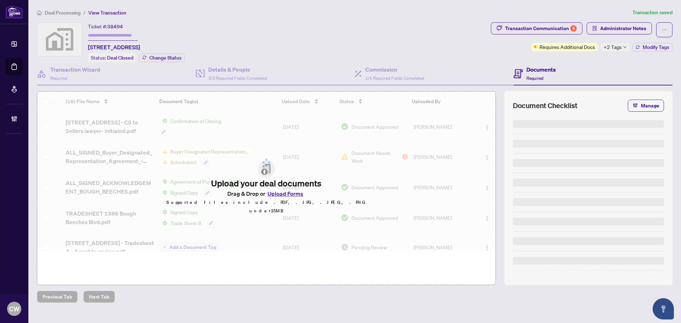
type input "*******"
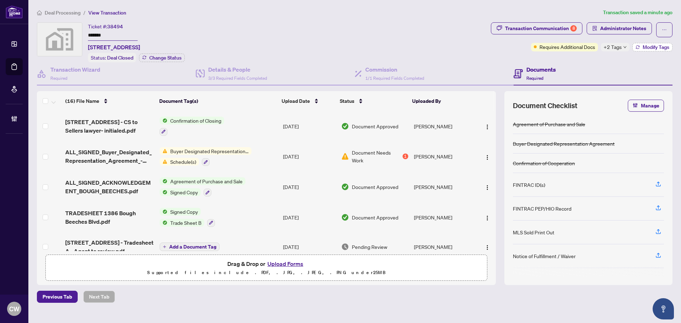
click at [652, 45] on span "Modify Tags" at bounding box center [656, 47] width 27 height 5
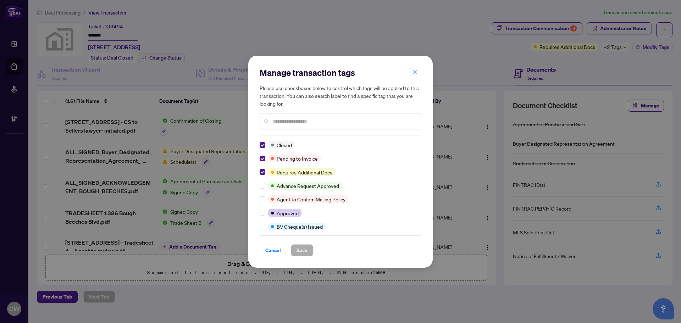
click at [414, 72] on icon "close" at bounding box center [415, 72] width 5 height 5
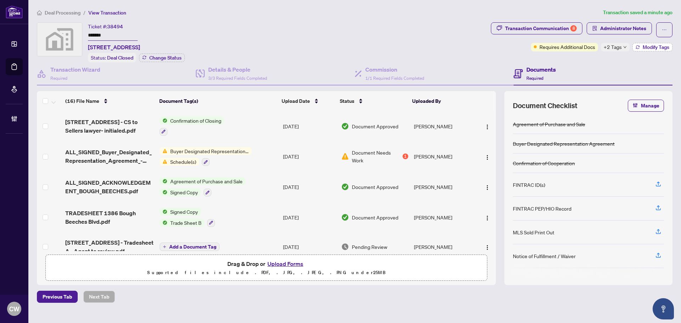
click at [650, 48] on span "Modify Tags" at bounding box center [656, 47] width 27 height 5
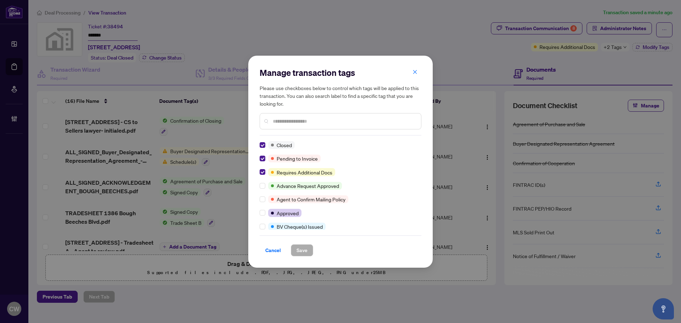
click at [413, 72] on icon "close" at bounding box center [415, 72] width 5 height 5
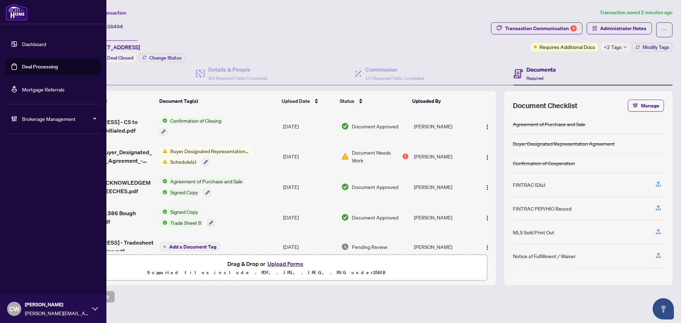
click at [26, 68] on link "Deal Processing" at bounding box center [40, 67] width 36 height 6
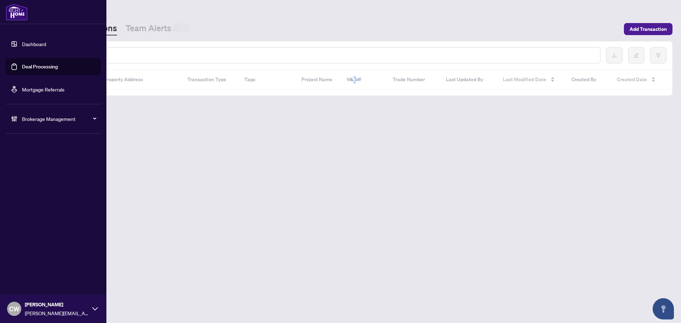
click at [125, 55] on input "text" at bounding box center [325, 55] width 539 height 8
paste input "*******"
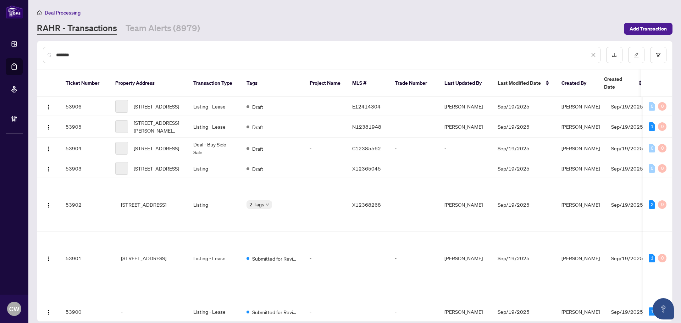
type input "*******"
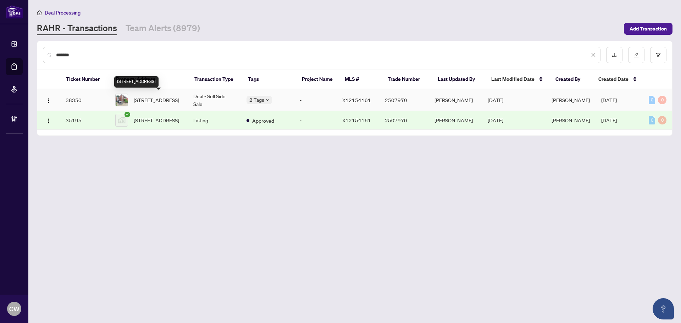
click at [159, 96] on span "[STREET_ADDRESS]" at bounding box center [156, 100] width 45 height 8
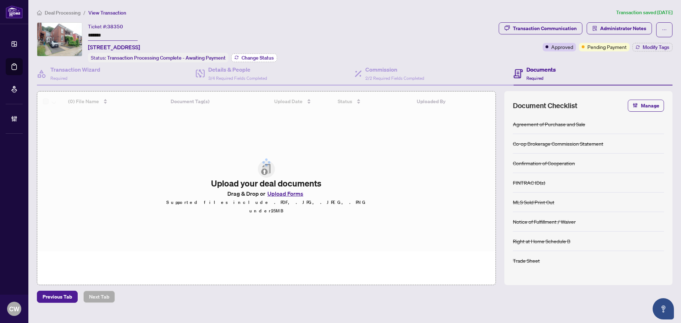
click at [257, 58] on span "Change Status" at bounding box center [258, 57] width 32 height 5
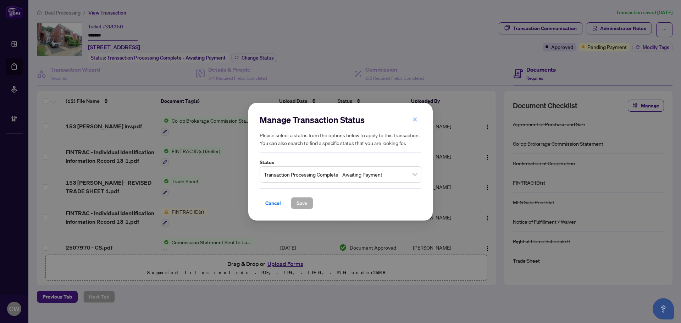
click at [322, 170] on span "Transaction Processing Complete - Awaiting Payment" at bounding box center [340, 173] width 153 height 13
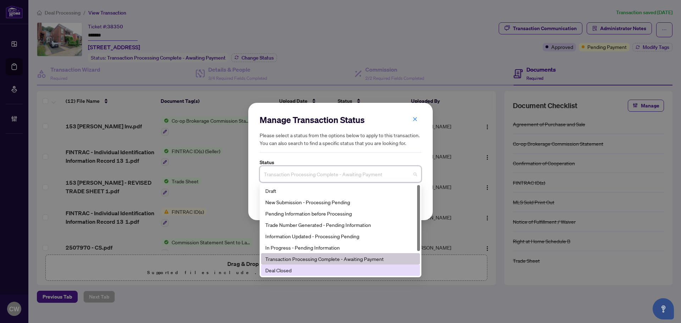
click at [314, 270] on div "Deal Closed" at bounding box center [340, 270] width 150 height 8
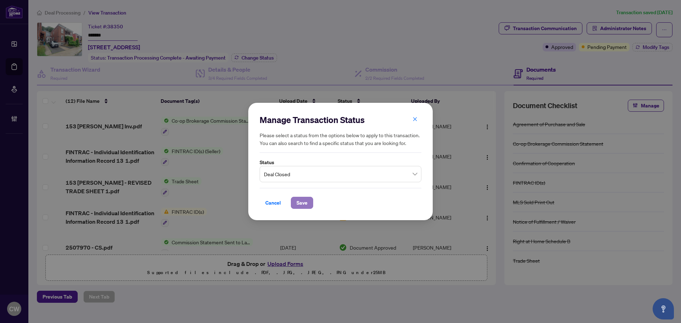
click at [304, 199] on span "Save" at bounding box center [302, 202] width 11 height 11
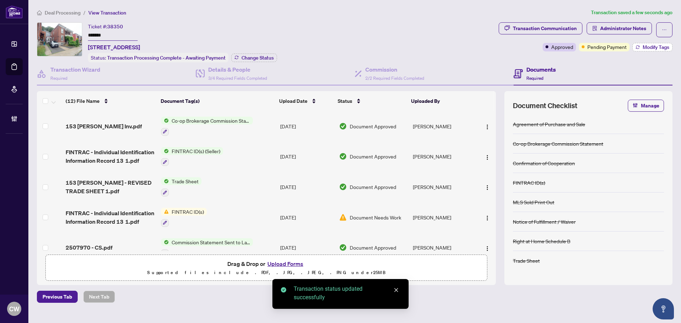
click at [646, 47] on span "Modify Tags" at bounding box center [656, 47] width 27 height 5
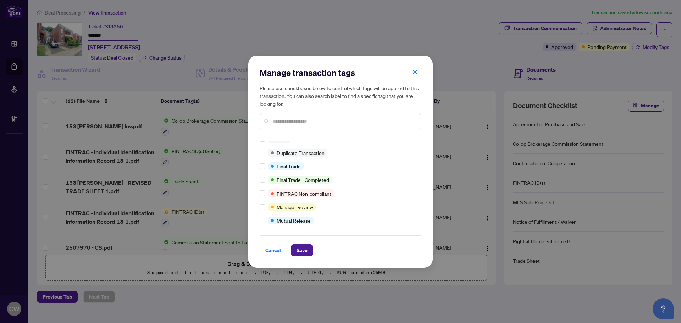
scroll to position [6, 0]
click at [306, 252] on span "Save" at bounding box center [302, 250] width 11 height 11
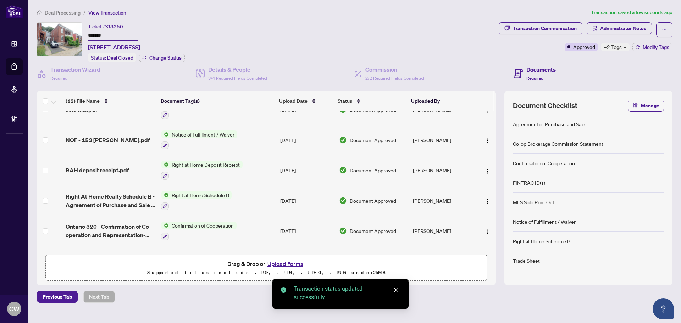
scroll to position [213, 0]
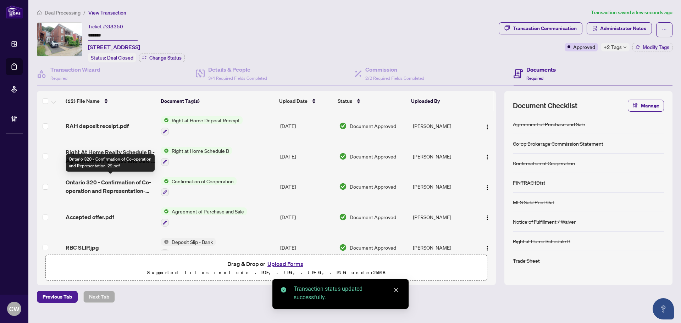
click at [115, 180] on span "Ontario 320 - Confirmation of Co-operation and Representation-22.pdf" at bounding box center [111, 186] width 90 height 17
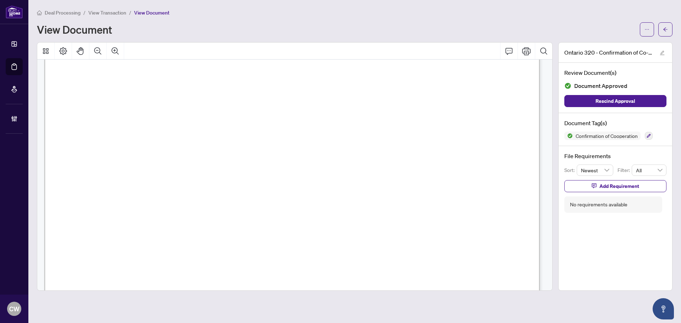
scroll to position [745, 0]
click at [668, 29] on icon "arrow-left" at bounding box center [665, 29] width 5 height 5
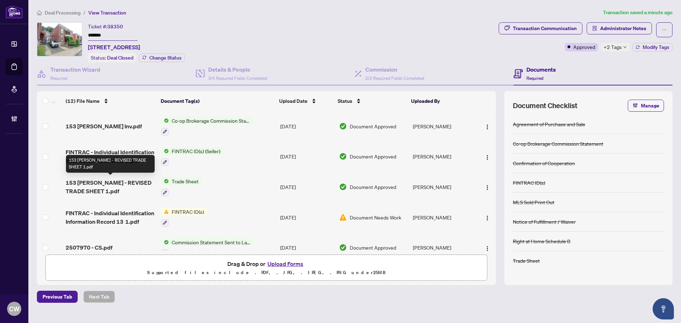
click at [109, 181] on span "153 [PERSON_NAME] - REVISED TRADE SHEET 1.pdf" at bounding box center [111, 186] width 90 height 17
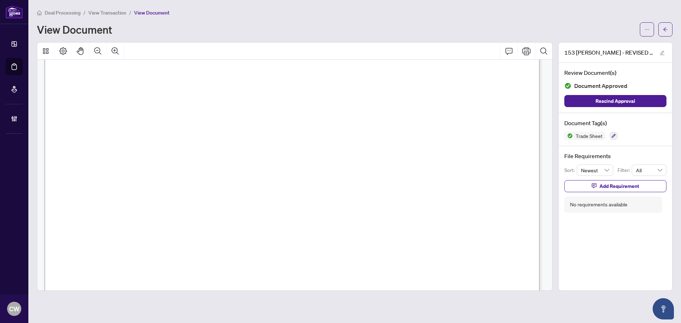
scroll to position [248, 0]
click at [666, 28] on icon "arrow-left" at bounding box center [665, 29] width 5 height 5
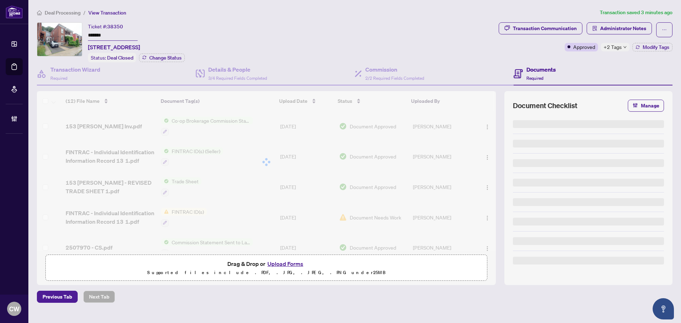
click at [284, 262] on button "Upload Forms" at bounding box center [285, 263] width 40 height 9
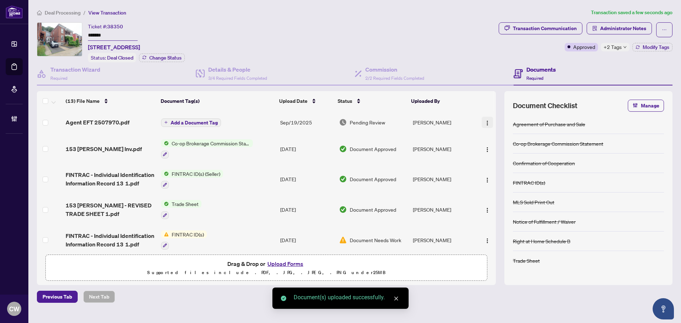
click at [485, 125] on img "button" at bounding box center [488, 123] width 6 height 6
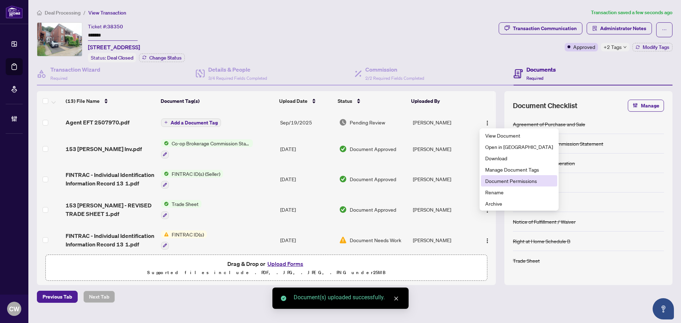
click at [512, 182] on span "Document Permissions" at bounding box center [519, 181] width 68 height 8
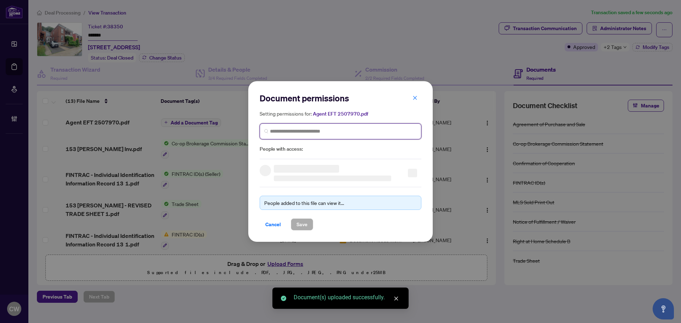
click at [346, 128] on input "search" at bounding box center [343, 131] width 147 height 7
paste input "**********"
type input "**********"
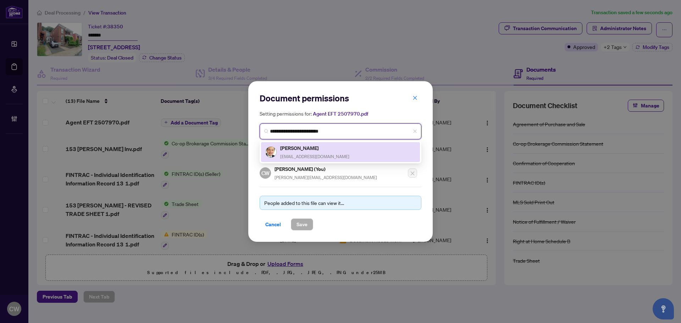
click at [303, 149] on h5 "[PERSON_NAME]" at bounding box center [314, 148] width 69 height 8
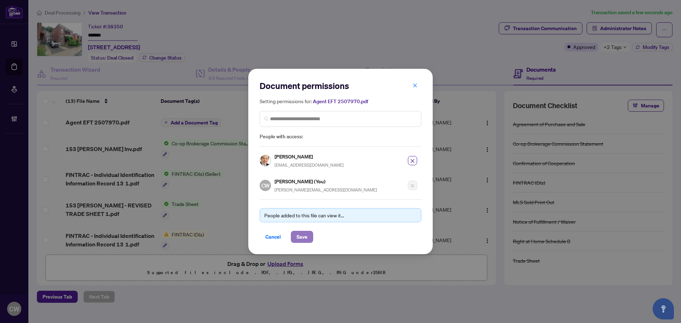
click at [303, 236] on span "Save" at bounding box center [302, 236] width 11 height 11
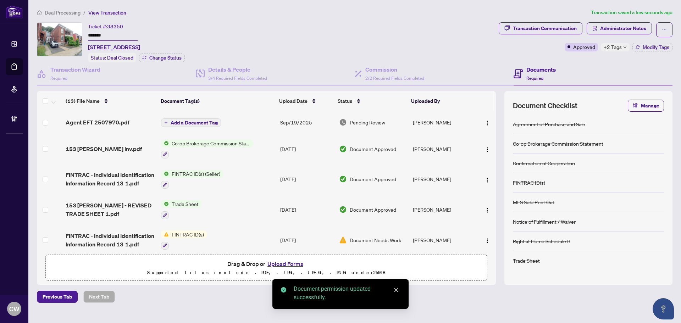
click at [111, 148] on span "153 [PERSON_NAME] Inv.pdf" at bounding box center [104, 149] width 76 height 9
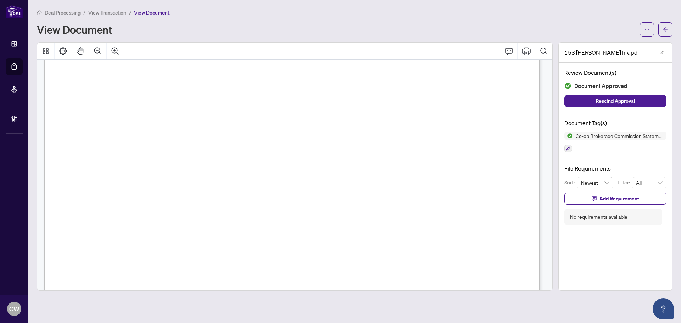
scroll to position [284, 0]
drag, startPoint x: 662, startPoint y: 27, endPoint x: 279, endPoint y: 0, distance: 384.6
click at [662, 27] on button "button" at bounding box center [666, 29] width 14 height 14
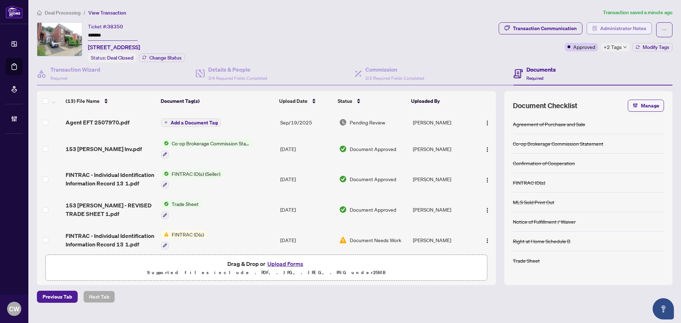
click at [638, 28] on span "Administrator Notes" at bounding box center [623, 28] width 46 height 11
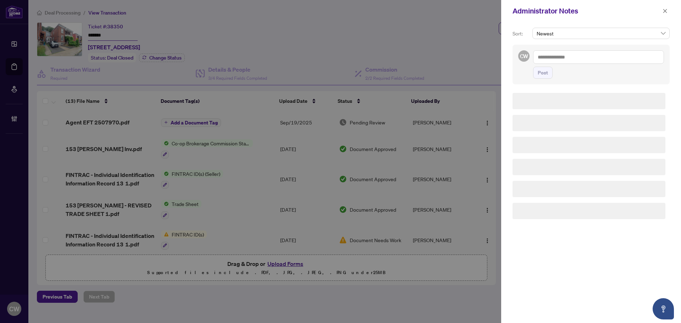
click at [582, 55] on textarea at bounding box center [598, 56] width 131 height 13
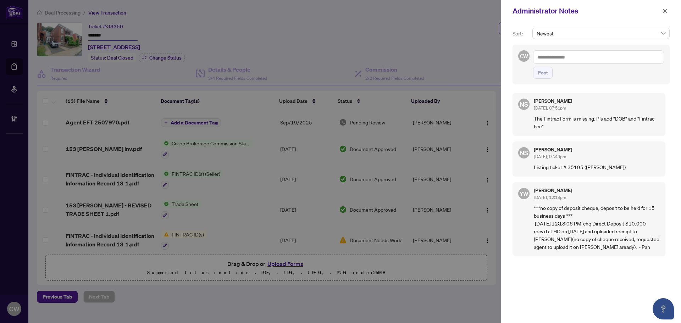
paste textarea "**********"
type textarea "**********"
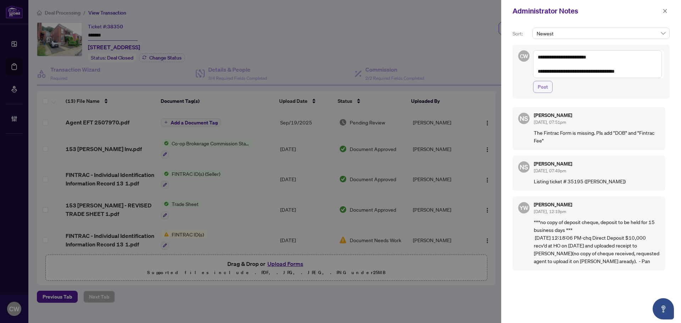
drag, startPoint x: 544, startPoint y: 82, endPoint x: 548, endPoint y: 82, distance: 3.9
click at [544, 82] on span "Post" at bounding box center [543, 86] width 10 height 11
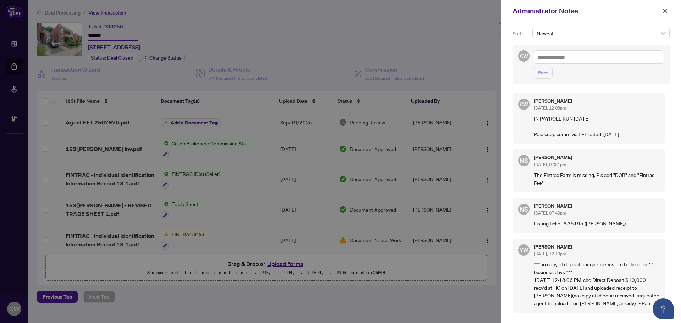
click at [668, 6] on div "Administrator Notes" at bounding box center [591, 11] width 180 height 22
click at [22, 64] on div at bounding box center [340, 161] width 681 height 323
click at [664, 9] on icon "close" at bounding box center [665, 11] width 5 height 5
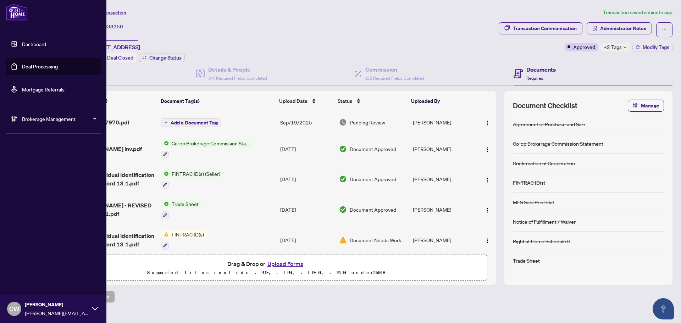
drag, startPoint x: 34, startPoint y: 70, endPoint x: 96, endPoint y: 64, distance: 62.0
click at [34, 70] on link "Deal Processing" at bounding box center [40, 67] width 36 height 6
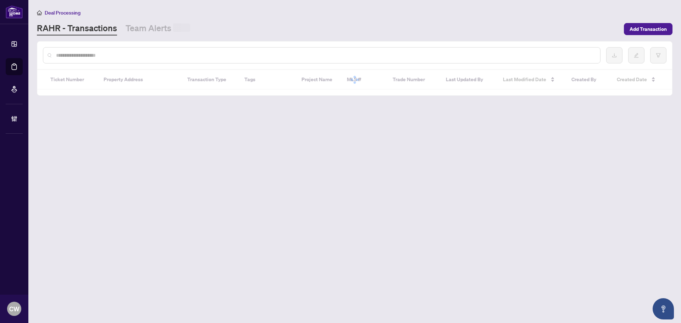
click at [142, 55] on input "text" at bounding box center [325, 55] width 539 height 8
paste input "*******"
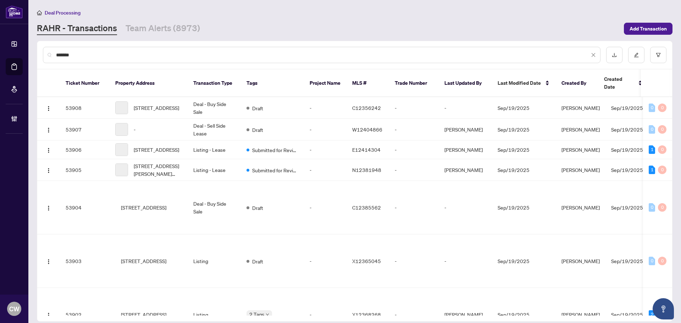
type input "*******"
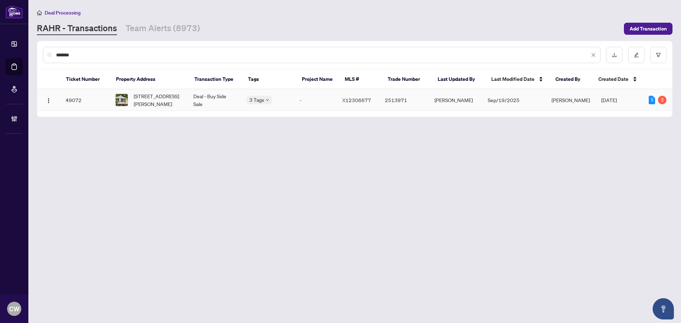
click at [154, 97] on span "[STREET_ADDRESS][PERSON_NAME]" at bounding box center [158, 100] width 48 height 16
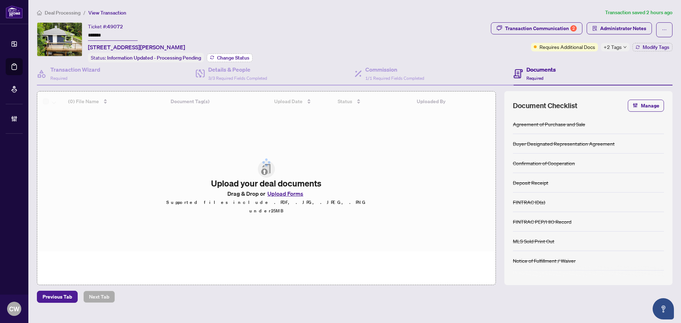
click at [231, 57] on span "Change Status" at bounding box center [233, 57] width 32 height 5
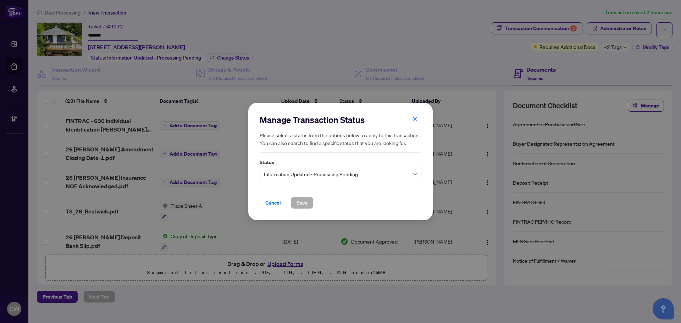
click at [309, 174] on span "Information Updated - Processing Pending" at bounding box center [340, 173] width 153 height 13
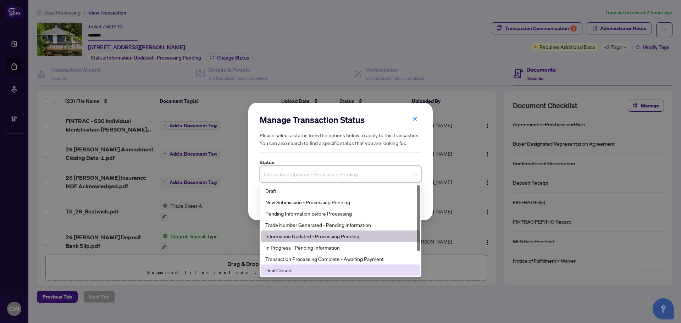
click at [294, 272] on div "Deal Closed" at bounding box center [340, 270] width 150 height 8
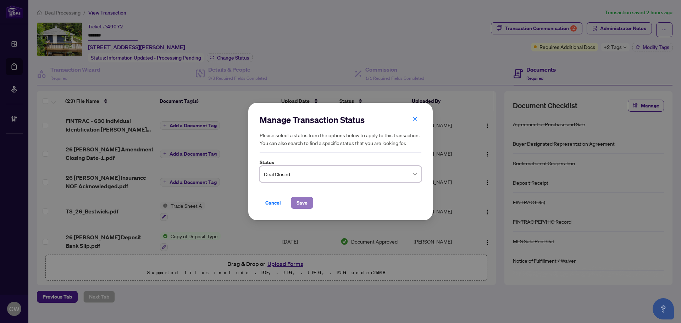
click at [300, 203] on span "Save" at bounding box center [302, 202] width 11 height 11
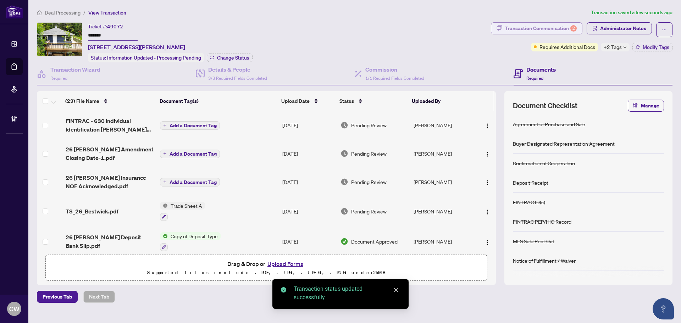
click at [559, 26] on div "Transaction Communication 2" at bounding box center [541, 28] width 72 height 11
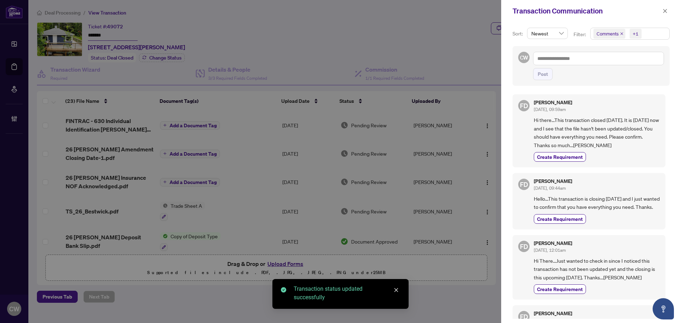
click at [622, 35] on icon "close" at bounding box center [622, 34] width 4 height 4
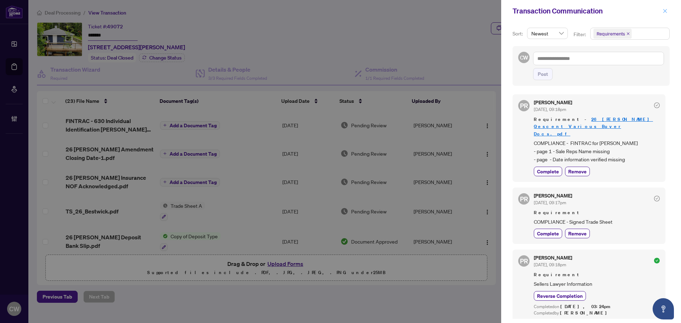
click at [665, 9] on icon "close" at bounding box center [665, 11] width 5 height 5
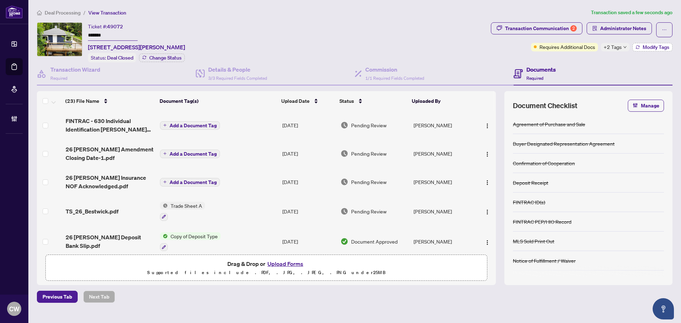
click at [657, 46] on span "Modify Tags" at bounding box center [656, 47] width 27 height 5
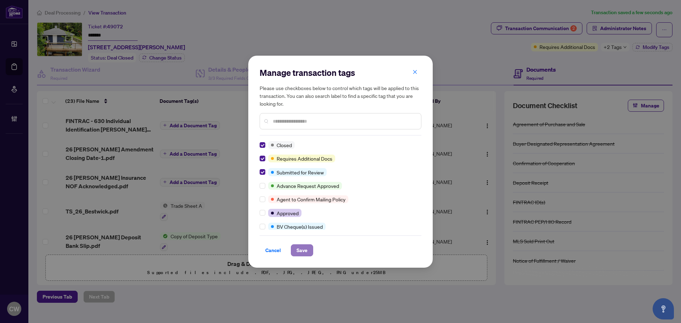
click at [303, 248] on span "Save" at bounding box center [302, 250] width 11 height 11
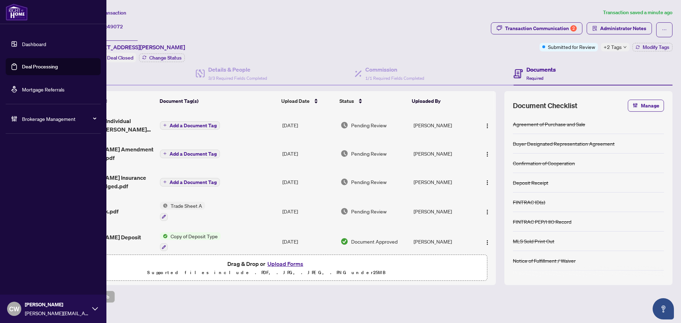
click at [24, 66] on link "Deal Processing" at bounding box center [40, 67] width 36 height 6
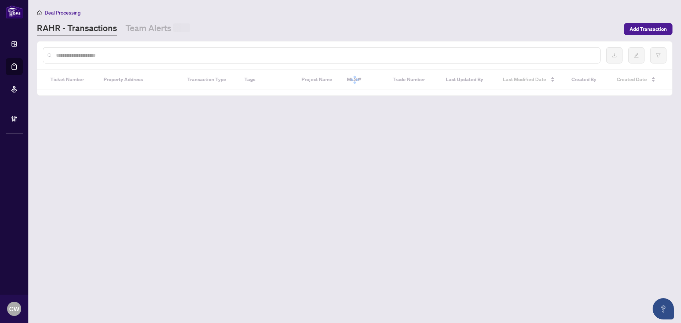
click at [122, 65] on div at bounding box center [354, 56] width 635 height 28
click at [126, 49] on div at bounding box center [322, 55] width 558 height 16
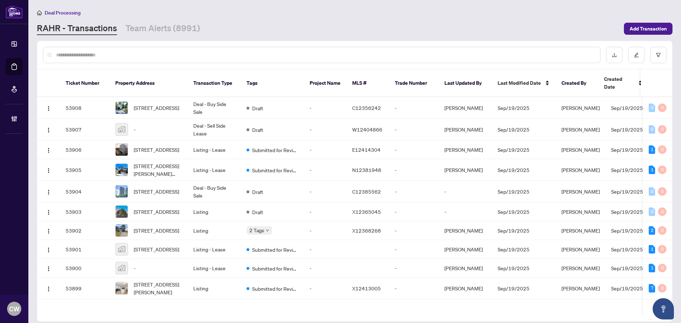
click at [125, 58] on input "text" at bounding box center [325, 55] width 539 height 8
paste input "*******"
type input "*******"
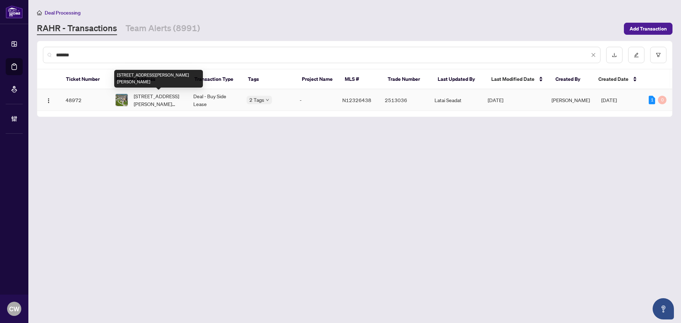
click at [153, 97] on span "[STREET_ADDRESS][PERSON_NAME][PERSON_NAME]" at bounding box center [158, 100] width 48 height 16
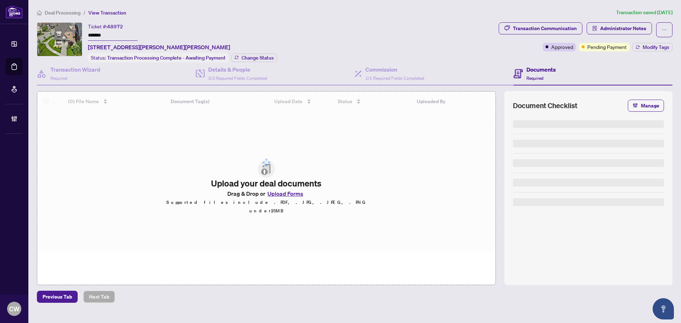
click at [261, 51] on div "Ticket #: 48972 ******* [STREET_ADDRESS][PERSON_NAME][PERSON_NAME] Status: Tran…" at bounding box center [182, 42] width 189 height 40
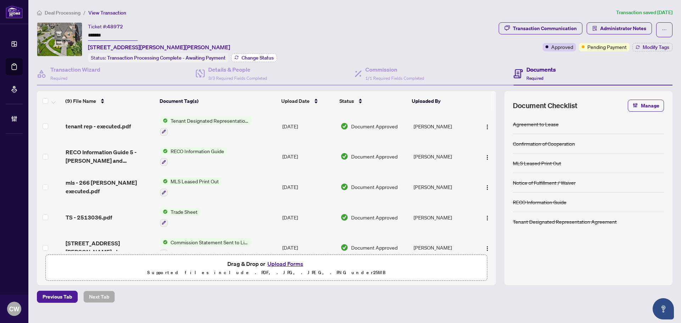
click at [253, 54] on button "Change Status" at bounding box center [254, 58] width 46 height 9
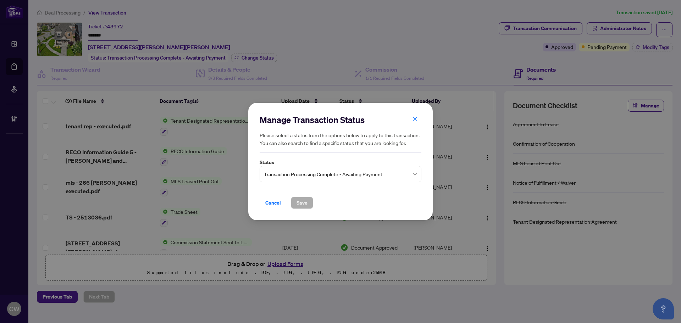
click at [319, 180] on span "Transaction Processing Complete - Awaiting Payment" at bounding box center [340, 173] width 153 height 13
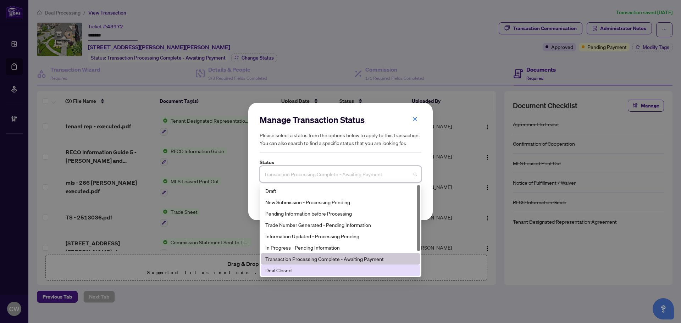
click at [312, 273] on div "Deal Closed" at bounding box center [340, 270] width 150 height 8
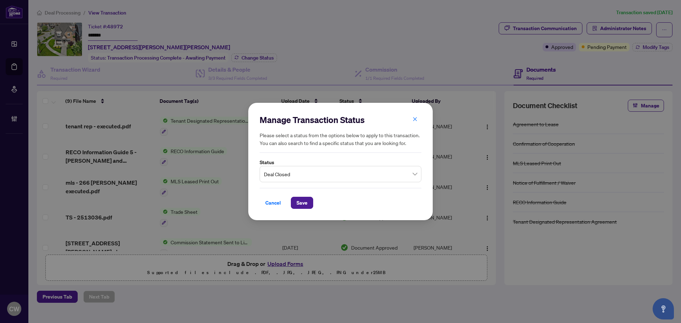
click at [302, 192] on div "Cancel Save" at bounding box center [341, 198] width 162 height 21
click at [302, 206] on span "Save" at bounding box center [302, 202] width 11 height 11
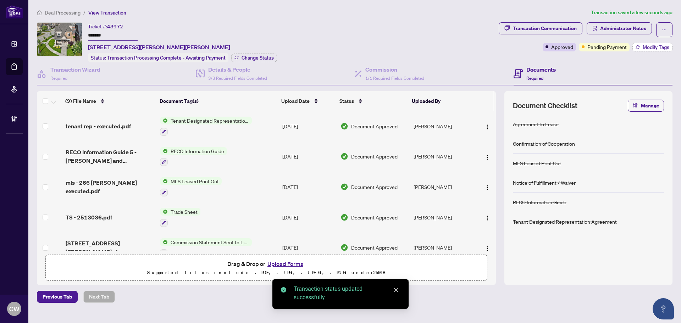
click at [656, 45] on span "Modify Tags" at bounding box center [656, 47] width 27 height 5
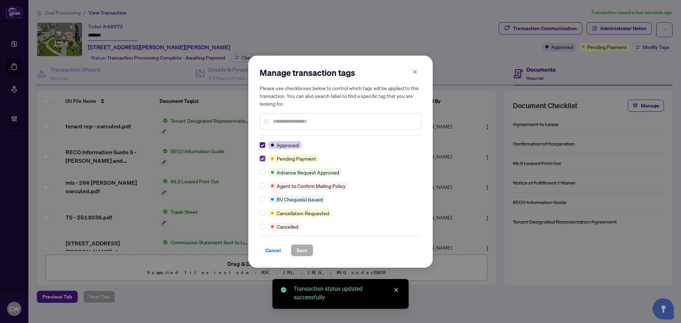
click at [262, 155] on label at bounding box center [263, 159] width 6 height 8
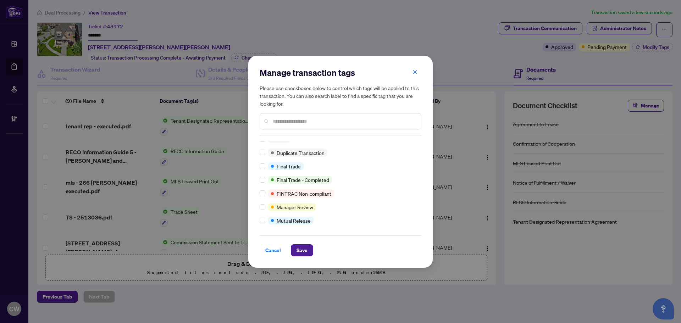
scroll to position [6, 0]
click at [306, 248] on span "Save" at bounding box center [302, 250] width 11 height 11
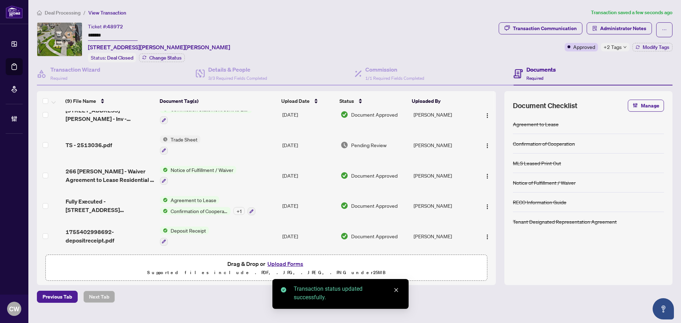
scroll to position [134, 0]
click at [100, 206] on span "Fully Executed - [STREET_ADDRESS][PERSON_NAME]pdf" at bounding box center [110, 205] width 89 height 17
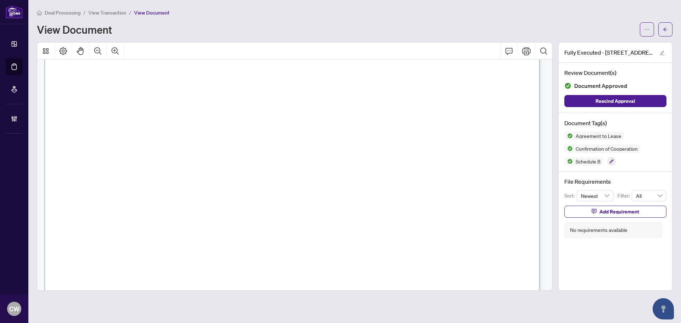
scroll to position [1597, 0]
click at [662, 28] on button "button" at bounding box center [666, 29] width 14 height 14
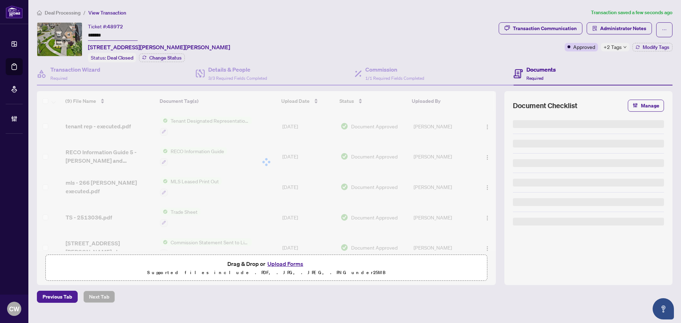
click at [96, 217] on div at bounding box center [266, 162] width 459 height 142
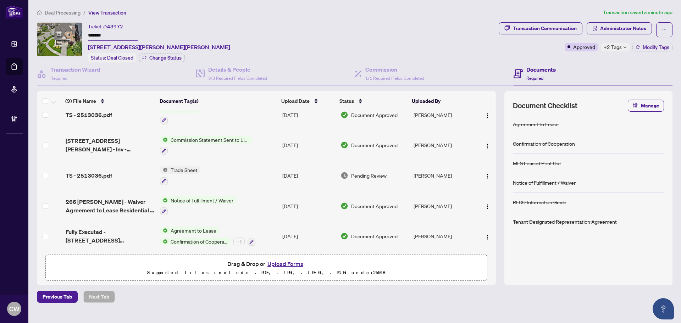
scroll to position [134, 0]
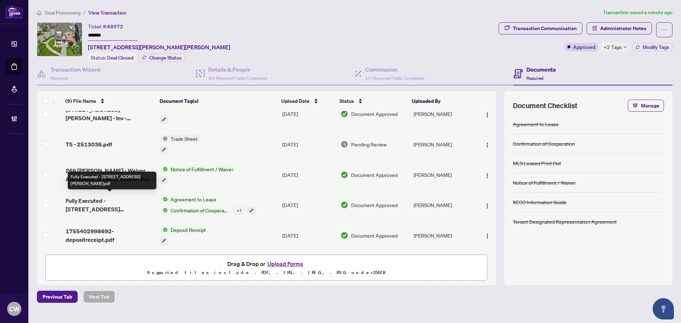
click at [101, 199] on span "Fully Executed - [STREET_ADDRESS][PERSON_NAME]pdf" at bounding box center [110, 205] width 89 height 17
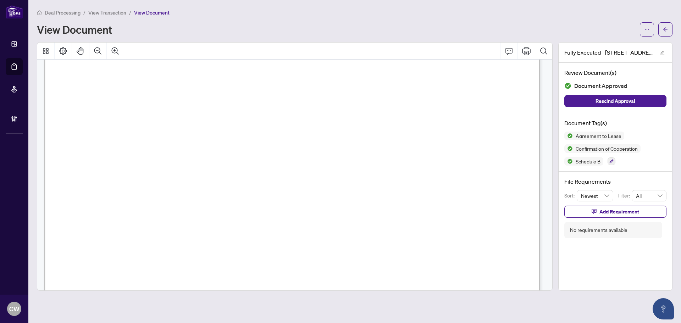
scroll to position [1561, 0]
click at [667, 29] on icon "arrow-left" at bounding box center [665, 29] width 5 height 5
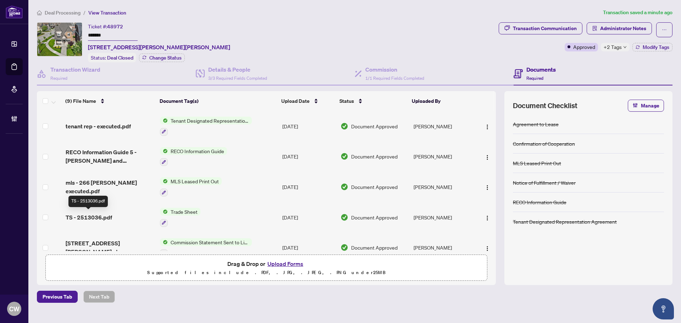
click at [92, 214] on span "TS - 2513036.pdf" at bounding box center [89, 217] width 46 height 9
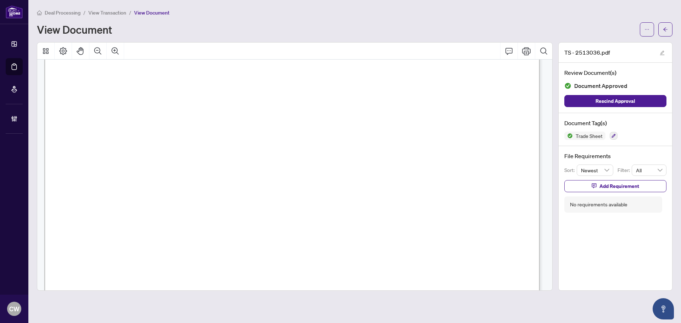
scroll to position [213, 0]
click at [672, 25] on button "button" at bounding box center [666, 29] width 14 height 14
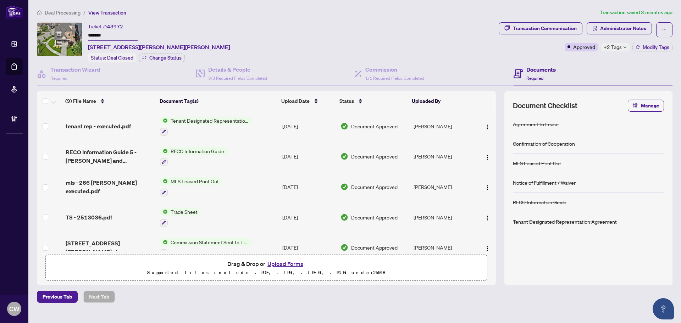
click at [292, 263] on button "Upload Forms" at bounding box center [285, 263] width 40 height 9
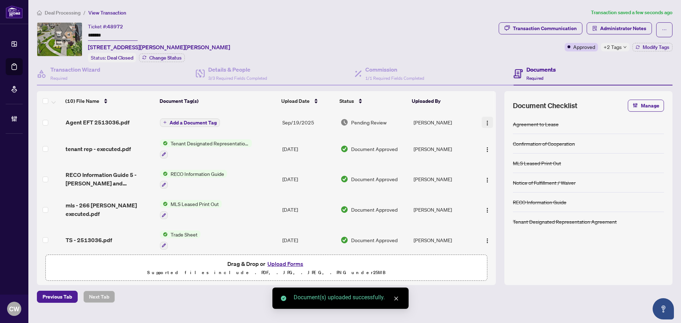
click at [485, 121] on img "button" at bounding box center [488, 123] width 6 height 6
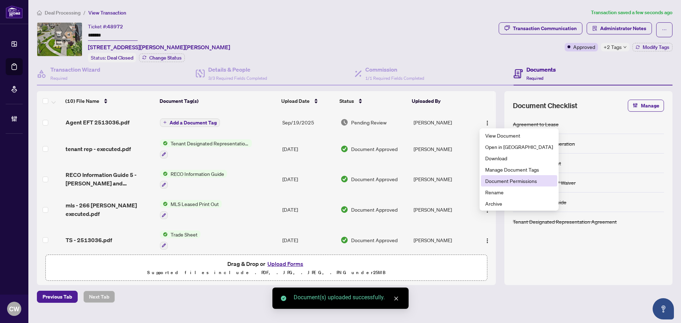
click at [499, 178] on span "Document Permissions" at bounding box center [519, 181] width 68 height 8
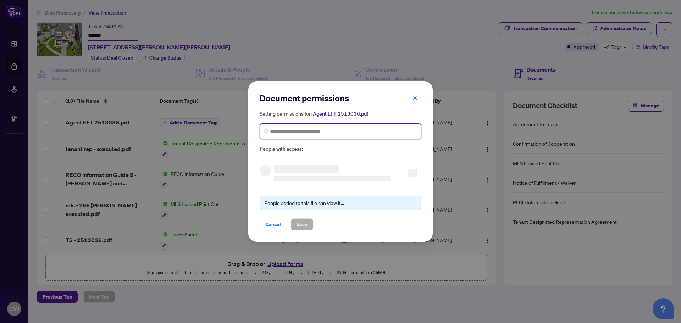
click at [336, 133] on input "search" at bounding box center [343, 131] width 147 height 7
paste input "*******"
click at [304, 125] on span "*******" at bounding box center [341, 131] width 162 height 16
paste input "**********"
drag, startPoint x: 299, startPoint y: 128, endPoint x: 232, endPoint y: 126, distance: 67.1
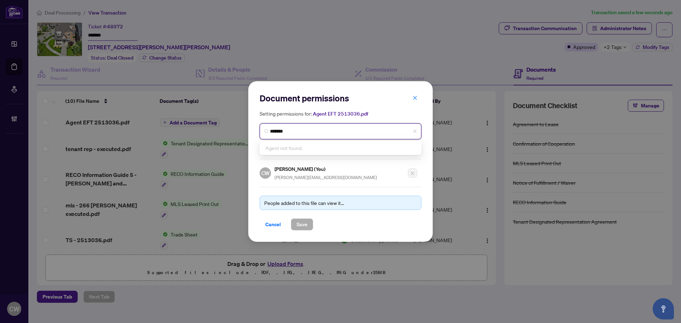
click at [232, 126] on div "Document permissions Setting permissions for: Agent EFT 2513036.pdf ******* Age…" at bounding box center [340, 161] width 681 height 323
type input "**********"
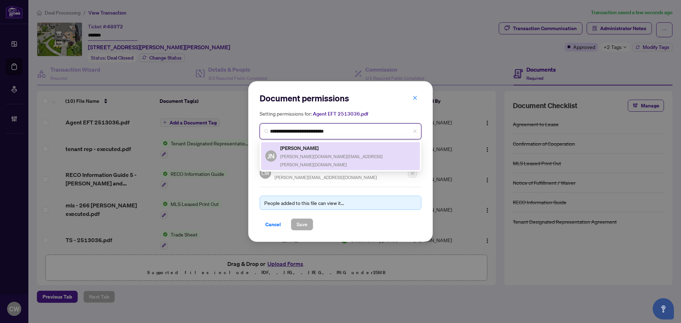
drag, startPoint x: 306, startPoint y: 152, endPoint x: 310, endPoint y: 224, distance: 72.1
click at [306, 152] on div "[PERSON_NAME] [PERSON_NAME][DOMAIN_NAME][EMAIL_ADDRESS][PERSON_NAME][DOMAIN_NAM…" at bounding box center [348, 156] width 136 height 24
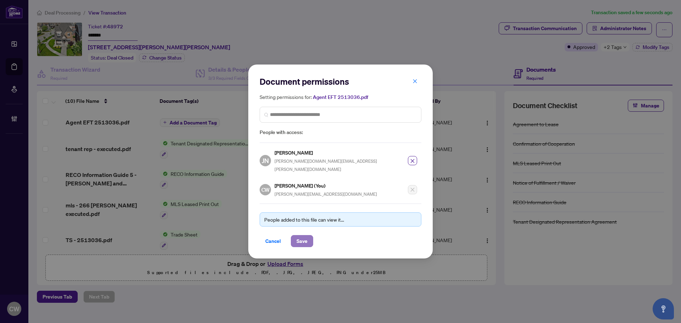
click at [306, 237] on span "Save" at bounding box center [302, 241] width 11 height 11
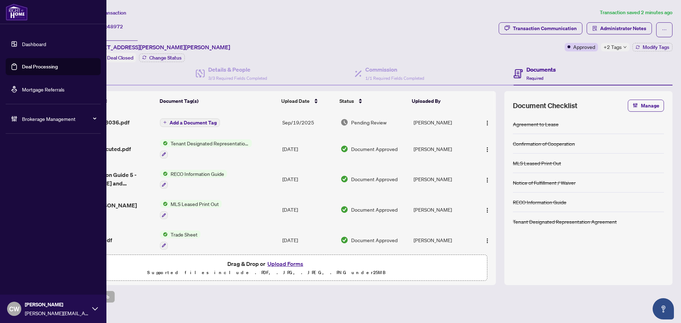
click at [22, 68] on link "Deal Processing" at bounding box center [40, 67] width 36 height 6
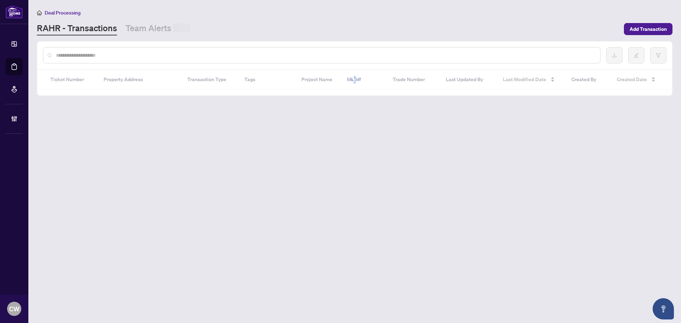
click at [120, 54] on input "text" at bounding box center [325, 55] width 539 height 8
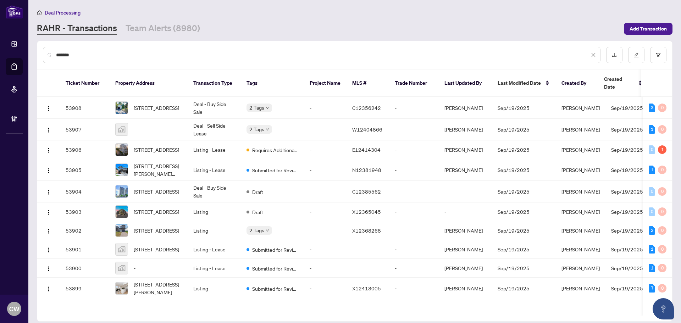
type input "*******"
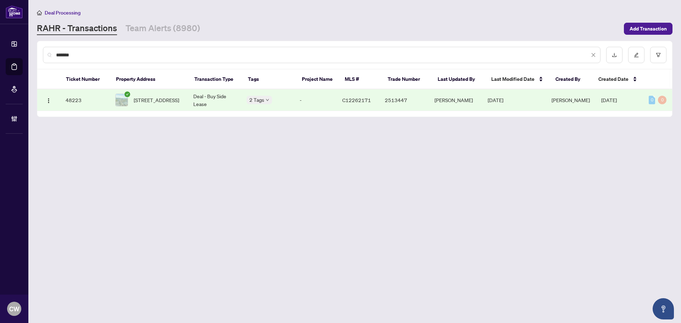
click at [150, 96] on span "[STREET_ADDRESS]" at bounding box center [156, 100] width 45 height 8
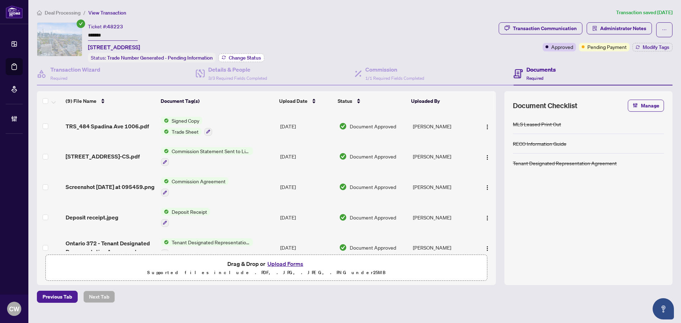
click at [238, 57] on span "Change Status" at bounding box center [245, 57] width 32 height 5
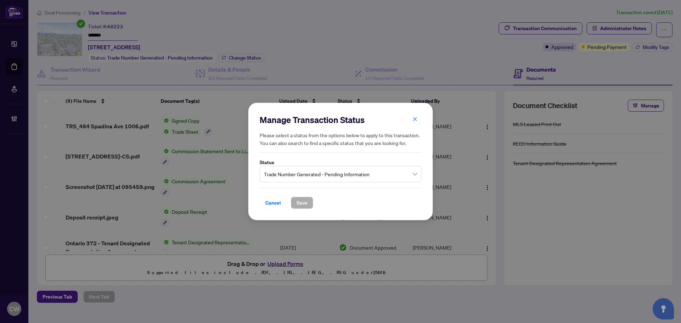
click at [338, 170] on span "Trade Number Generated - Pending Information" at bounding box center [340, 173] width 153 height 13
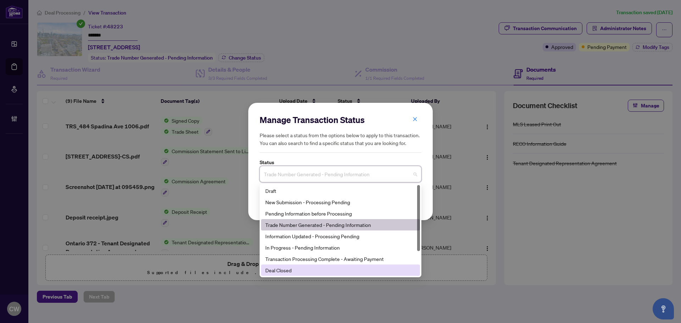
click at [336, 269] on div "Deal Closed" at bounding box center [340, 270] width 150 height 8
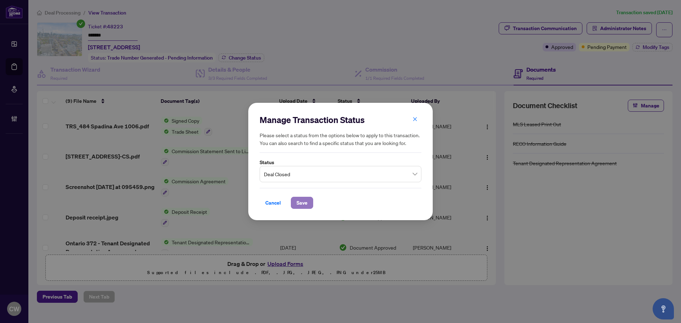
click at [303, 203] on span "Save" at bounding box center [302, 202] width 11 height 11
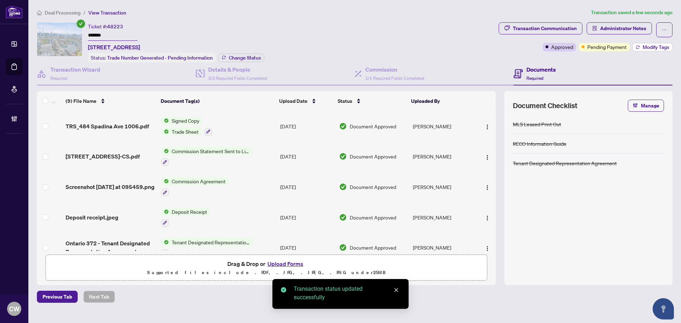
click at [655, 48] on span "Modify Tags" at bounding box center [656, 47] width 27 height 5
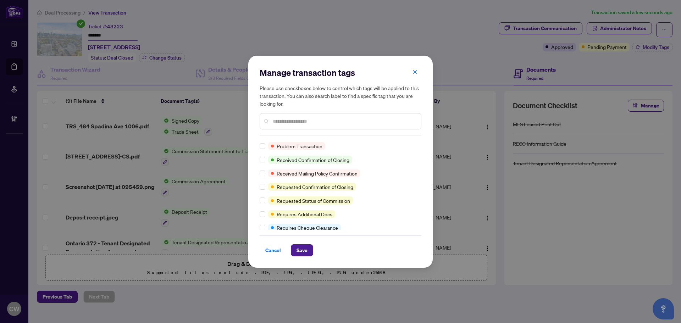
scroll to position [426, 0]
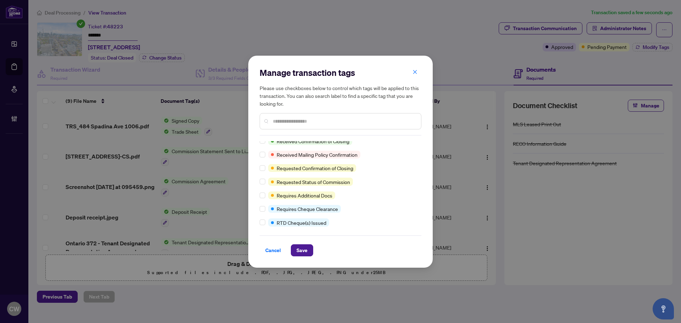
click at [266, 211] on div at bounding box center [264, 209] width 9 height 8
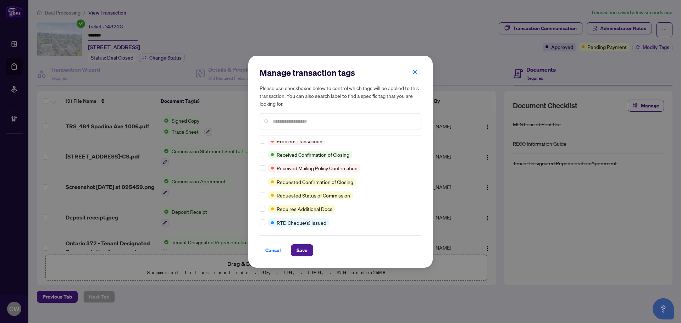
scroll to position [0, 0]
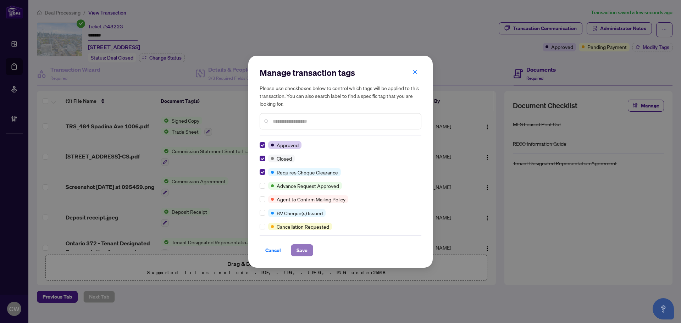
click at [303, 252] on span "Save" at bounding box center [302, 250] width 11 height 11
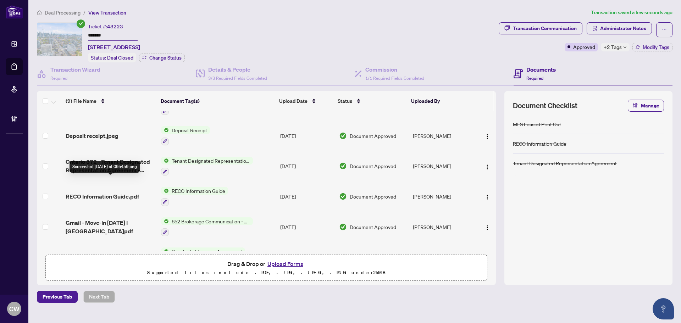
scroll to position [134, 0]
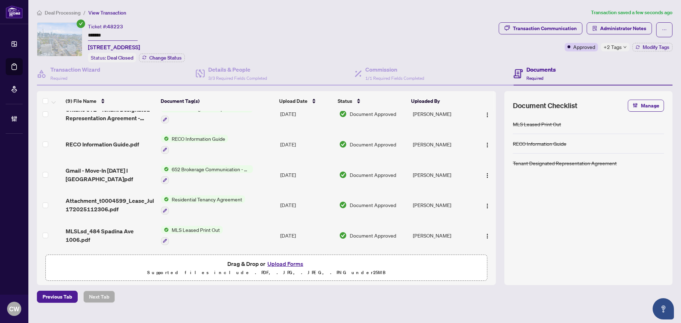
click at [110, 197] on span "Attachment_t0004599_Lease_Jul172025112306.pdf" at bounding box center [111, 205] width 90 height 17
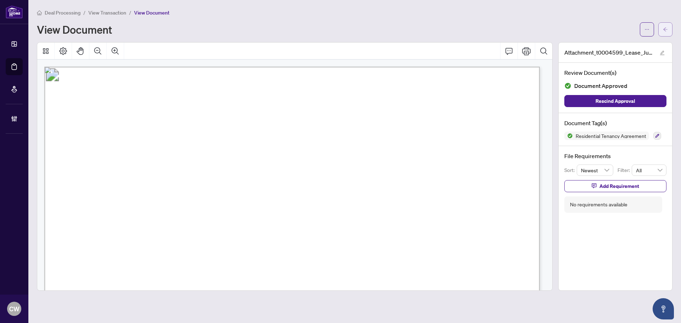
click at [666, 26] on span "button" at bounding box center [665, 29] width 5 height 11
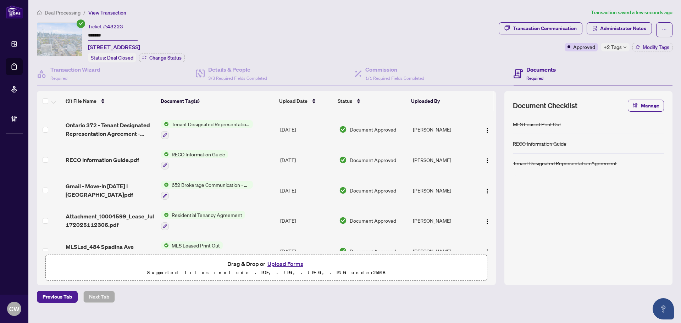
scroll to position [134, 0]
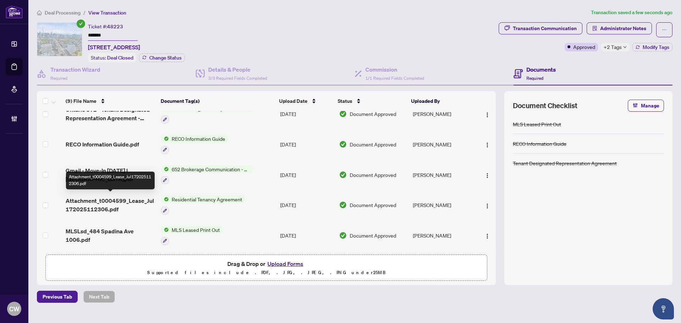
click at [111, 201] on span "Attachment_t0004599_Lease_Jul172025112306.pdf" at bounding box center [111, 205] width 90 height 17
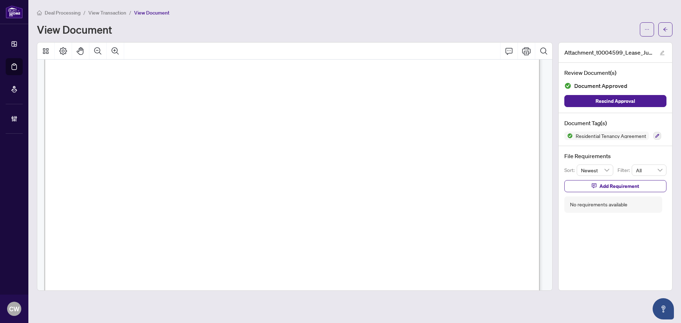
scroll to position [106, 0]
click at [667, 26] on span "button" at bounding box center [665, 29] width 5 height 11
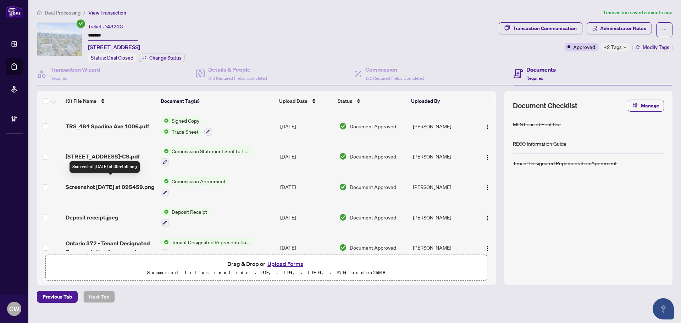
click at [93, 185] on span "Screenshot [DATE] at 095459.png" at bounding box center [110, 187] width 89 height 9
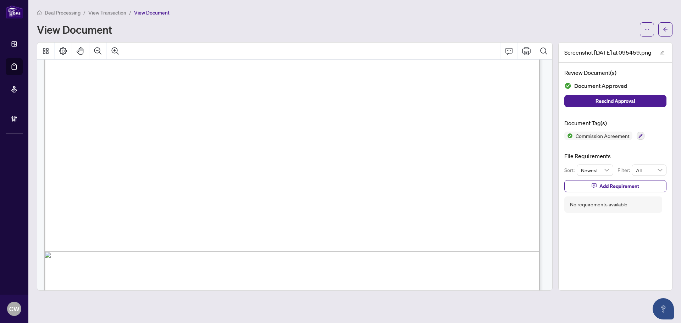
scroll to position [390, 0]
click at [667, 30] on icon "arrow-left" at bounding box center [665, 29] width 5 height 5
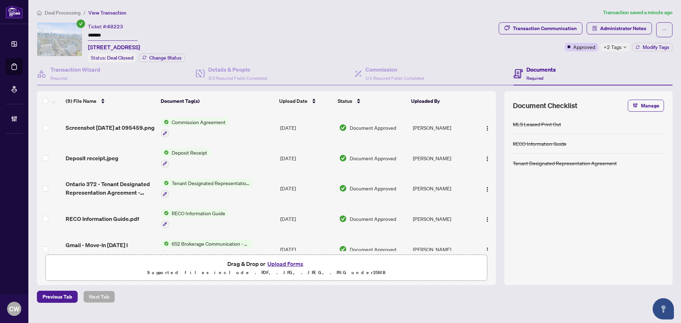
scroll to position [71, 0]
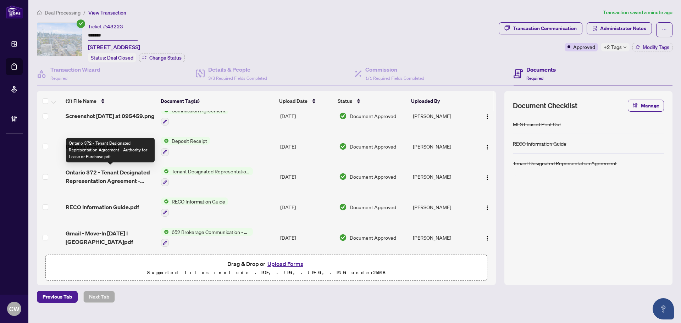
click at [136, 174] on span "Ontario 372 - Tenant Designated Representation Agreement - Authority for Lease …" at bounding box center [111, 176] width 90 height 17
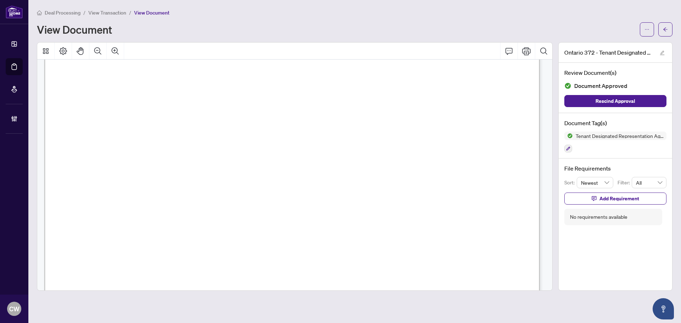
scroll to position [71, 0]
click at [664, 26] on span "button" at bounding box center [665, 29] width 5 height 11
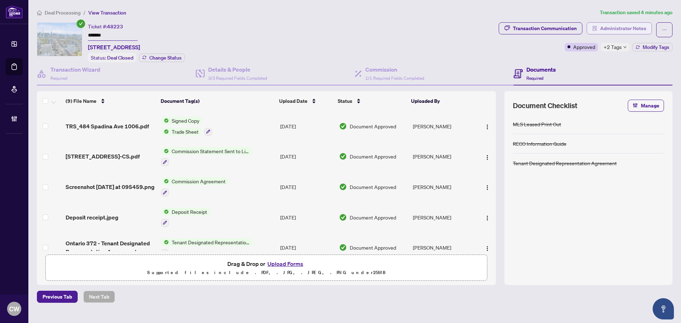
click at [621, 31] on span "Administrator Notes" at bounding box center [623, 28] width 46 height 11
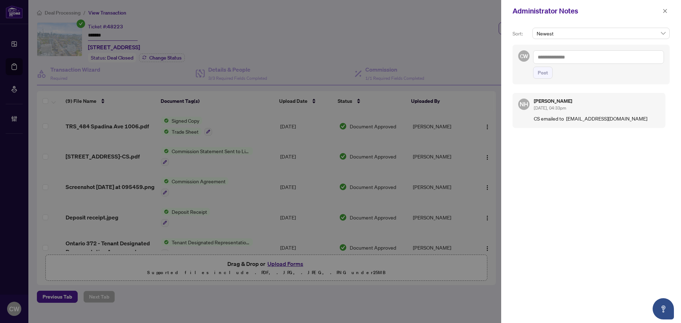
click at [584, 58] on textarea at bounding box center [598, 56] width 131 height 13
paste textarea "**********"
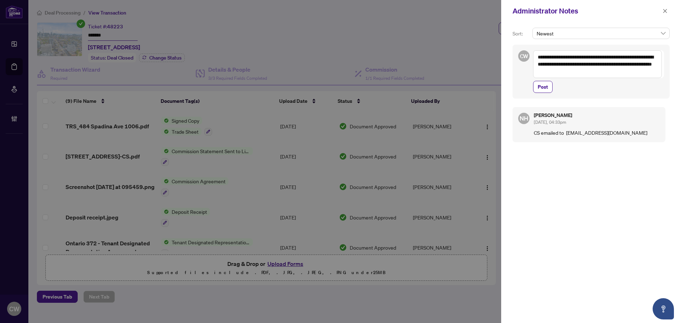
drag, startPoint x: 599, startPoint y: 71, endPoint x: 578, endPoint y: 69, distance: 20.6
click at [578, 69] on textarea "**********" at bounding box center [597, 64] width 129 height 28
click at [570, 57] on textarea "**********" at bounding box center [597, 64] width 129 height 28
type textarea "**********"
click at [548, 86] on span "Post" at bounding box center [543, 86] width 10 height 11
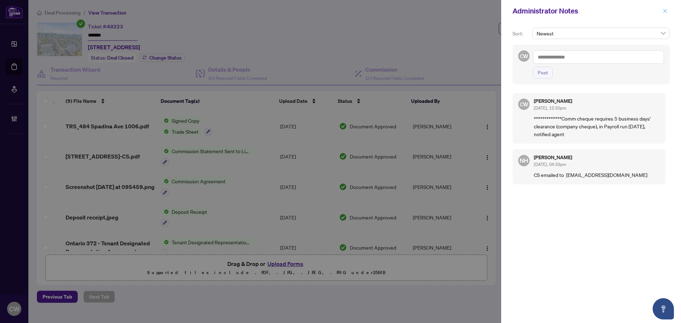
click at [665, 10] on icon "close" at bounding box center [665, 11] width 5 height 5
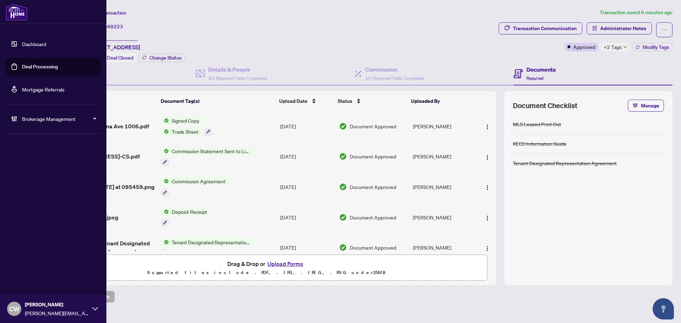
click at [22, 66] on link "Deal Processing" at bounding box center [40, 67] width 36 height 6
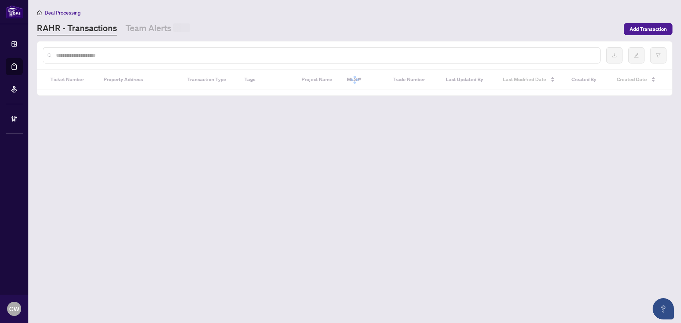
click at [144, 51] on input "text" at bounding box center [325, 55] width 539 height 8
paste input "*******"
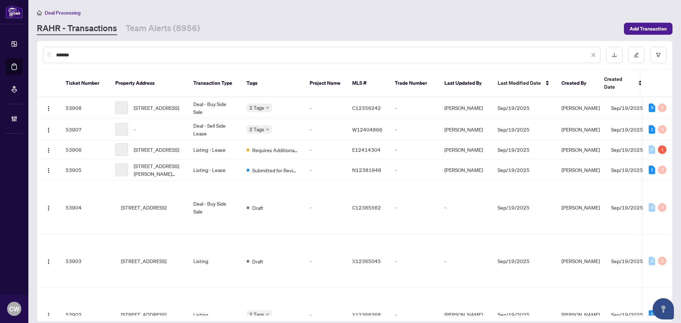
type input "*******"
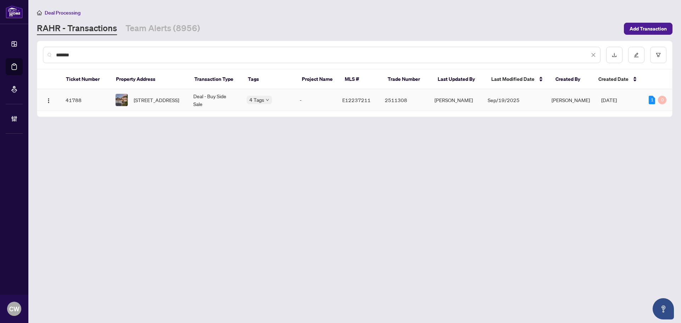
click at [163, 96] on span "[STREET_ADDRESS]" at bounding box center [156, 100] width 45 height 8
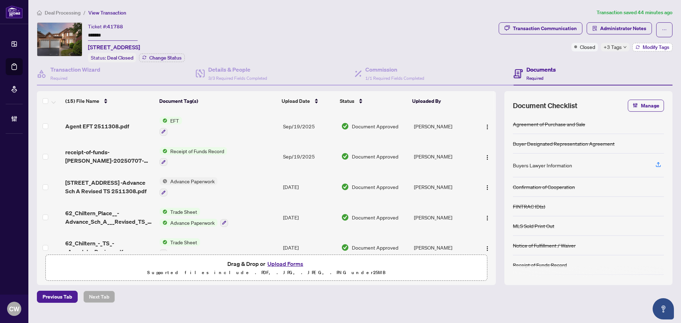
click at [651, 47] on span "Modify Tags" at bounding box center [656, 47] width 27 height 5
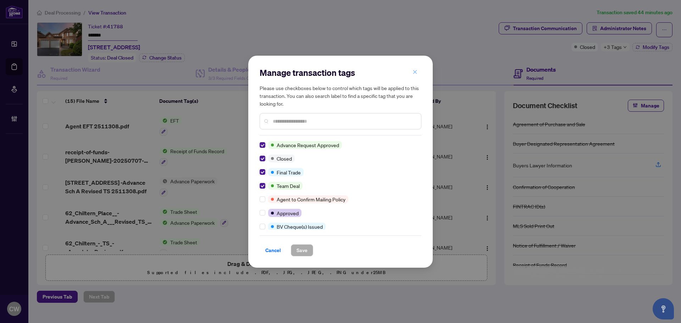
click at [416, 71] on icon "close" at bounding box center [415, 72] width 5 height 5
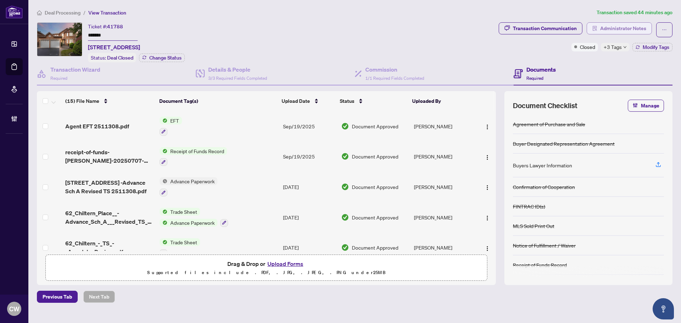
click at [622, 31] on span "Administrator Notes" at bounding box center [623, 28] width 46 height 11
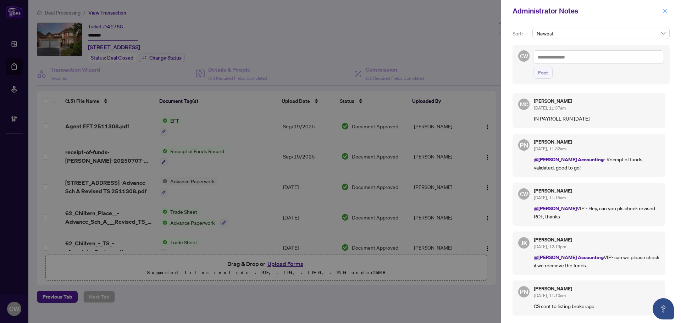
click at [665, 13] on icon "close" at bounding box center [665, 11] width 5 height 5
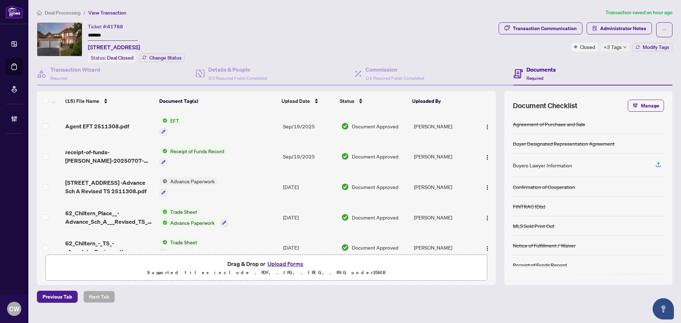
click at [0, 0] on link "Deal Processing" at bounding box center [0, 0] width 0 height 0
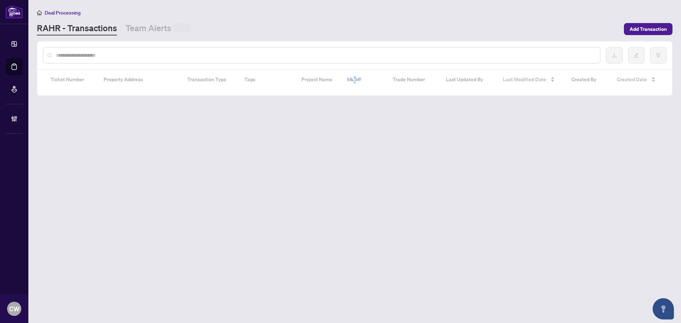
click at [120, 59] on input "text" at bounding box center [325, 55] width 539 height 8
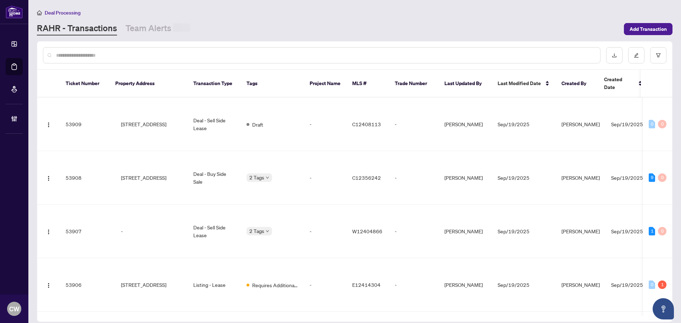
click at [121, 55] on input "text" at bounding box center [325, 55] width 539 height 8
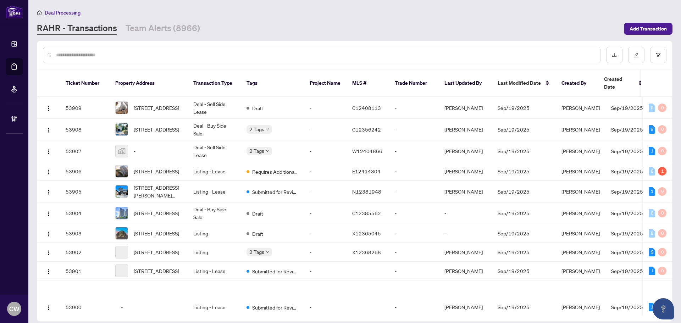
paste input "*******"
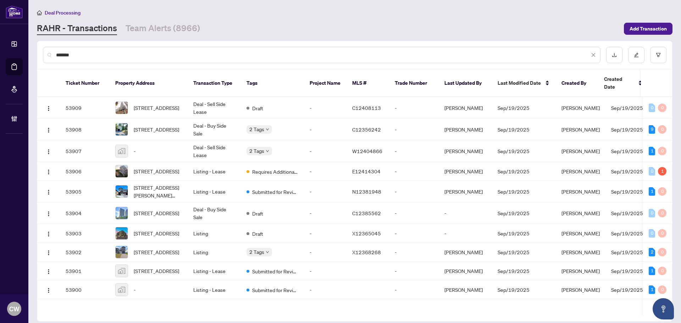
type input "*******"
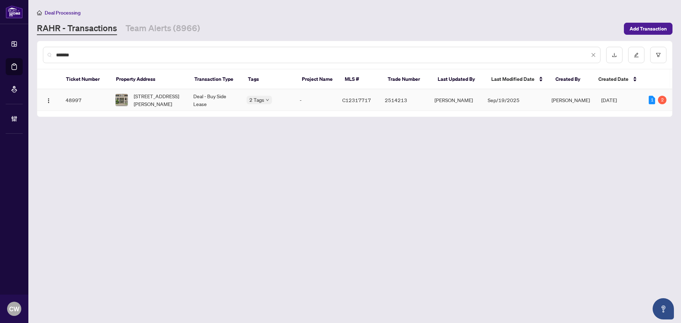
click at [147, 96] on span "[STREET_ADDRESS][PERSON_NAME]" at bounding box center [158, 100] width 48 height 16
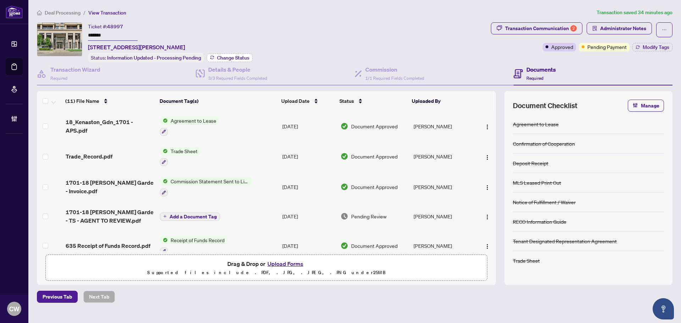
click at [235, 58] on span "Change Status" at bounding box center [233, 57] width 32 height 5
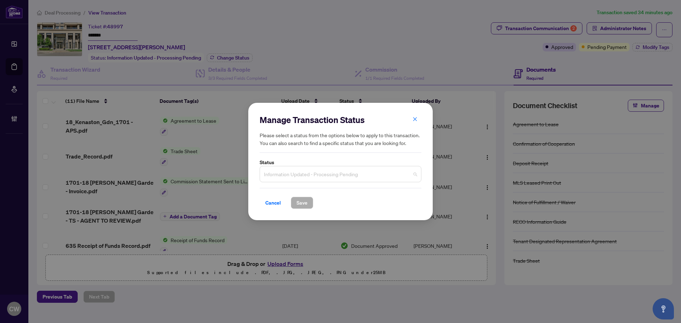
click at [316, 177] on span "Information Updated - Processing Pending" at bounding box center [340, 173] width 153 height 13
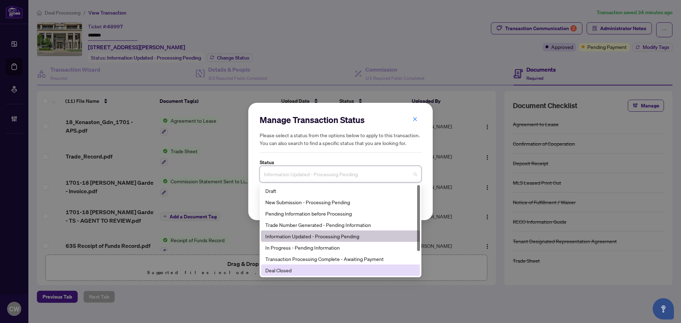
click at [291, 268] on div "Deal Closed" at bounding box center [340, 270] width 150 height 8
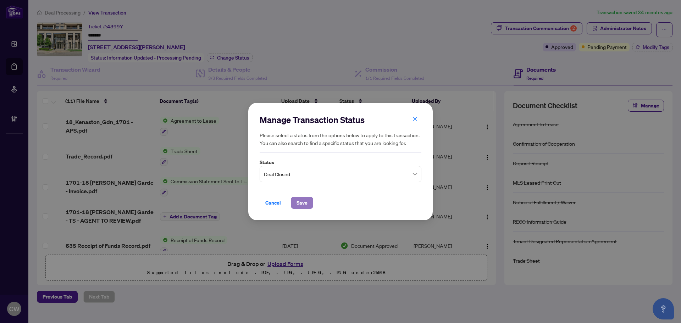
click at [300, 207] on span "Save" at bounding box center [302, 202] width 11 height 11
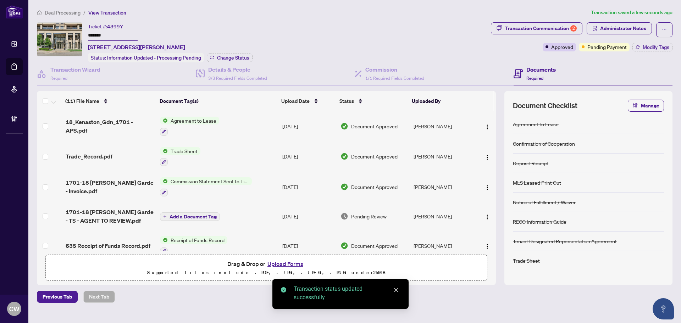
click at [545, 35] on span "Transaction Communication 2" at bounding box center [537, 29] width 92 height 15
click at [547, 28] on div "Transaction Communication 2" at bounding box center [541, 28] width 72 height 11
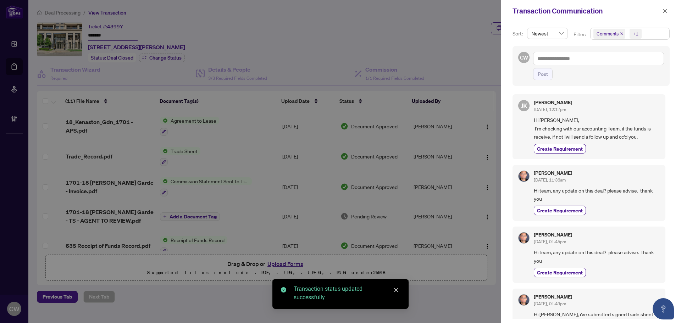
click at [622, 34] on icon "close" at bounding box center [622, 33] width 3 height 3
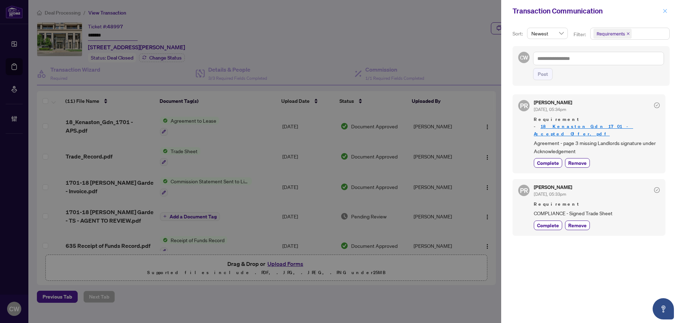
click at [662, 11] on button "button" at bounding box center [665, 11] width 9 height 9
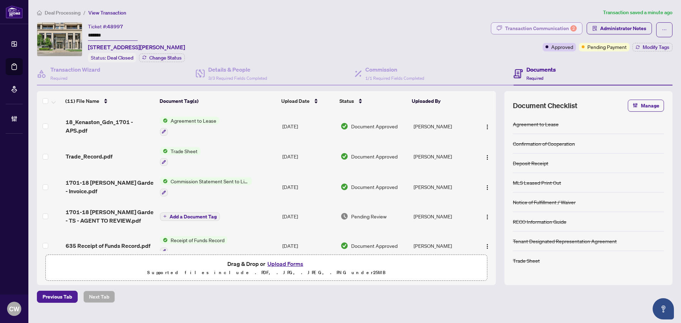
click at [539, 27] on div "Transaction Communication 2" at bounding box center [541, 28] width 72 height 11
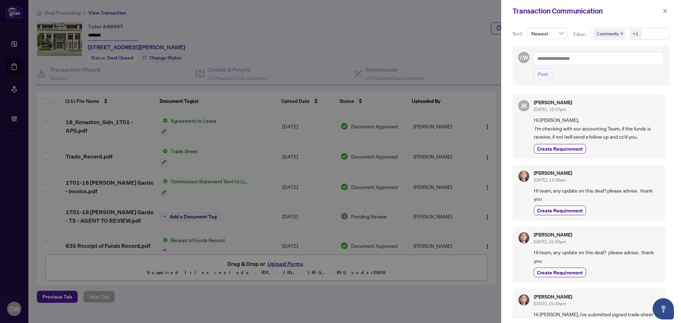
click at [622, 33] on icon "close" at bounding box center [622, 34] width 4 height 4
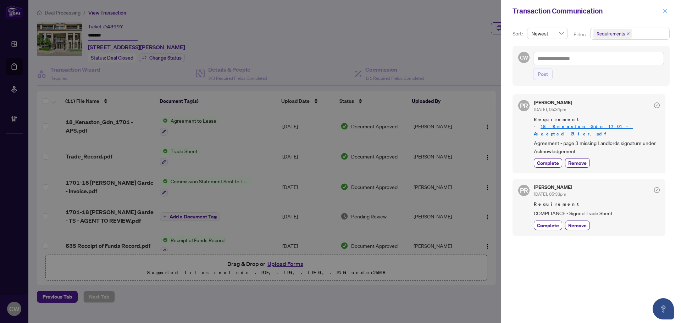
click at [665, 11] on icon "close" at bounding box center [666, 11] width 4 height 4
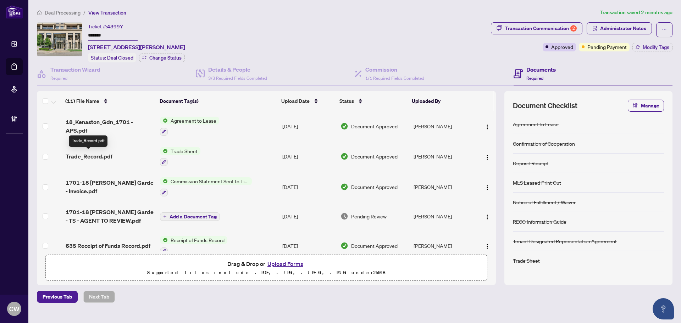
click at [91, 155] on span "Trade_Record.pdf" at bounding box center [89, 156] width 47 height 9
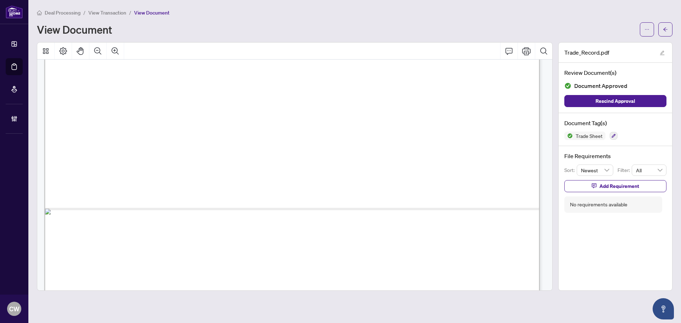
scroll to position [425, 0]
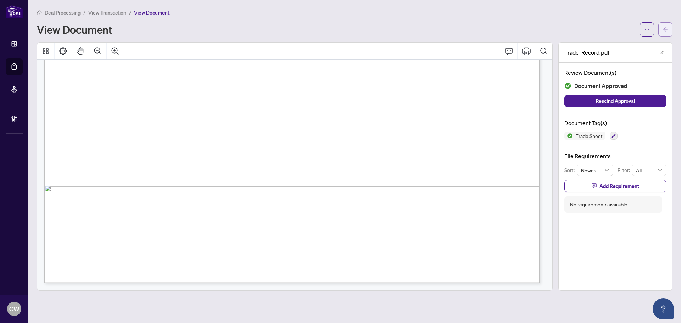
click at [666, 28] on icon "arrow-left" at bounding box center [665, 29] width 5 height 5
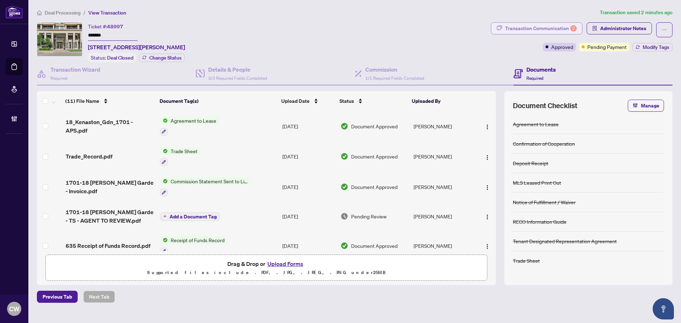
click at [569, 28] on div "Transaction Communication 2" at bounding box center [541, 28] width 72 height 11
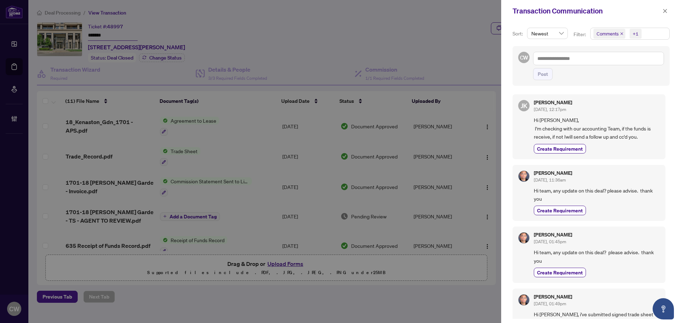
click at [621, 32] on icon "close" at bounding box center [622, 34] width 4 height 4
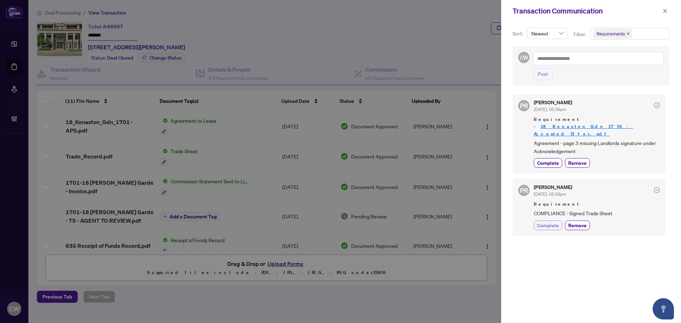
click at [551, 222] on span "Complete" at bounding box center [548, 225] width 22 height 7
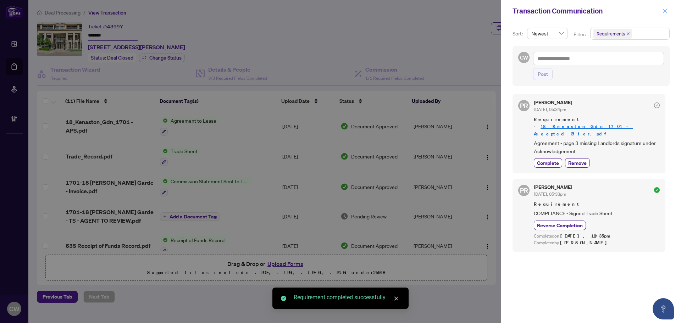
click at [663, 11] on icon "close" at bounding box center [665, 11] width 5 height 5
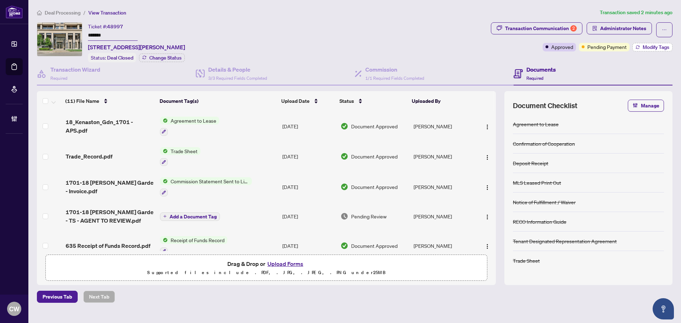
click at [651, 45] on span "Modify Tags" at bounding box center [656, 47] width 27 height 5
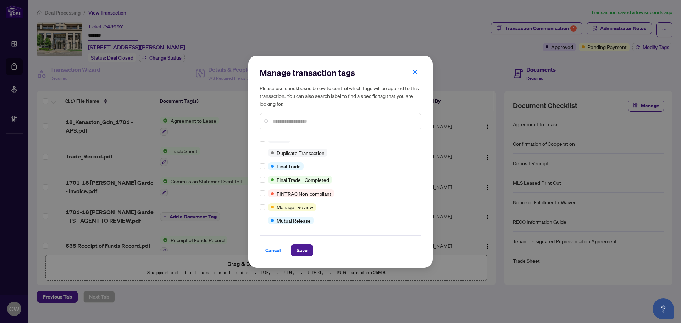
scroll to position [6, 0]
click at [299, 249] on span "Save" at bounding box center [302, 250] width 11 height 11
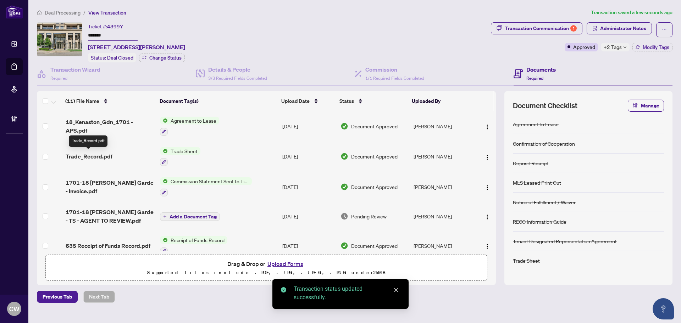
click at [98, 154] on span "Trade_Record.pdf" at bounding box center [89, 156] width 47 height 9
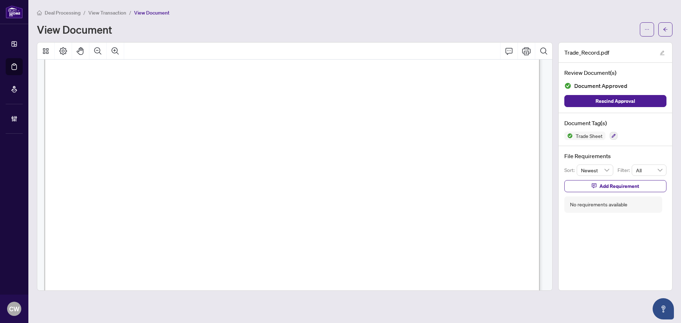
scroll to position [284, 0]
click at [667, 28] on icon "arrow-left" at bounding box center [665, 29] width 5 height 5
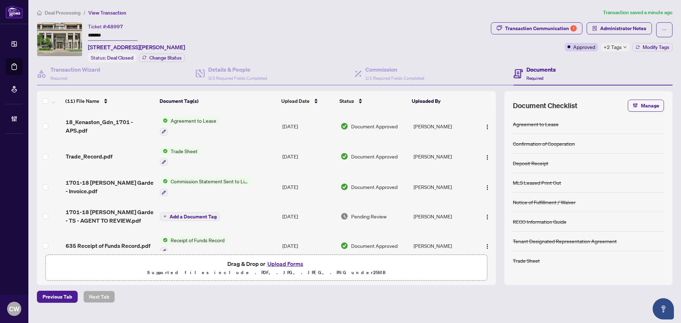
click at [287, 263] on button "Upload Forms" at bounding box center [285, 263] width 40 height 9
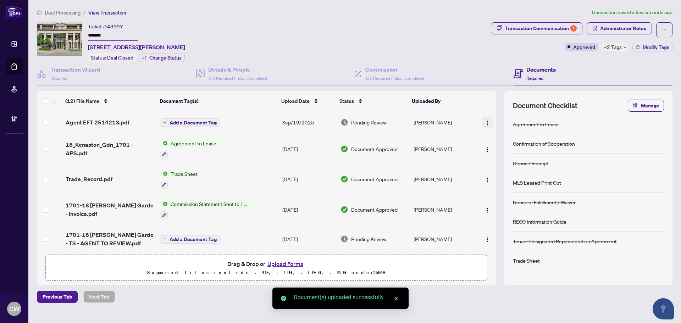
click at [487, 122] on img "button" at bounding box center [488, 123] width 6 height 6
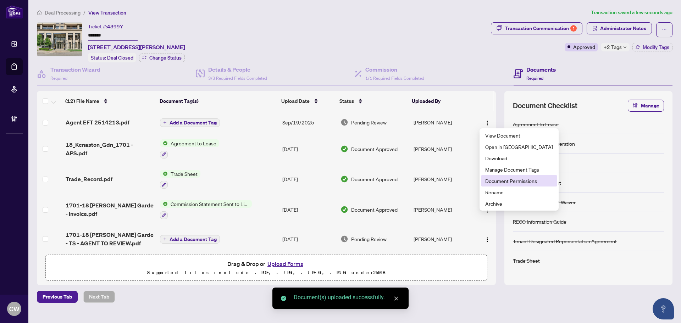
click at [512, 182] on span "Document Permissions" at bounding box center [519, 181] width 68 height 8
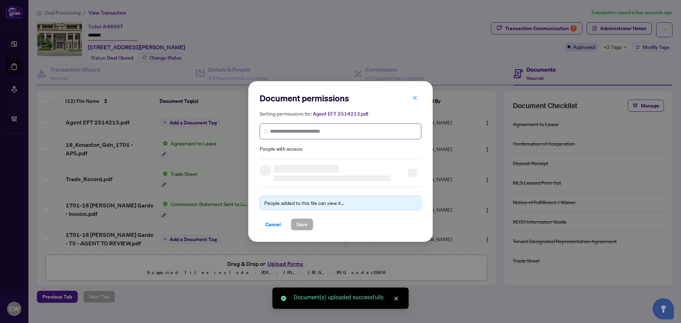
click at [344, 124] on span at bounding box center [341, 131] width 162 height 16
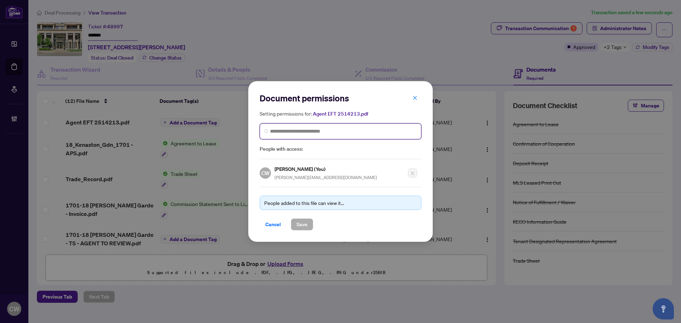
click at [331, 128] on input "search" at bounding box center [343, 131] width 147 height 7
paste input "**********"
type input "**********"
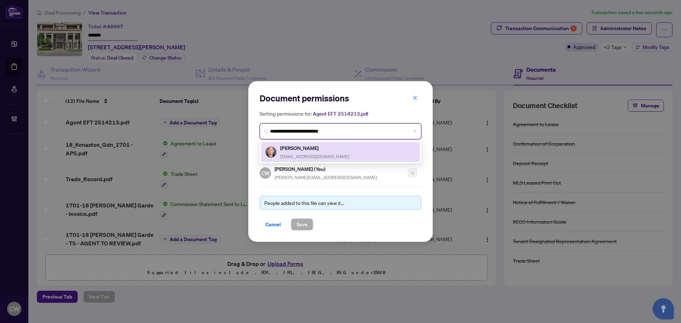
click at [301, 154] on span "[EMAIL_ADDRESS][DOMAIN_NAME]" at bounding box center [314, 156] width 69 height 5
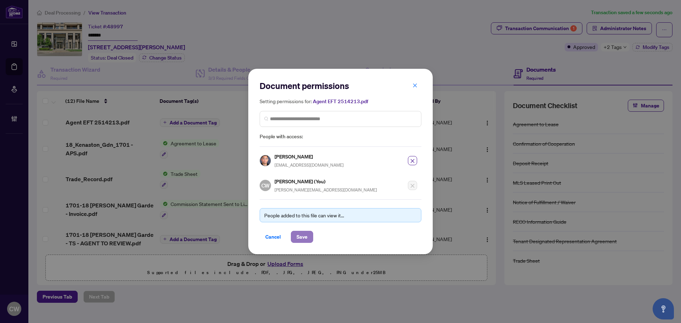
click at [306, 233] on span "Save" at bounding box center [302, 236] width 11 height 11
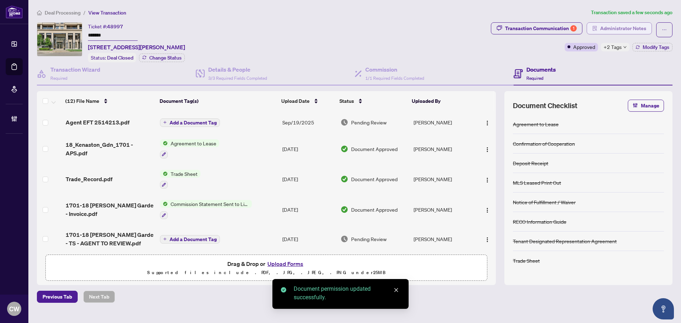
click at [606, 31] on span "Administrator Notes" at bounding box center [623, 28] width 46 height 11
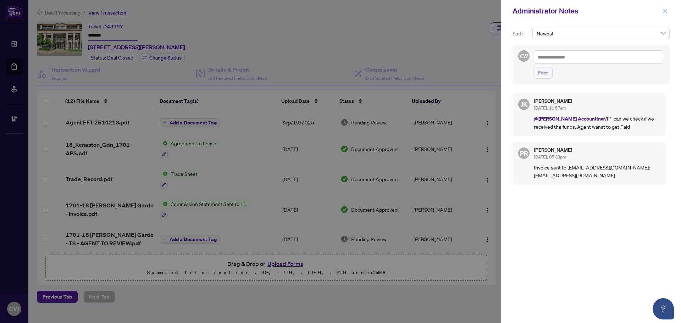
click at [668, 11] on button "button" at bounding box center [665, 11] width 9 height 9
